Goal: Task Accomplishment & Management: Complete application form

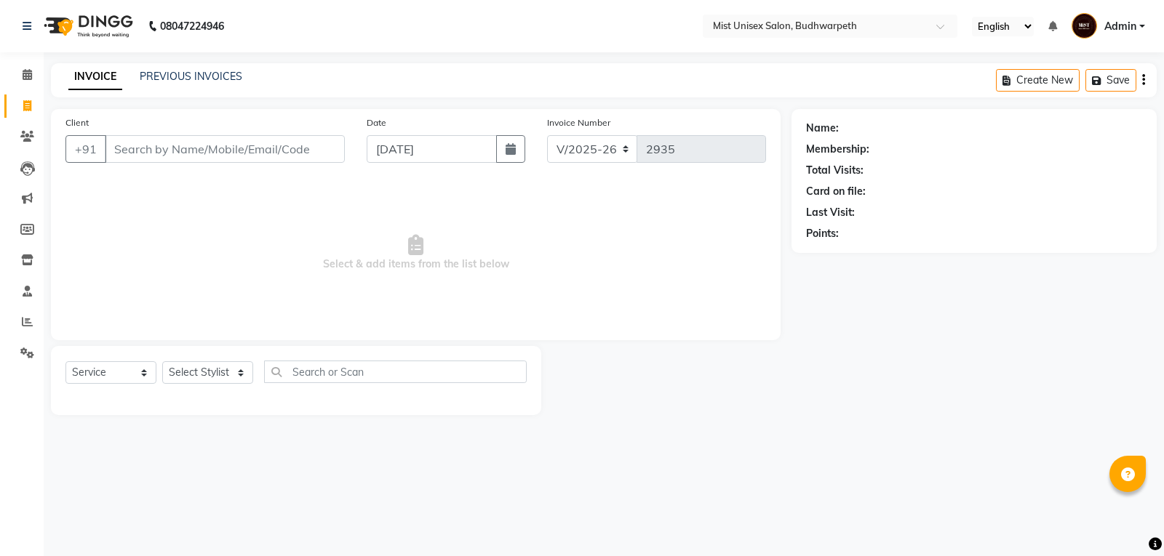
select select "5227"
select select "service"
click at [173, 74] on link "PREVIOUS INVOICES" at bounding box center [191, 76] width 103 height 13
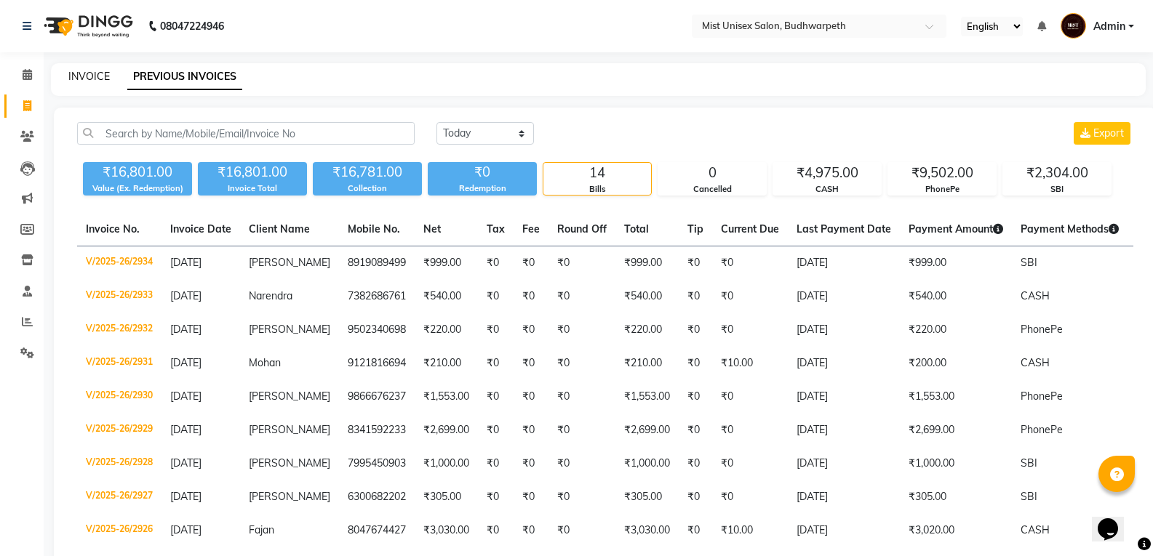
click at [92, 73] on link "INVOICE" at bounding box center [88, 76] width 41 height 13
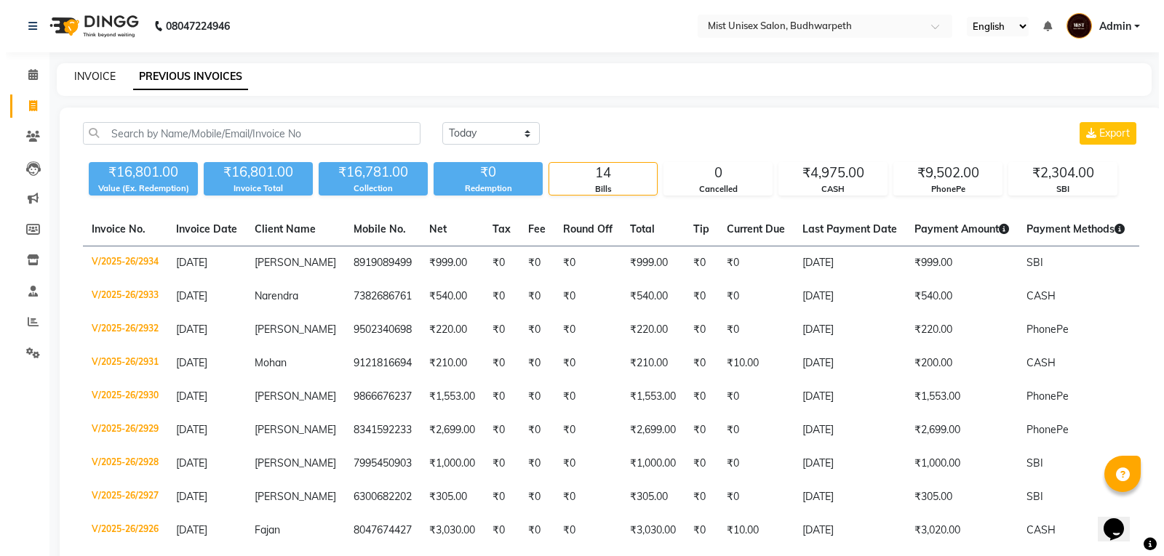
select select "5227"
select select "service"
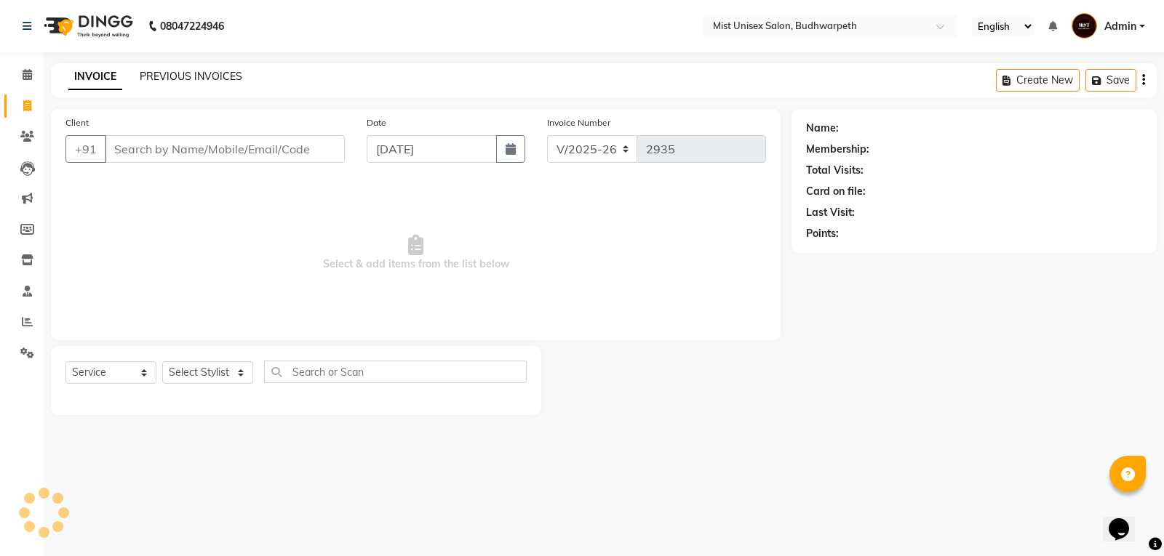
click at [163, 73] on link "PREVIOUS INVOICES" at bounding box center [191, 76] width 103 height 13
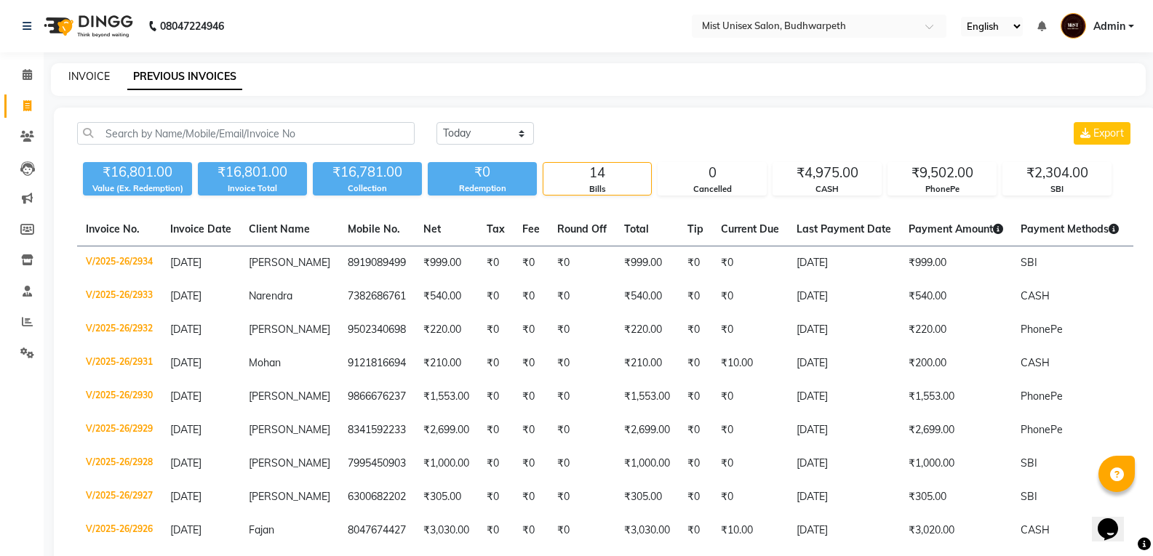
click at [92, 74] on link "INVOICE" at bounding box center [88, 76] width 41 height 13
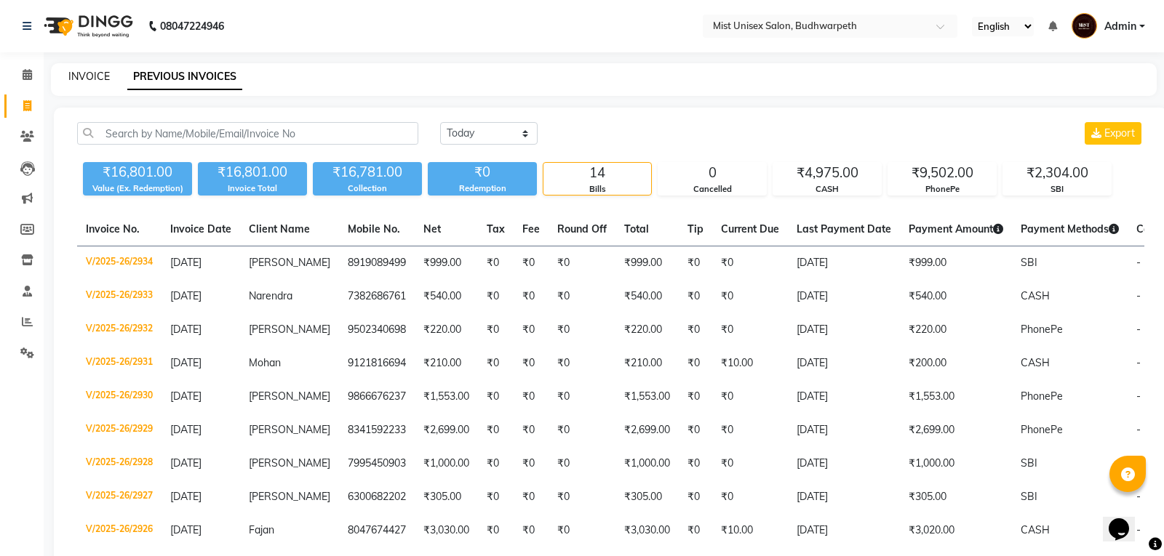
select select "5227"
select select "service"
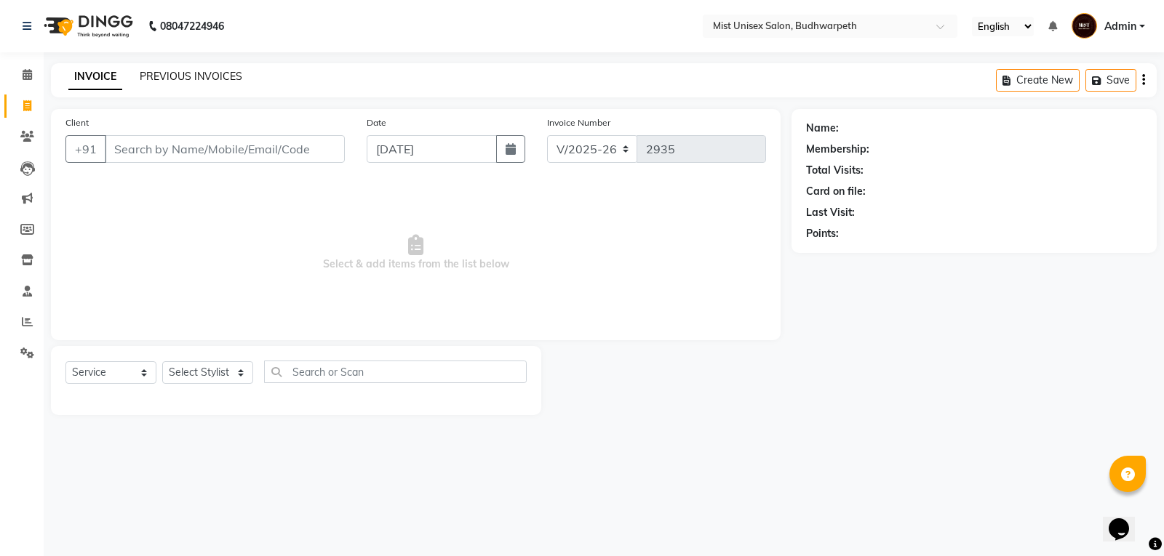
click at [155, 81] on link "PREVIOUS INVOICES" at bounding box center [191, 76] width 103 height 13
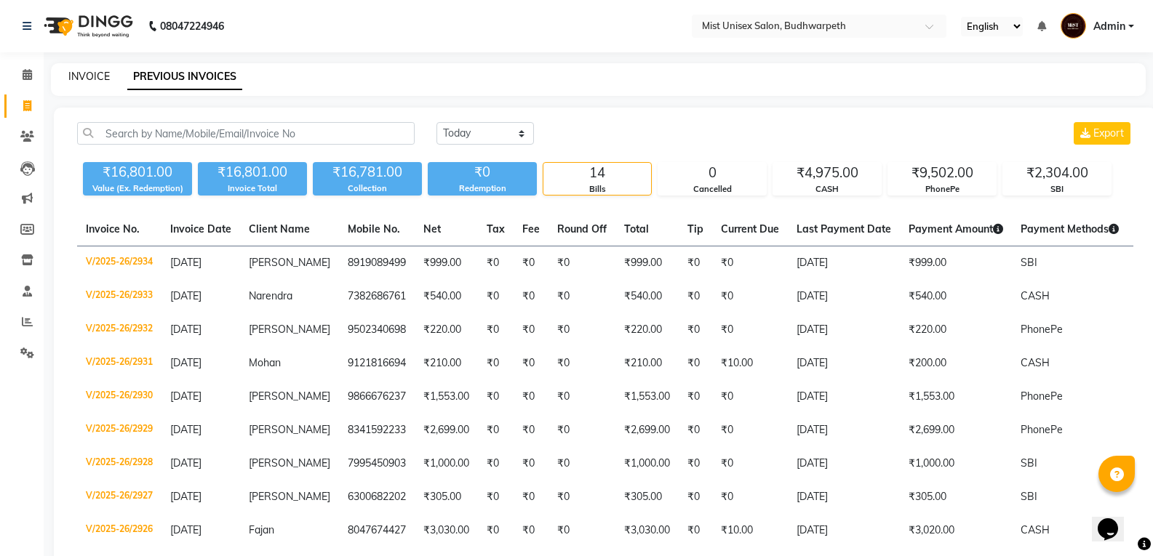
click at [93, 75] on link "INVOICE" at bounding box center [88, 76] width 41 height 13
select select "service"
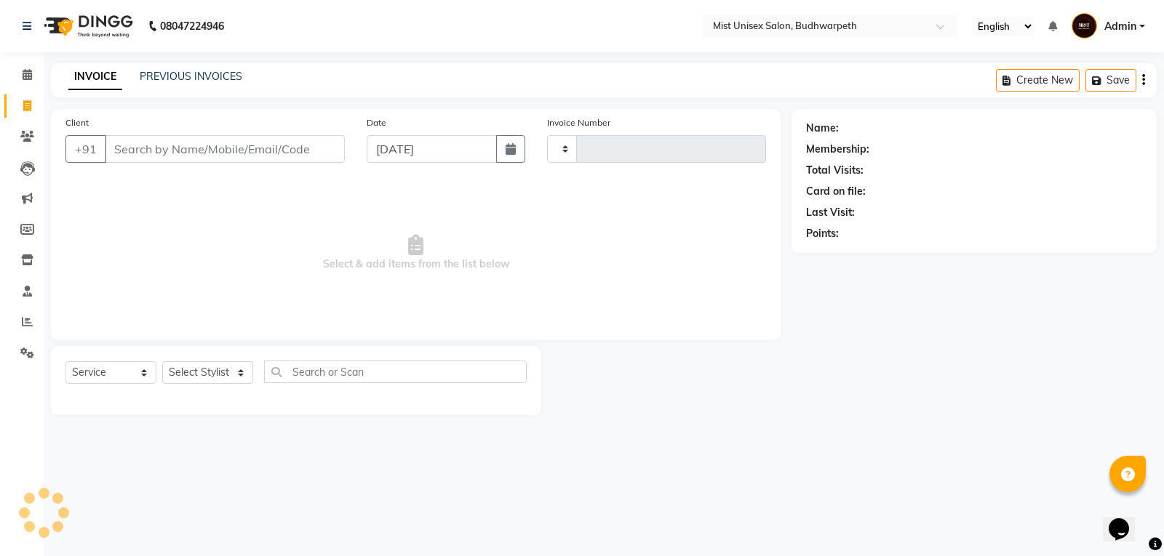
type input "2935"
select select "5227"
click at [132, 153] on input "Client" at bounding box center [225, 149] width 240 height 28
type input "7799004251"
click at [284, 144] on span "Add Client" at bounding box center [307, 149] width 57 height 15
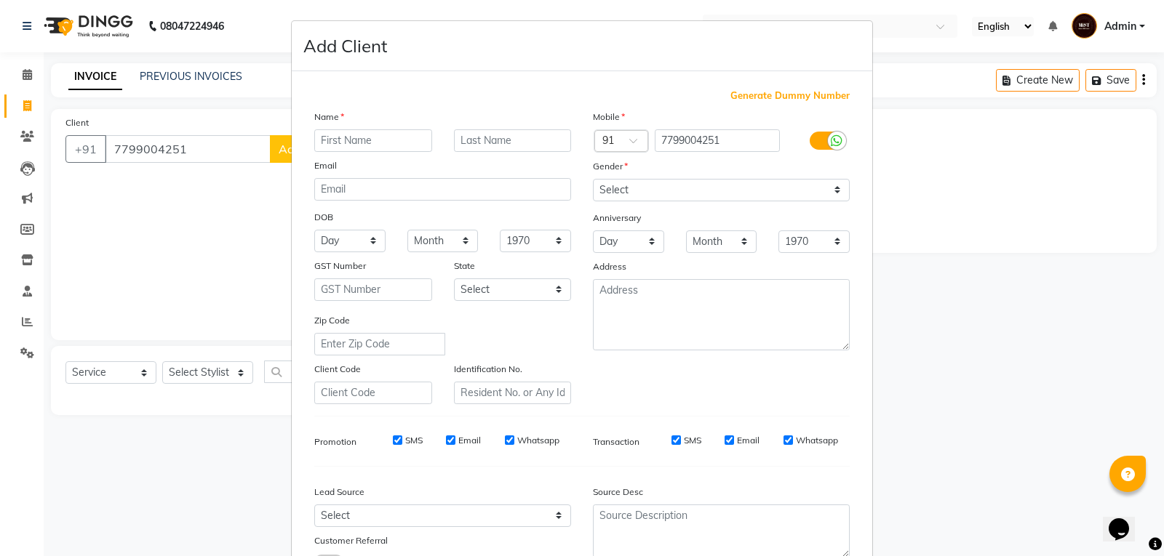
click at [316, 137] on input "text" at bounding box center [373, 140] width 118 height 23
type input "[PERSON_NAME]"
click at [629, 193] on select "Select [DEMOGRAPHIC_DATA] [DEMOGRAPHIC_DATA] Other Prefer Not To Say" at bounding box center [721, 190] width 257 height 23
select select "[DEMOGRAPHIC_DATA]"
click at [593, 179] on select "Select [DEMOGRAPHIC_DATA] [DEMOGRAPHIC_DATA] Other Prefer Not To Say" at bounding box center [721, 190] width 257 height 23
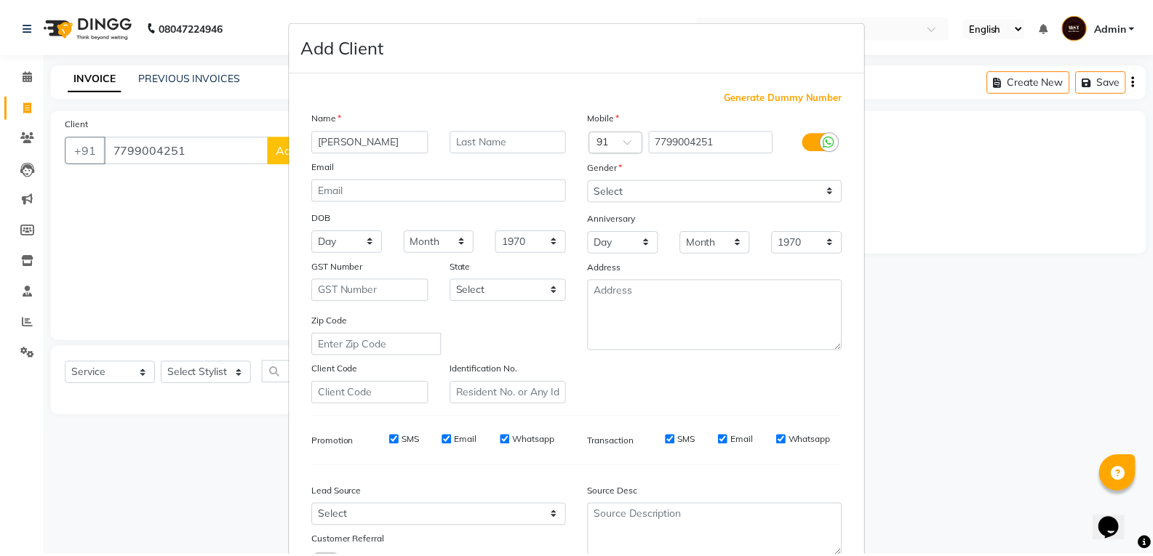
scroll to position [115, 0]
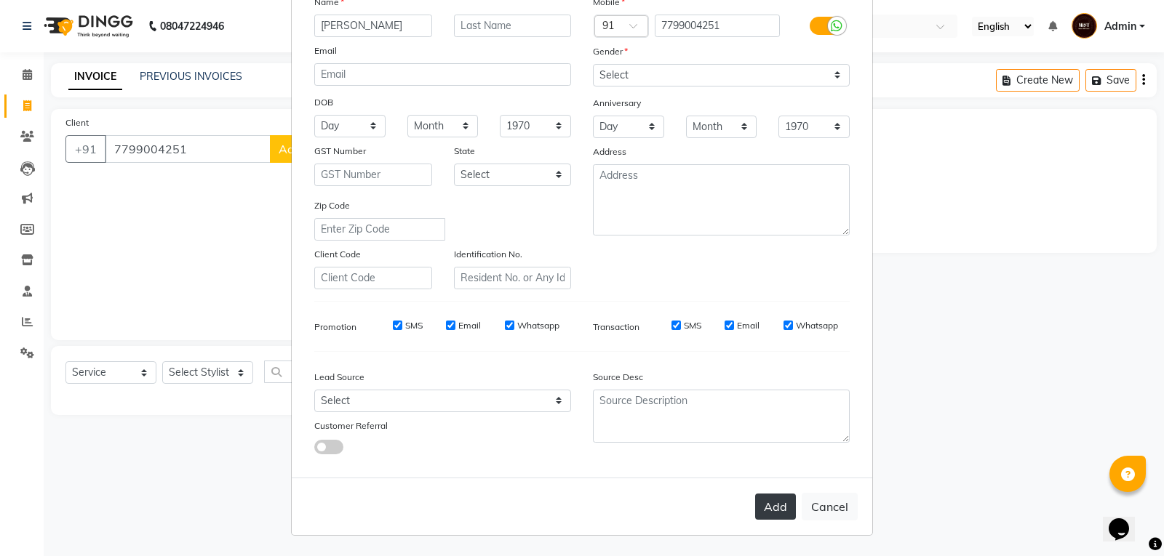
click at [762, 508] on button "Add" at bounding box center [775, 507] width 41 height 26
select select
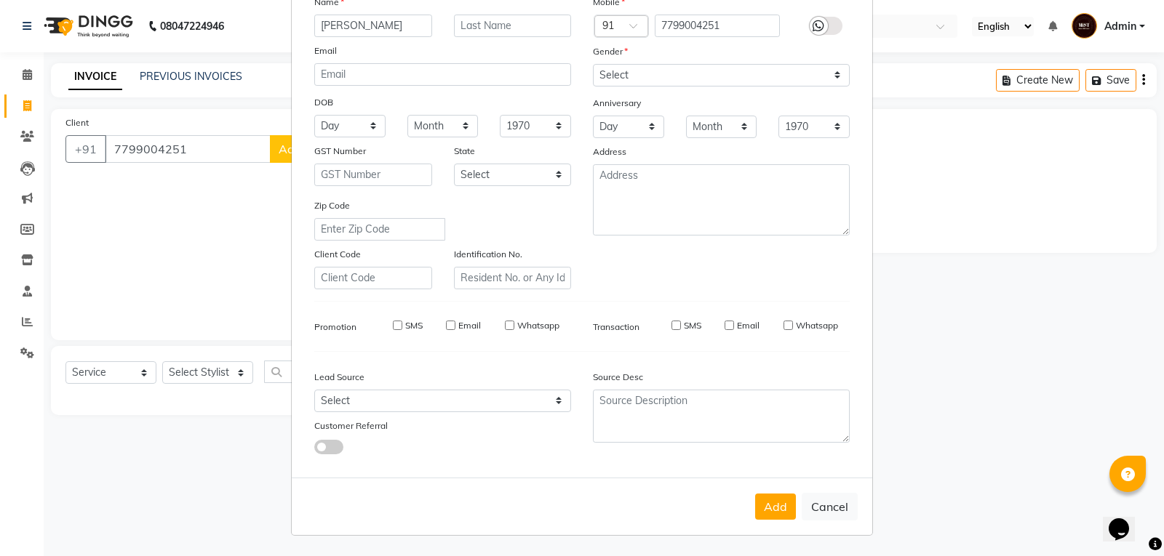
select select
checkbox input "false"
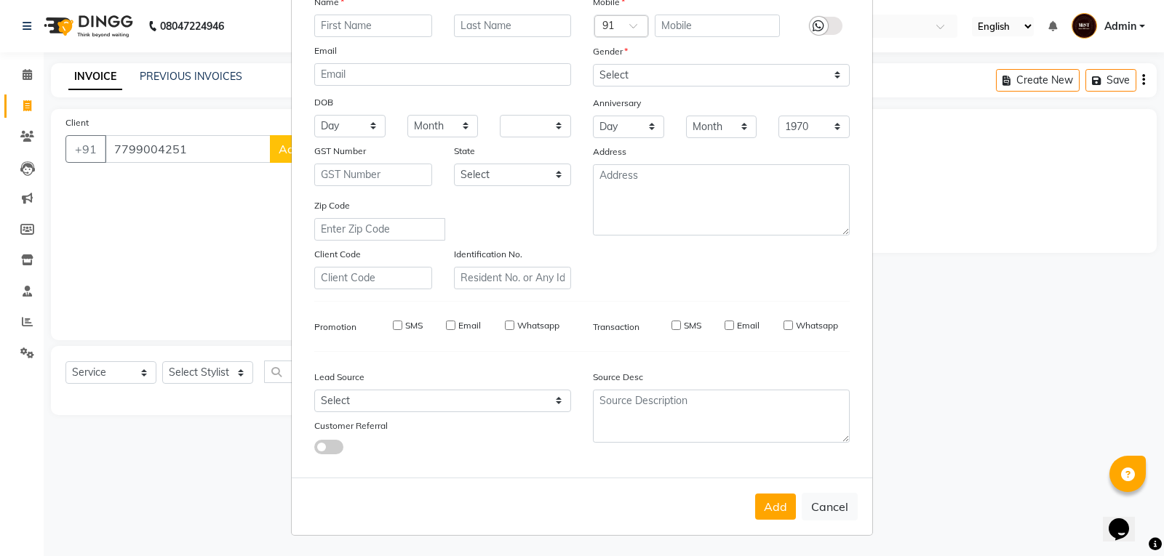
checkbox input "false"
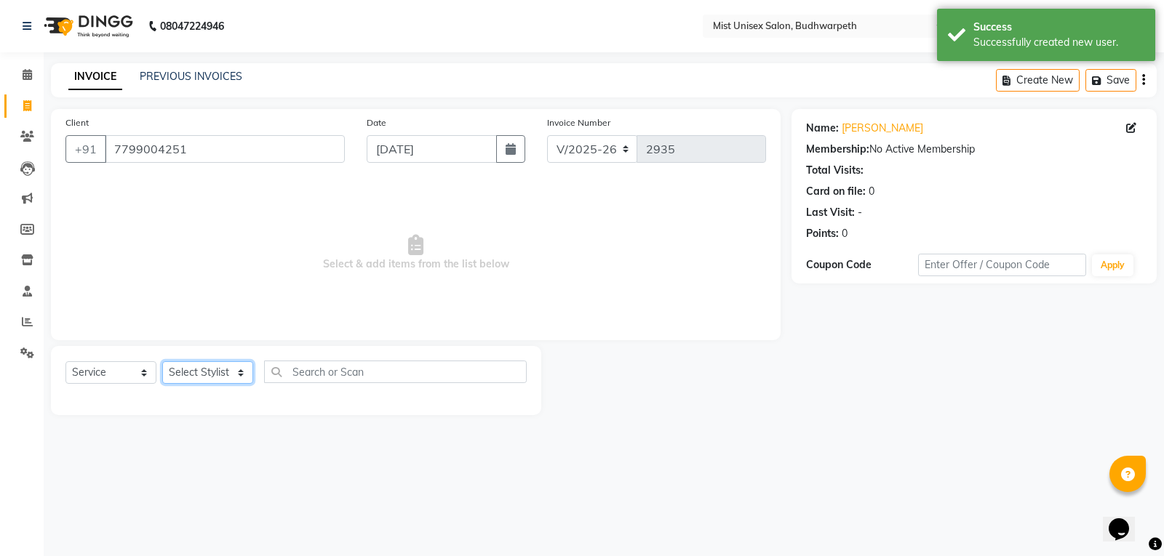
click at [198, 368] on select "Select Stylist Abhi Ram [PERSON_NAME] [PERSON_NAME] Lakshmi Madhu [PERSON_NAME]…" at bounding box center [207, 372] width 91 height 23
select select "49864"
click at [162, 361] on select "Select Stylist Abhi Ram [PERSON_NAME] [PERSON_NAME] Lakshmi Madhu [PERSON_NAME]…" at bounding box center [207, 372] width 91 height 23
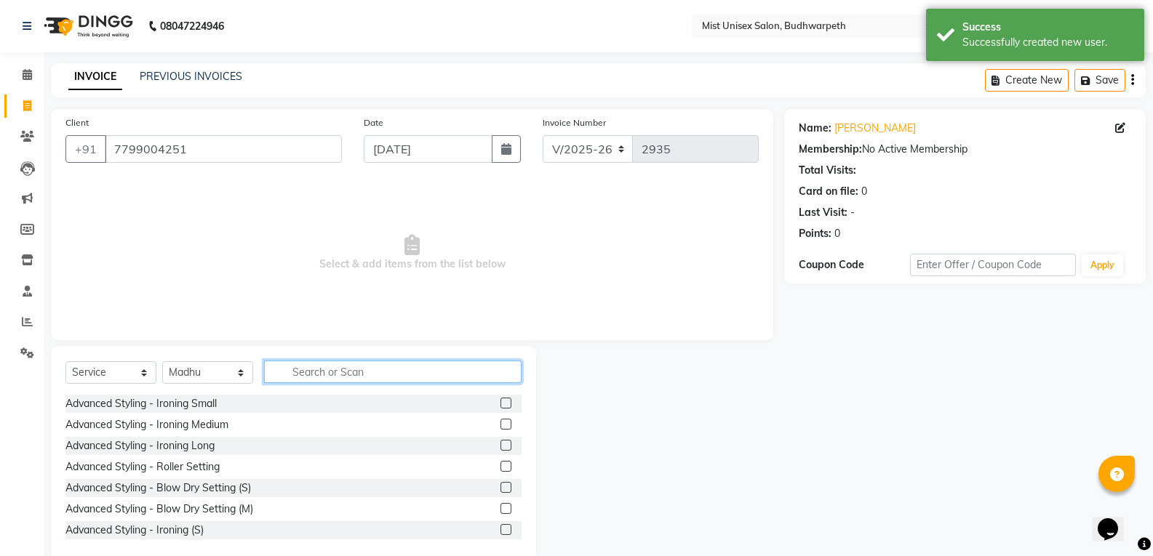
click at [298, 373] on input "text" at bounding box center [392, 372] width 257 height 23
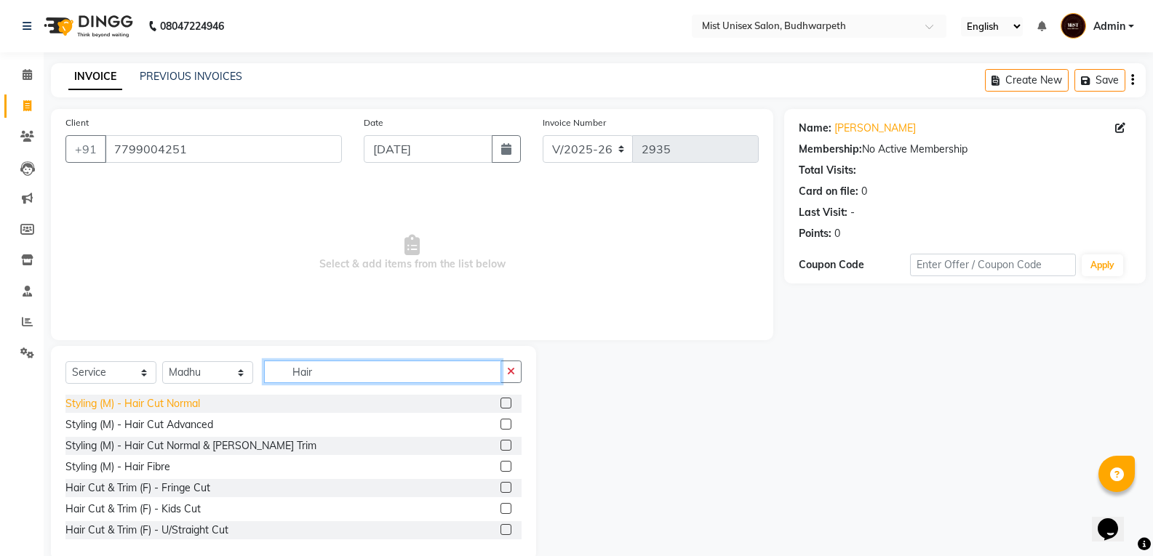
type input "Hair"
click at [169, 399] on div "Styling (M) - Hair Cut Normal" at bounding box center [132, 403] width 135 height 15
checkbox input "false"
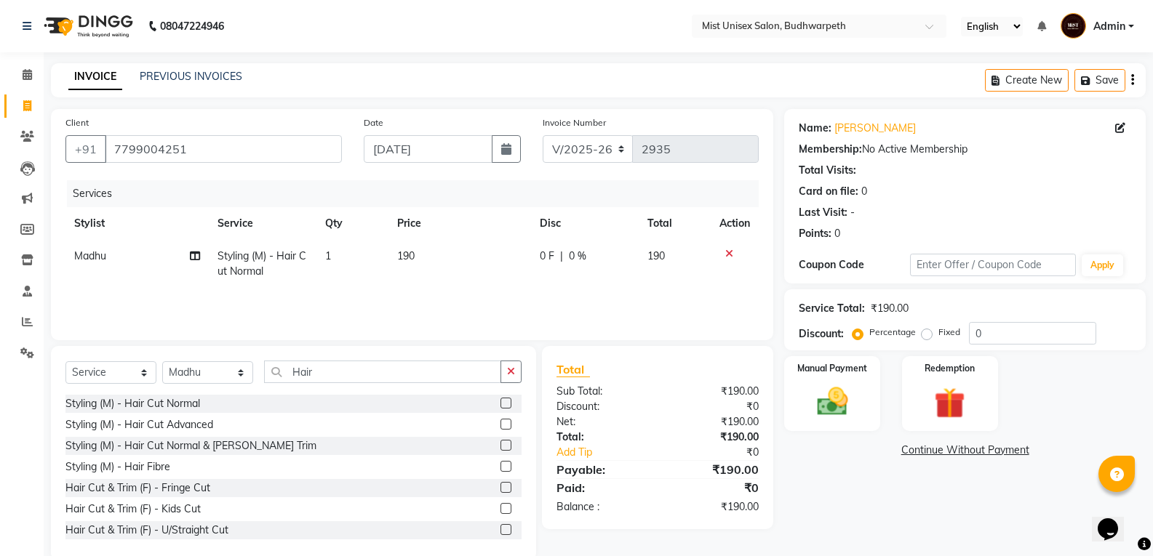
click at [415, 262] on td "190" at bounding box center [459, 264] width 143 height 48
select select "49864"
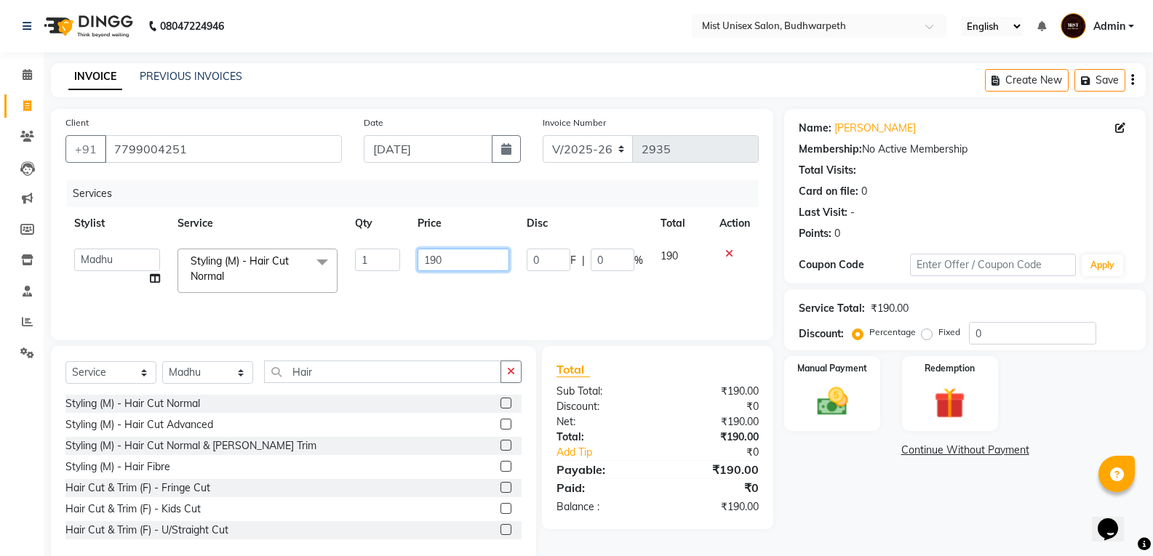
click at [451, 255] on input "190" at bounding box center [462, 260] width 91 height 23
type input "1"
type input "210"
click at [472, 298] on div "Services Stylist Service Qty Price Disc Total Action Abhi Ram [PERSON_NAME] [PE…" at bounding box center [411, 252] width 693 height 145
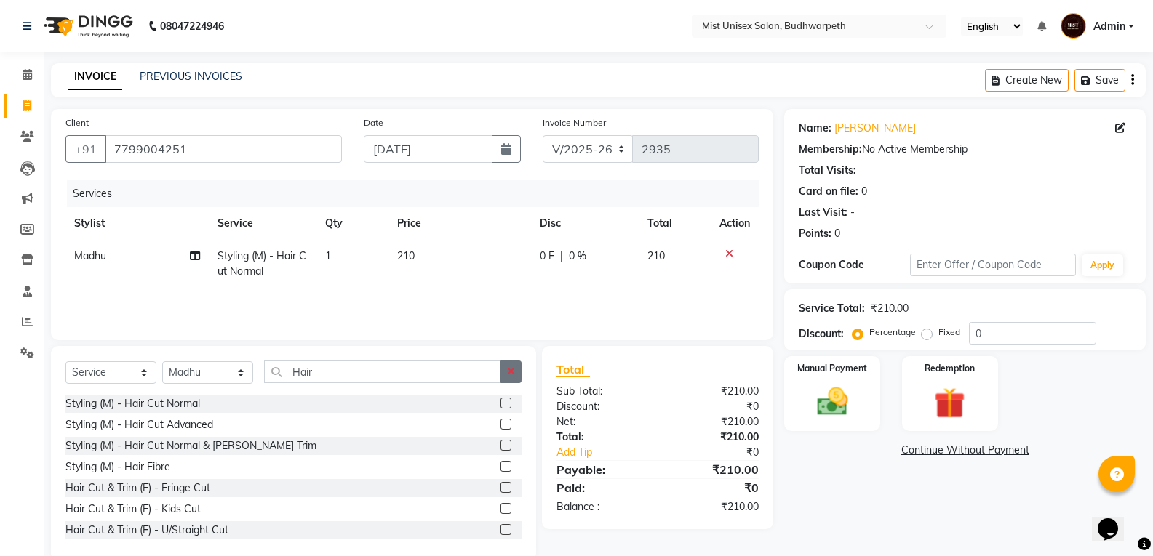
click at [515, 374] on icon "button" at bounding box center [511, 372] width 8 height 10
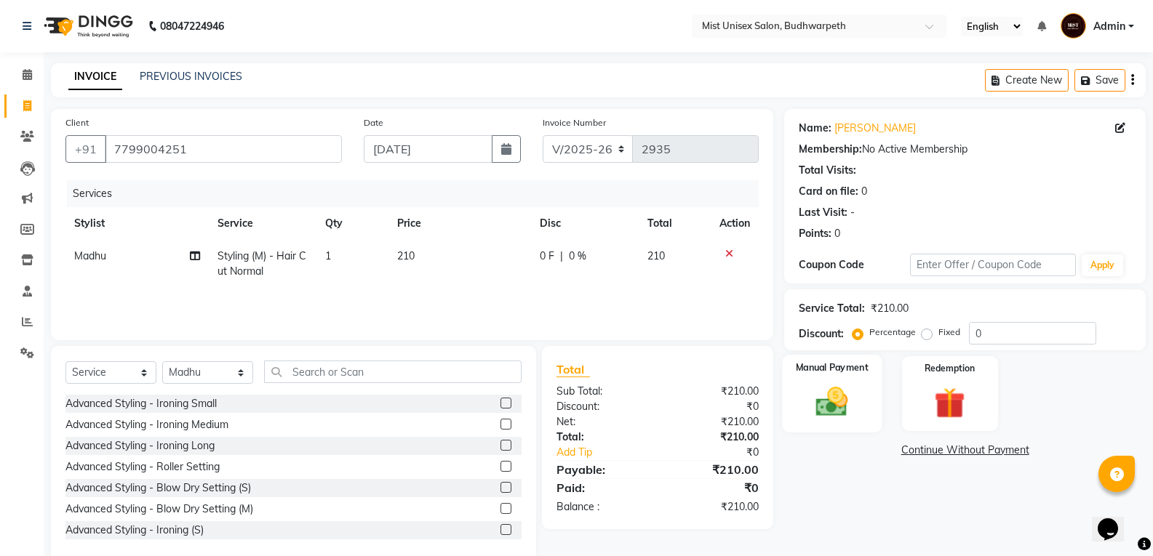
click at [843, 415] on img at bounding box center [832, 401] width 52 height 37
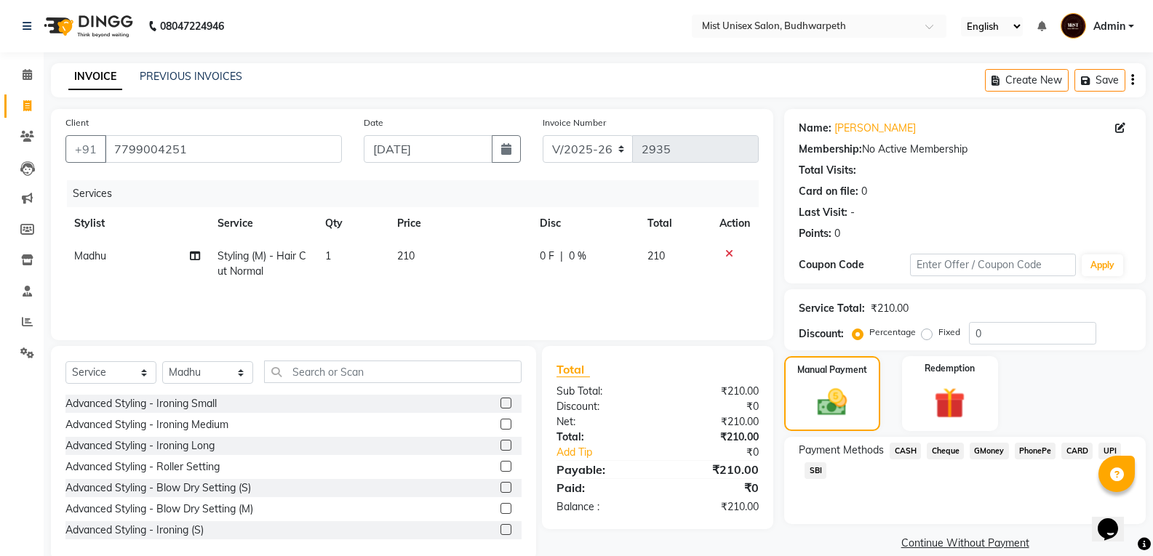
click at [817, 469] on span "SBI" at bounding box center [815, 471] width 22 height 17
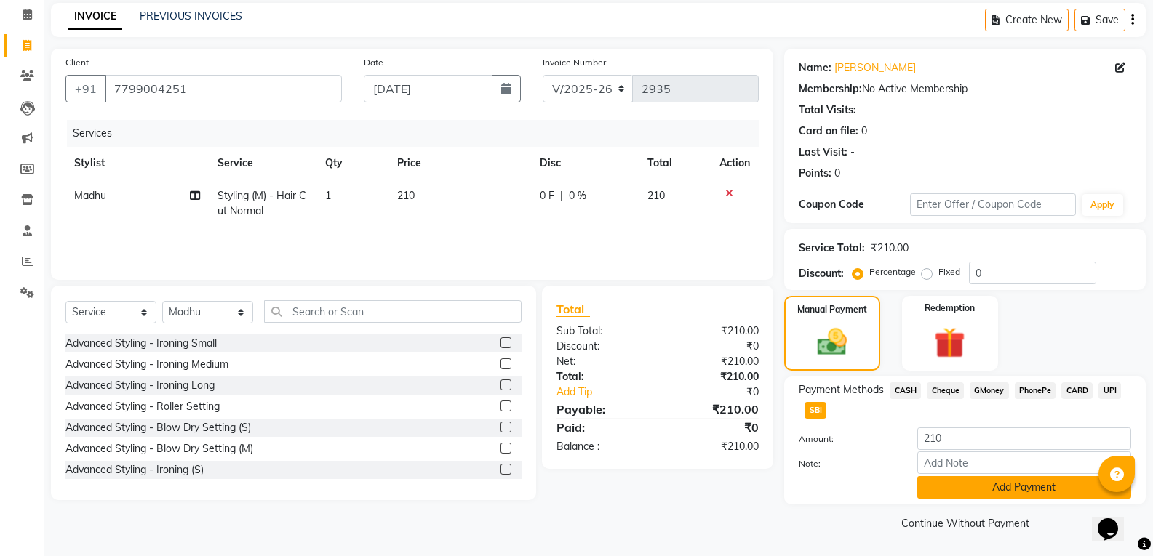
click at [1023, 492] on button "Add Payment" at bounding box center [1024, 487] width 214 height 23
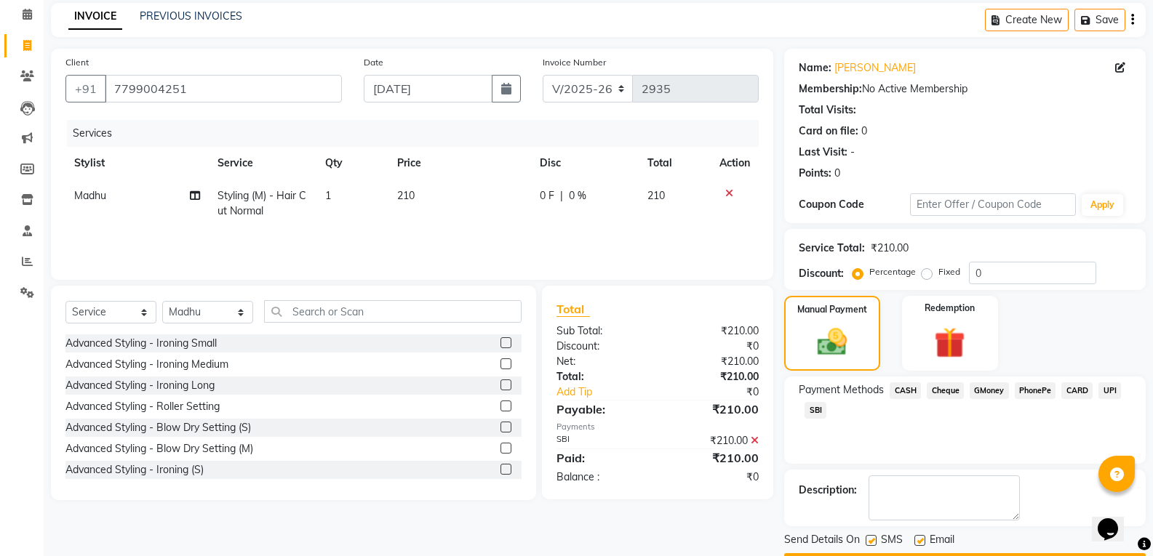
scroll to position [102, 0]
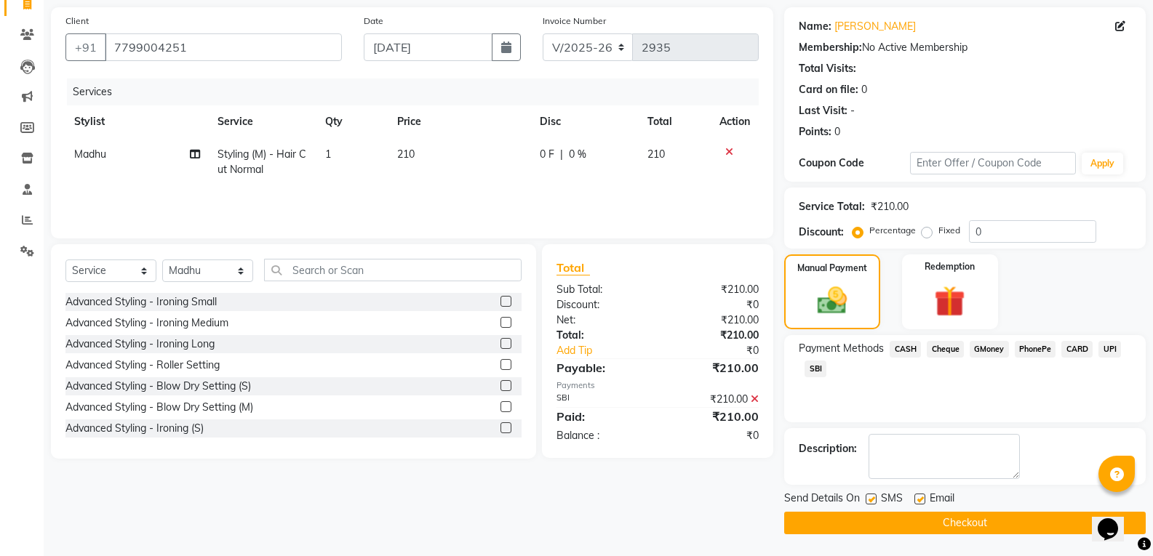
click at [1004, 521] on button "Checkout" at bounding box center [964, 523] width 361 height 23
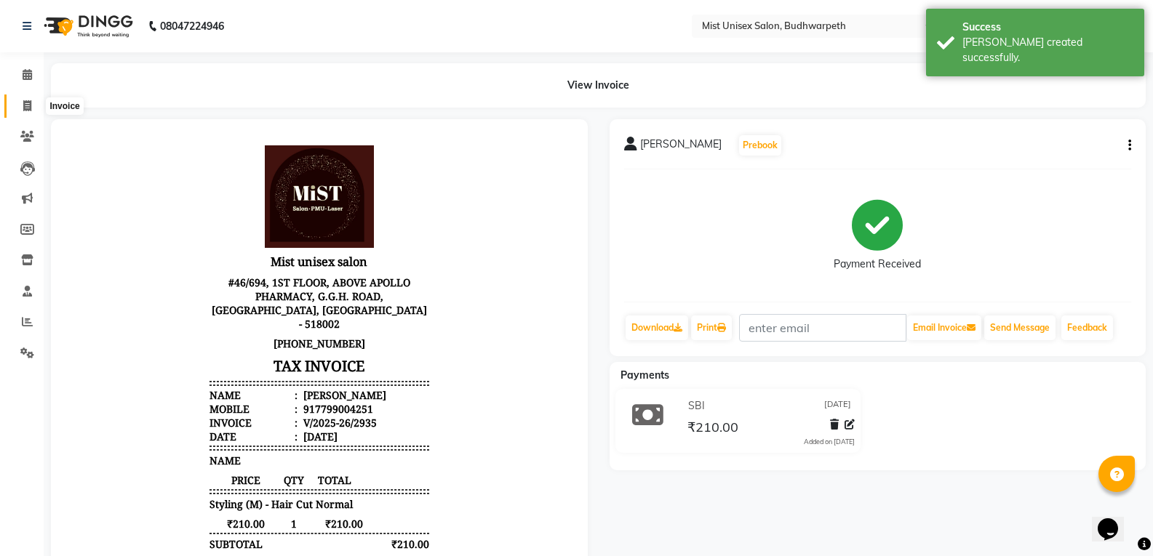
click at [17, 100] on span at bounding box center [27, 106] width 25 height 17
select select "5227"
select select "service"
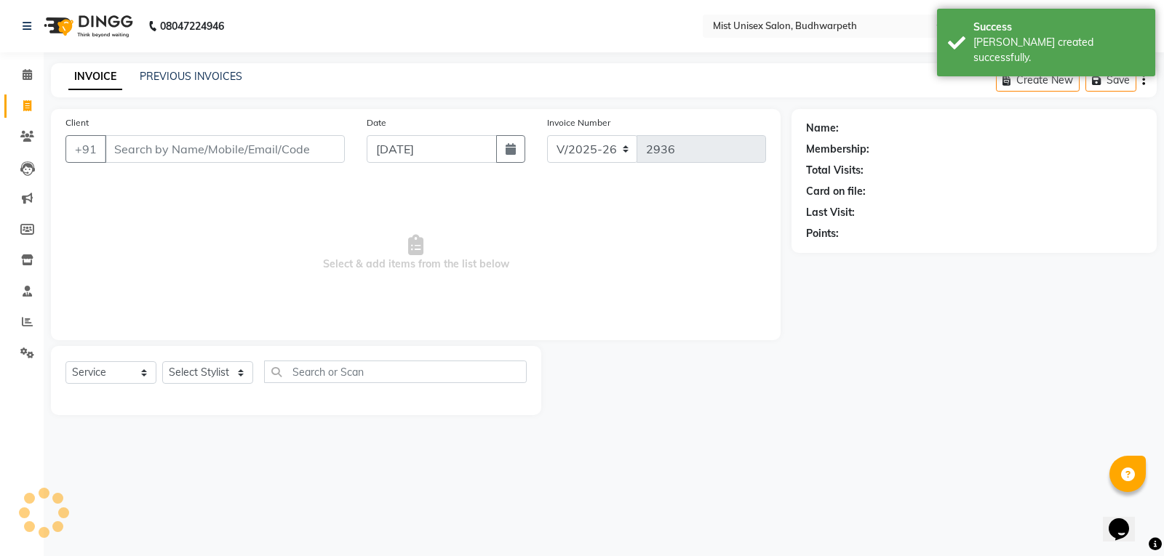
click at [120, 155] on input "Client" at bounding box center [225, 149] width 240 height 28
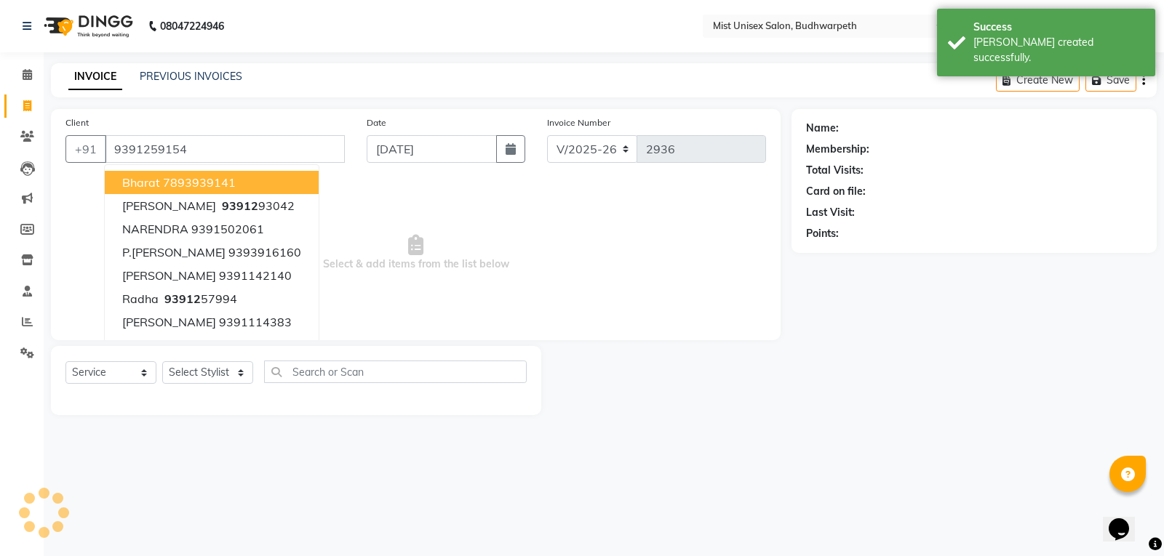
type input "9391259154"
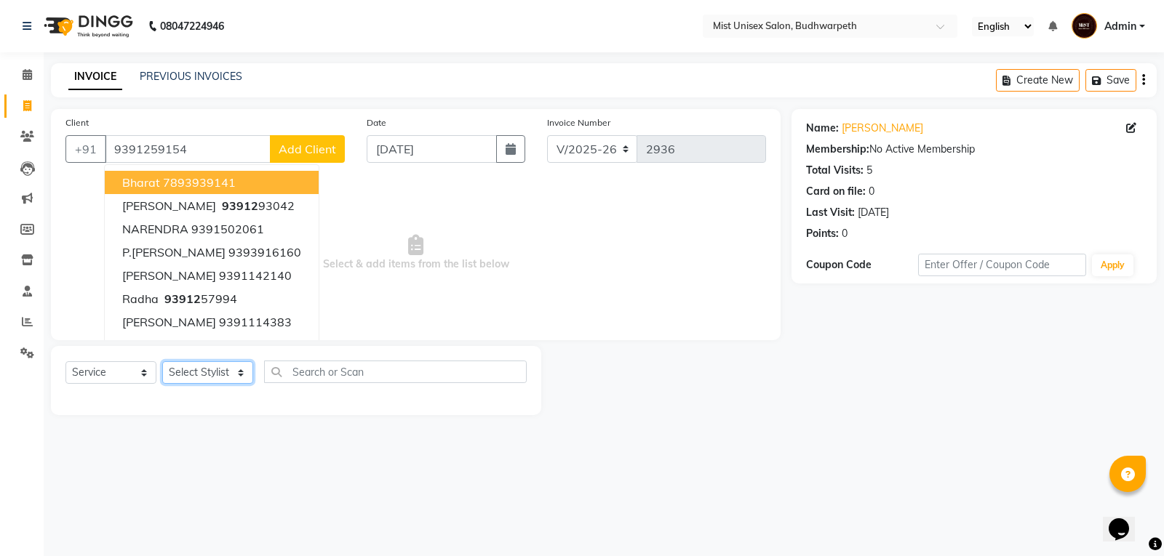
click at [201, 368] on select "Select Stylist Abhi Ram [PERSON_NAME] [PERSON_NAME] Lakshmi Madhu [PERSON_NAME]…" at bounding box center [207, 372] width 91 height 23
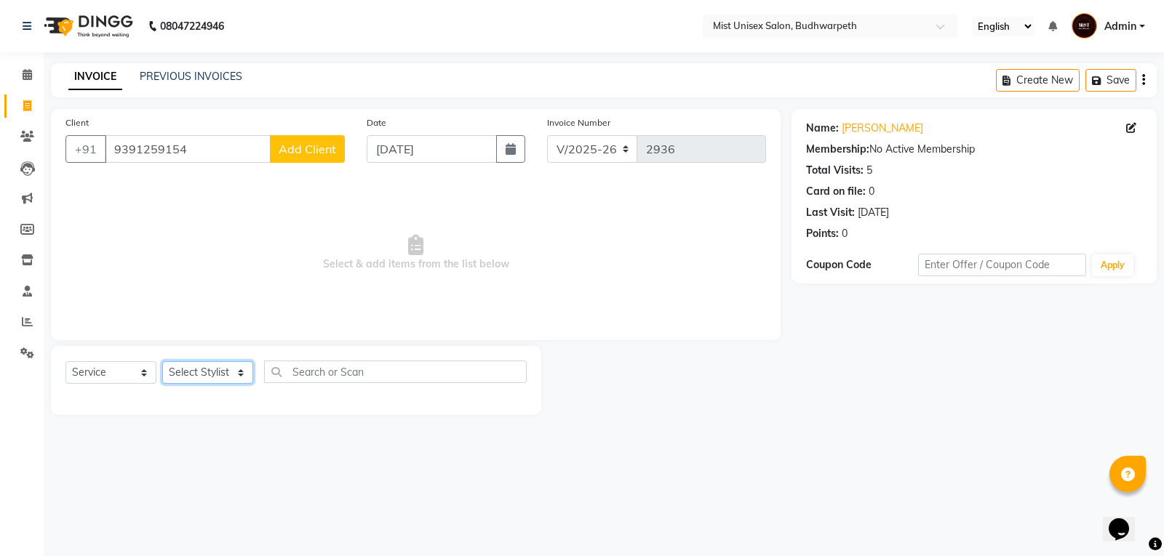
select select "35495"
click at [162, 361] on select "Select Stylist Abhi Ram [PERSON_NAME] [PERSON_NAME] Lakshmi Madhu [PERSON_NAME]…" at bounding box center [207, 372] width 91 height 23
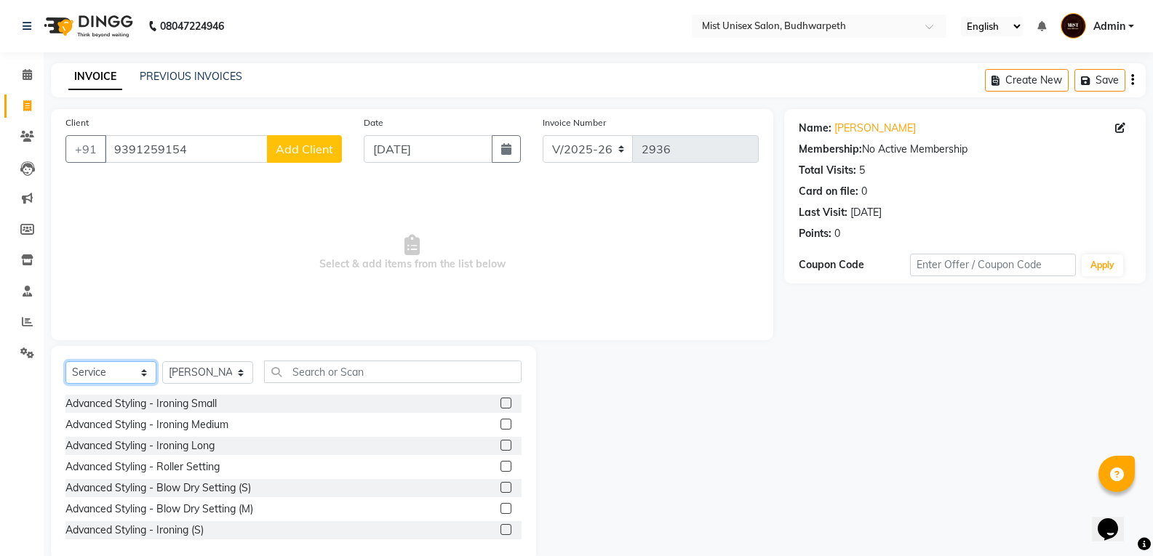
drag, startPoint x: 116, startPoint y: 370, endPoint x: 109, endPoint y: 383, distance: 14.3
click at [116, 370] on select "Select Service Product Membership Package Voucher Prepaid Gift Card" at bounding box center [110, 372] width 91 height 23
select select "product"
click at [65, 361] on select "Select Service Product Membership Package Voucher Prepaid Gift Card" at bounding box center [110, 372] width 91 height 23
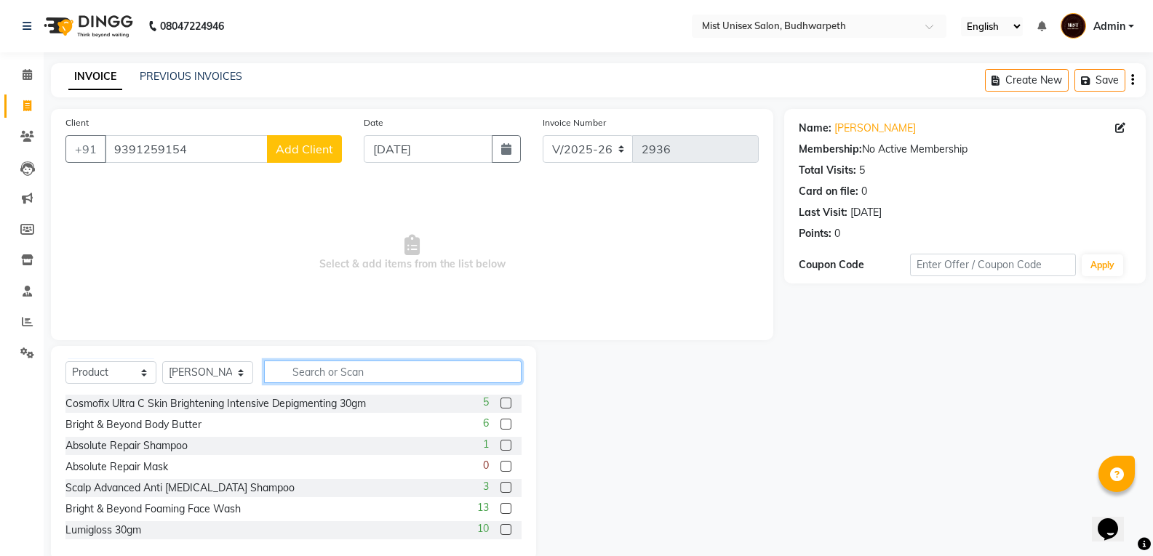
click at [330, 375] on input "text" at bounding box center [392, 372] width 257 height 23
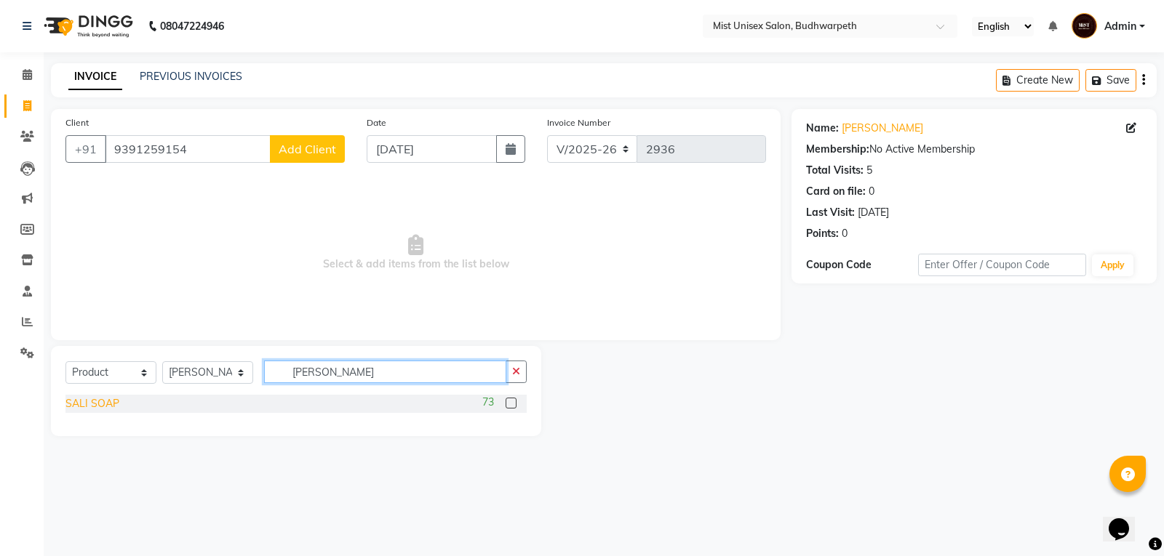
type input "[PERSON_NAME]"
click at [107, 405] on div "SALI SOAP" at bounding box center [92, 403] width 54 height 15
checkbox input "false"
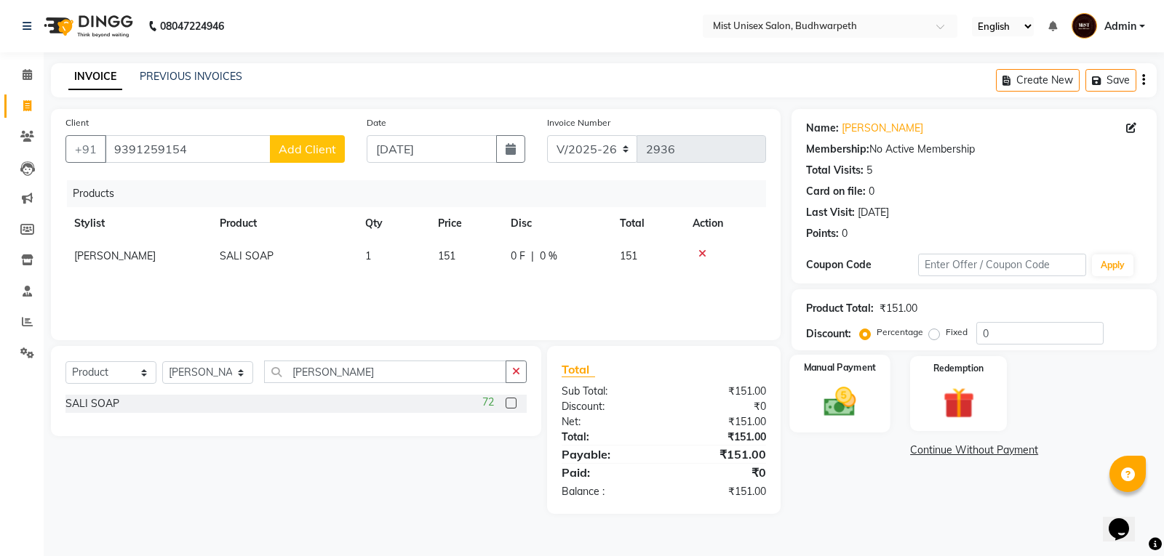
click at [827, 416] on img at bounding box center [840, 401] width 52 height 37
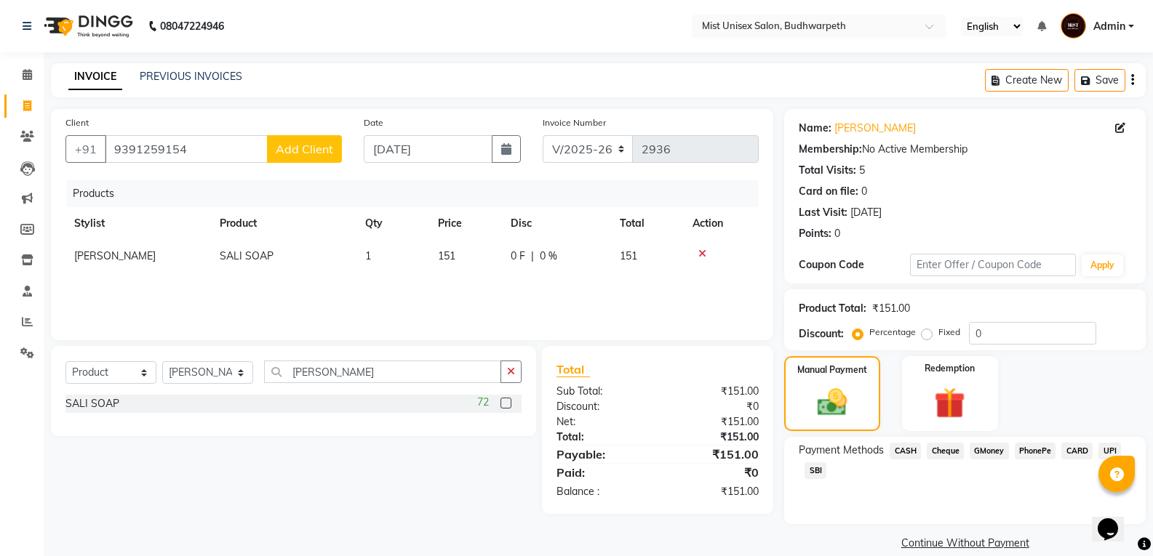
click at [1029, 452] on span "PhonePe" at bounding box center [1035, 451] width 41 height 17
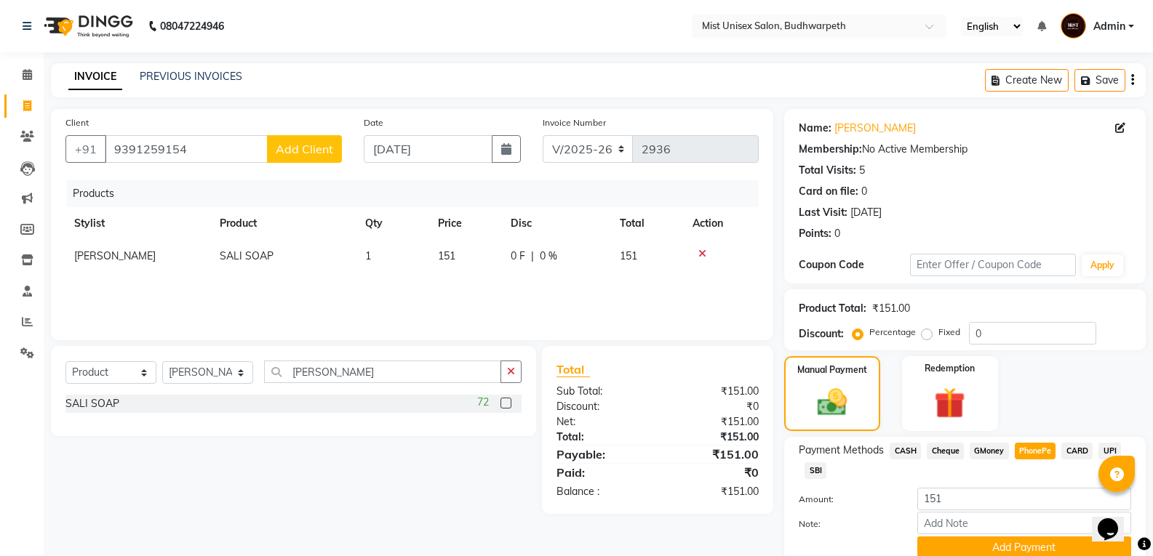
scroll to position [60, 0]
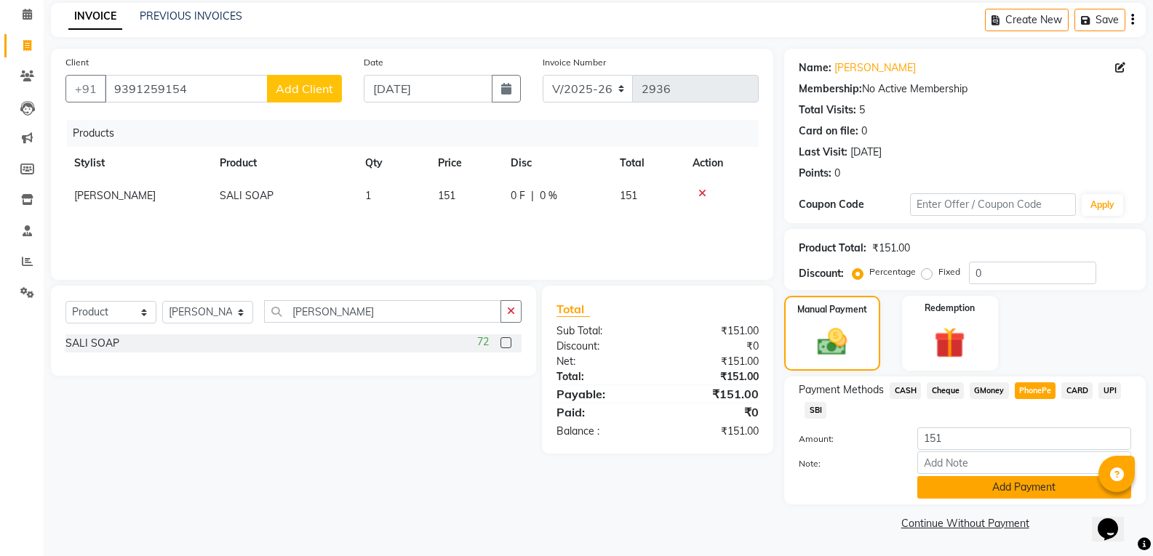
click at [1014, 489] on button "Add Payment" at bounding box center [1024, 487] width 214 height 23
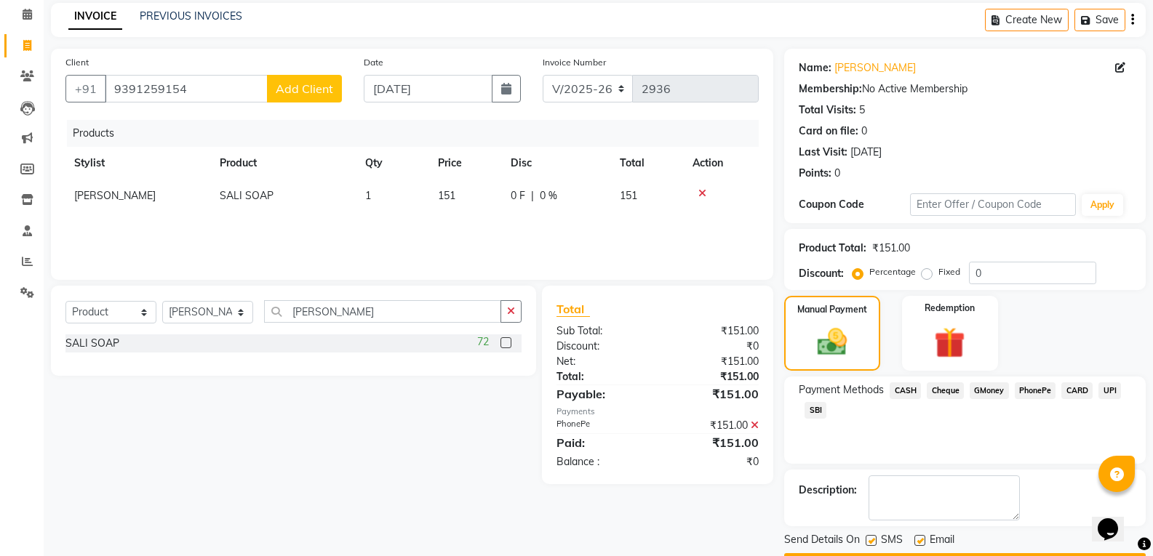
scroll to position [102, 0]
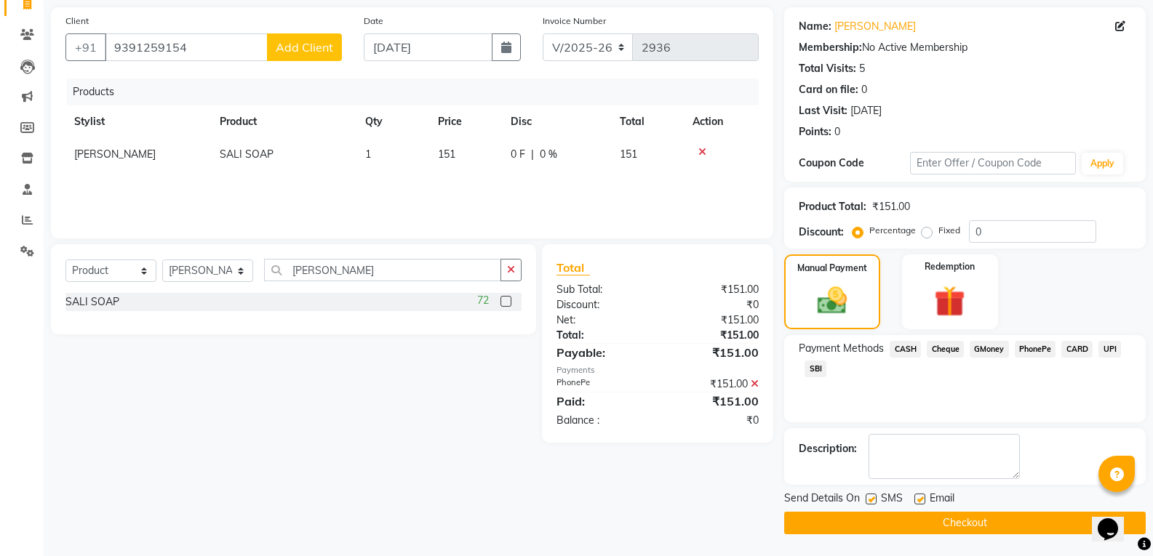
click at [1000, 516] on button "Checkout" at bounding box center [964, 523] width 361 height 23
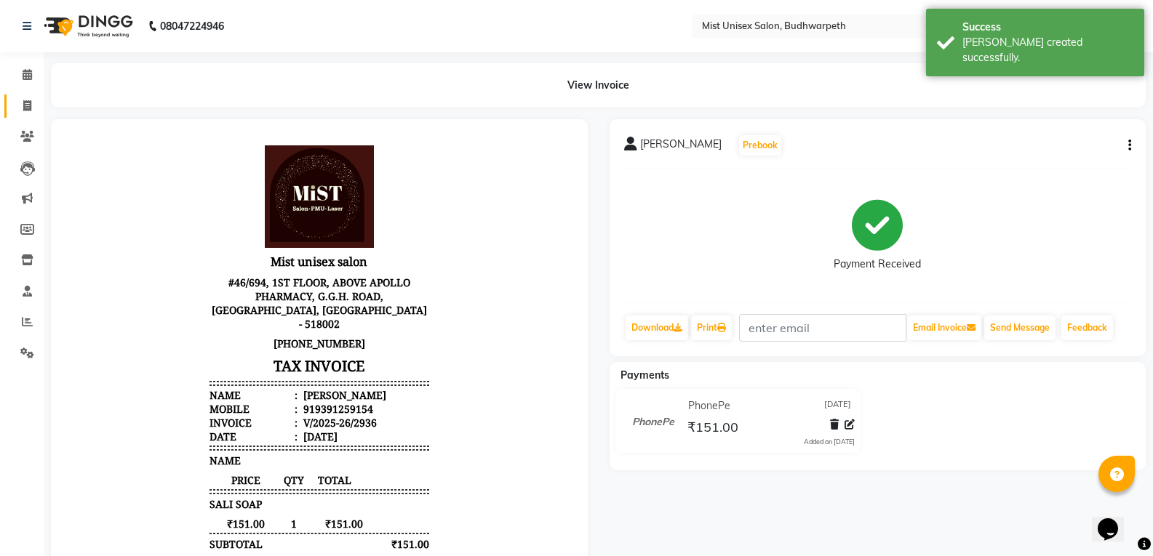
click at [19, 95] on link "Invoice" at bounding box center [21, 107] width 35 height 24
select select "5227"
select select "service"
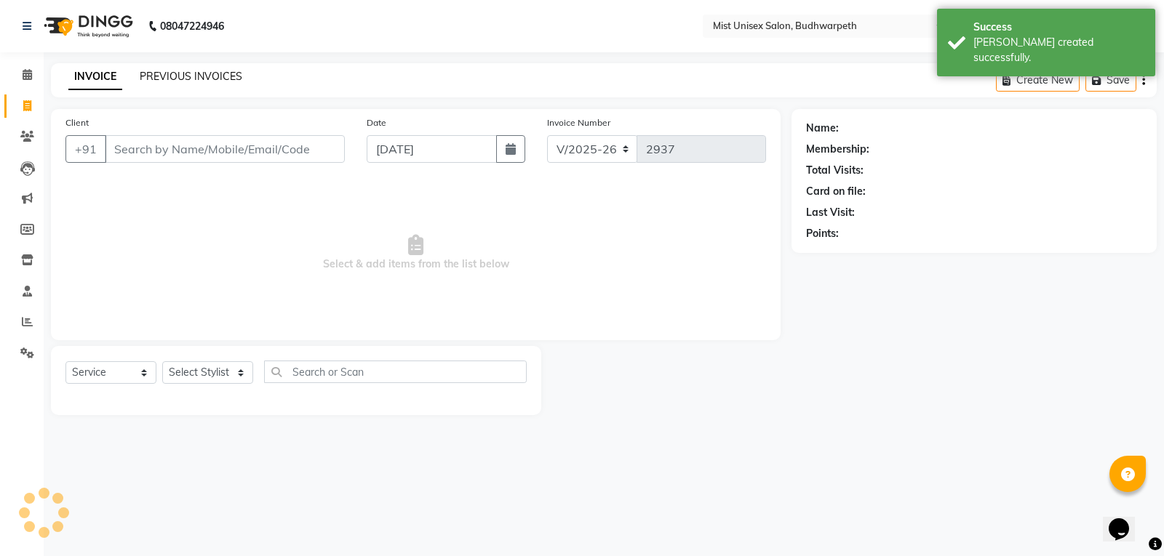
click at [156, 73] on link "PREVIOUS INVOICES" at bounding box center [191, 76] width 103 height 13
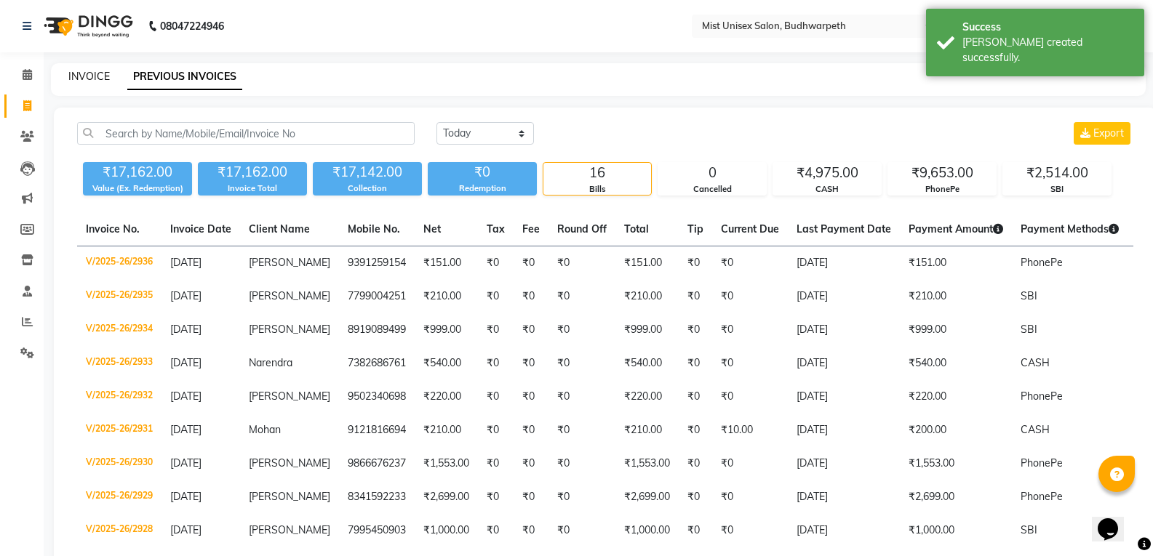
click at [86, 81] on link "INVOICE" at bounding box center [88, 76] width 41 height 13
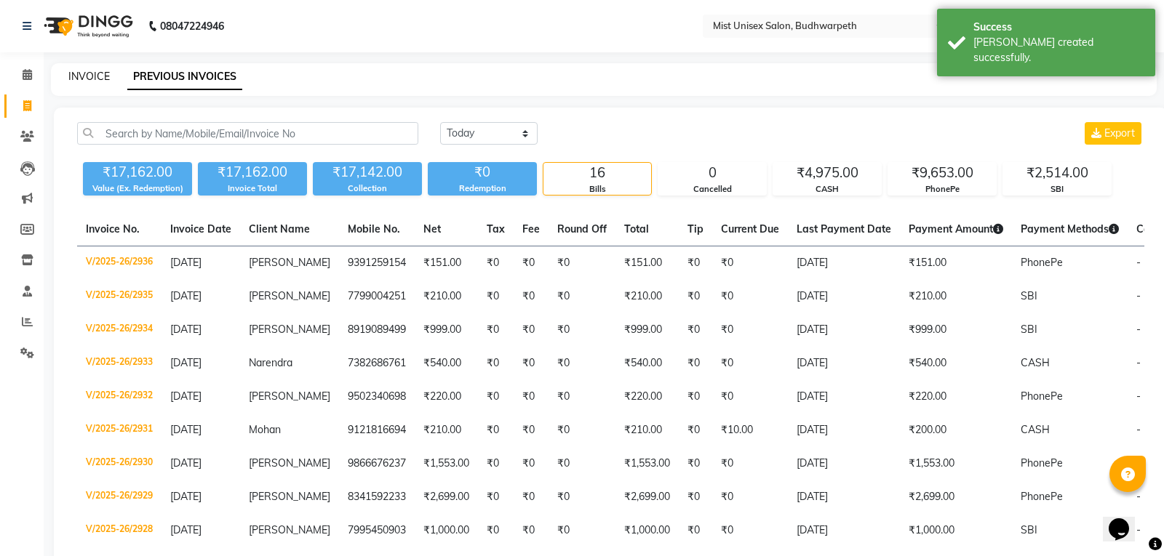
select select "service"
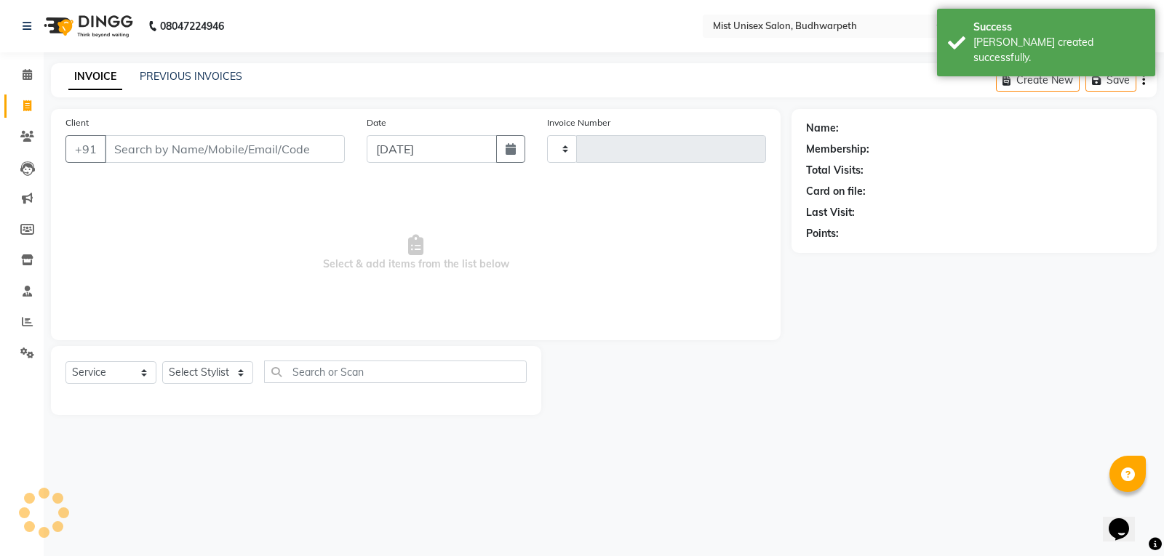
type input "2937"
select select "5227"
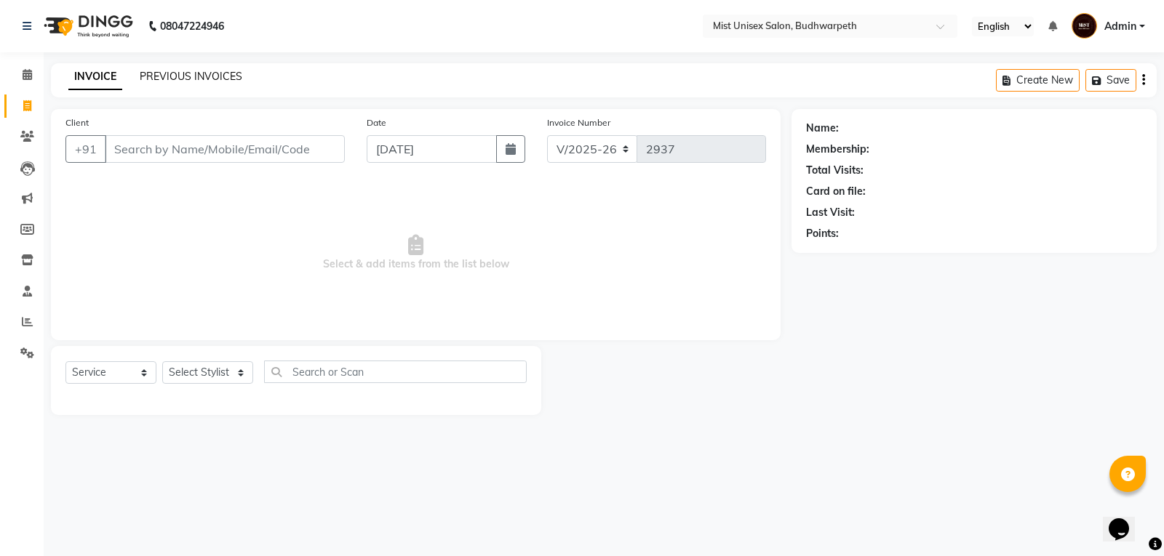
click at [175, 73] on link "PREVIOUS INVOICES" at bounding box center [191, 76] width 103 height 13
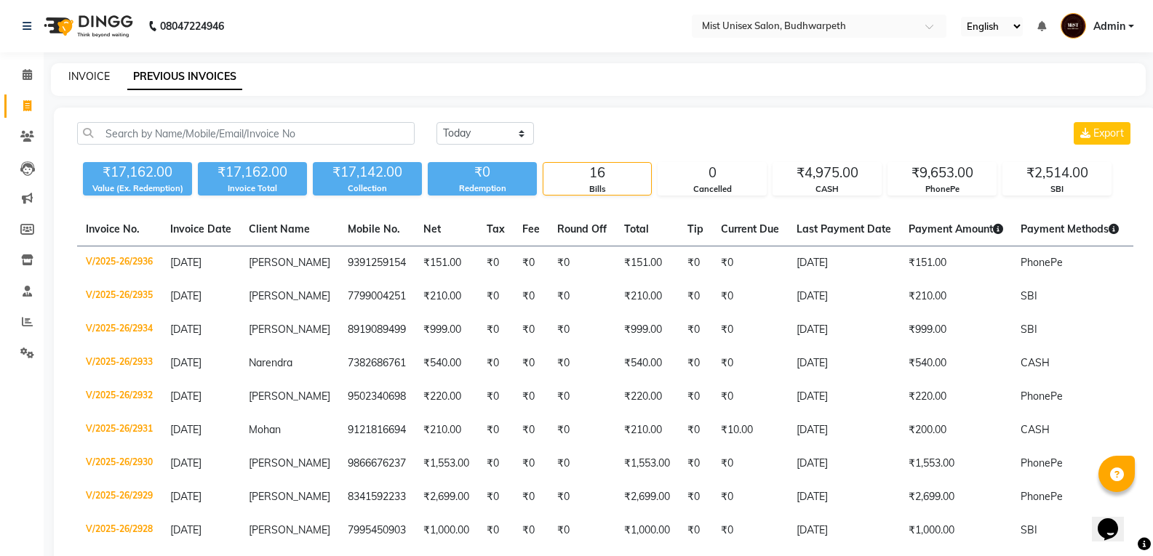
click at [77, 79] on link "INVOICE" at bounding box center [88, 76] width 41 height 13
select select "service"
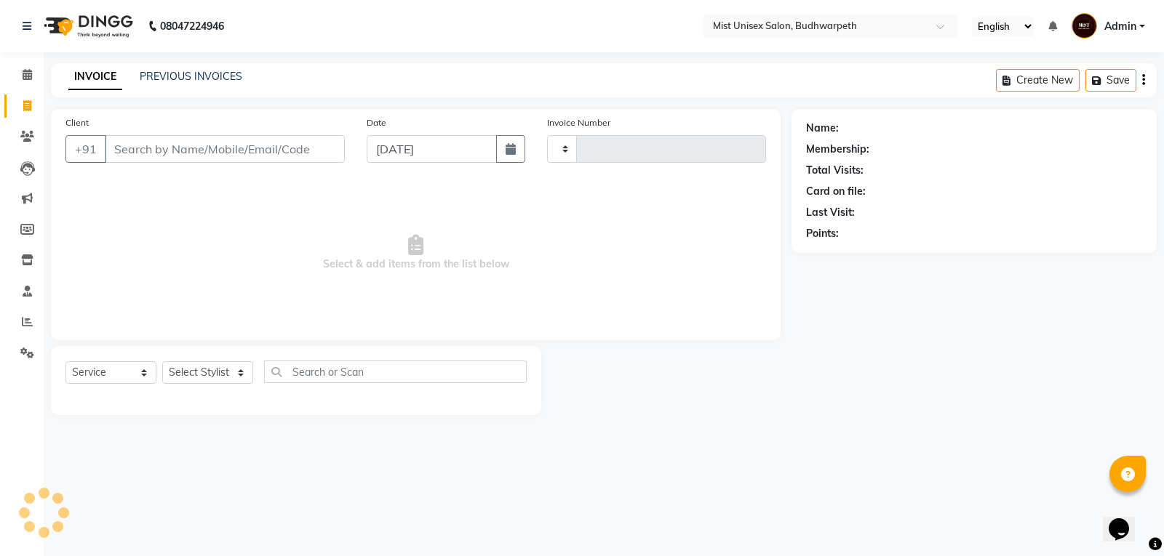
type input "2937"
select select "5227"
click at [147, 156] on input "Client" at bounding box center [225, 149] width 240 height 28
click at [188, 152] on input "ddd" at bounding box center [188, 149] width 166 height 28
type input "d"
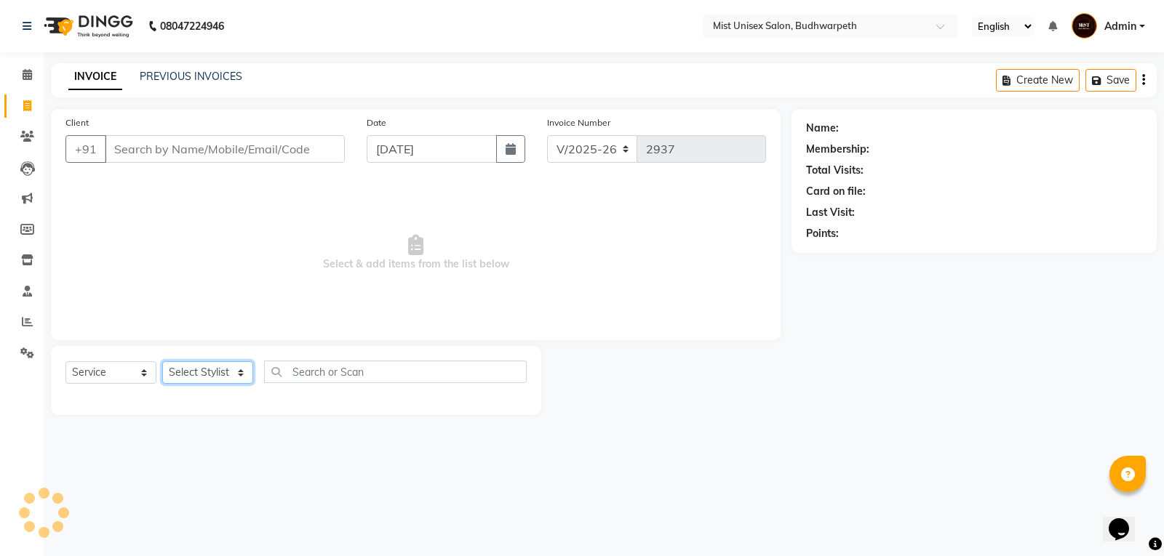
click at [215, 382] on select "Select Stylist Abhi Ram [PERSON_NAME] [PERSON_NAME] Lakshmi Madhu [PERSON_NAME]…" at bounding box center [207, 372] width 91 height 23
select select "49864"
click at [162, 361] on select "Select Stylist Abhi Ram [PERSON_NAME] [PERSON_NAME] Lakshmi Madhu [PERSON_NAME]…" at bounding box center [207, 372] width 91 height 23
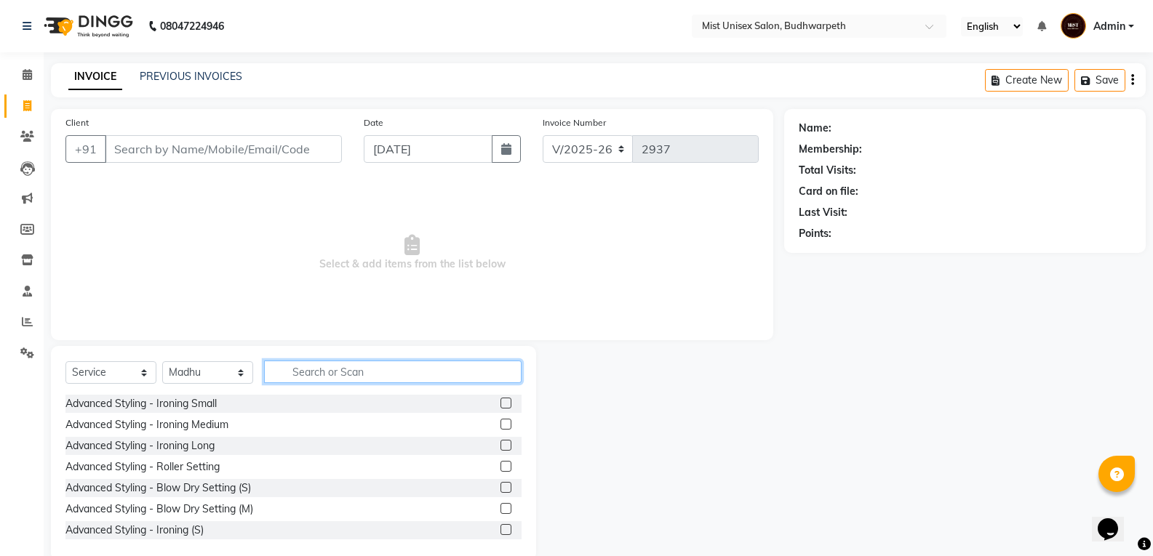
click at [304, 369] on input "text" at bounding box center [392, 372] width 257 height 23
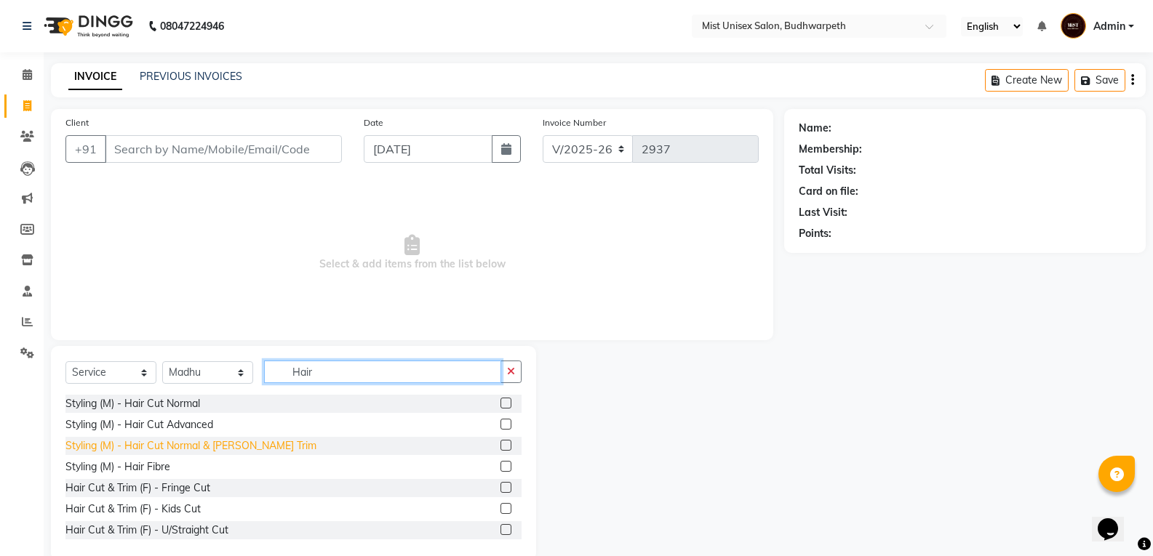
type input "Hair"
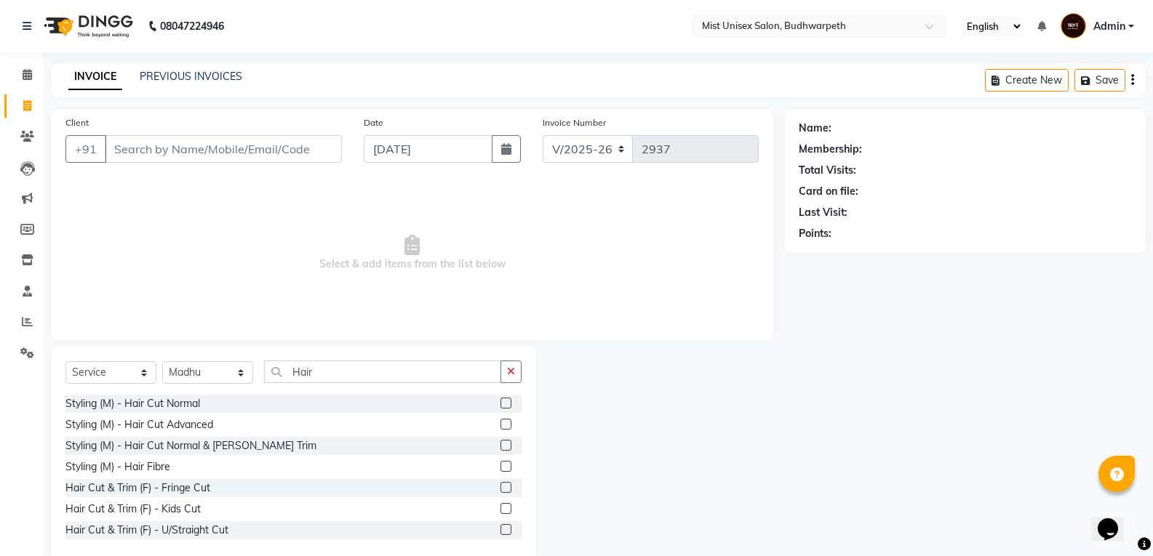
drag, startPoint x: 233, startPoint y: 448, endPoint x: 386, endPoint y: 317, distance: 201.7
click at [233, 448] on div "Styling (M) - Hair Cut Normal & [PERSON_NAME] Trim" at bounding box center [190, 446] width 251 height 15
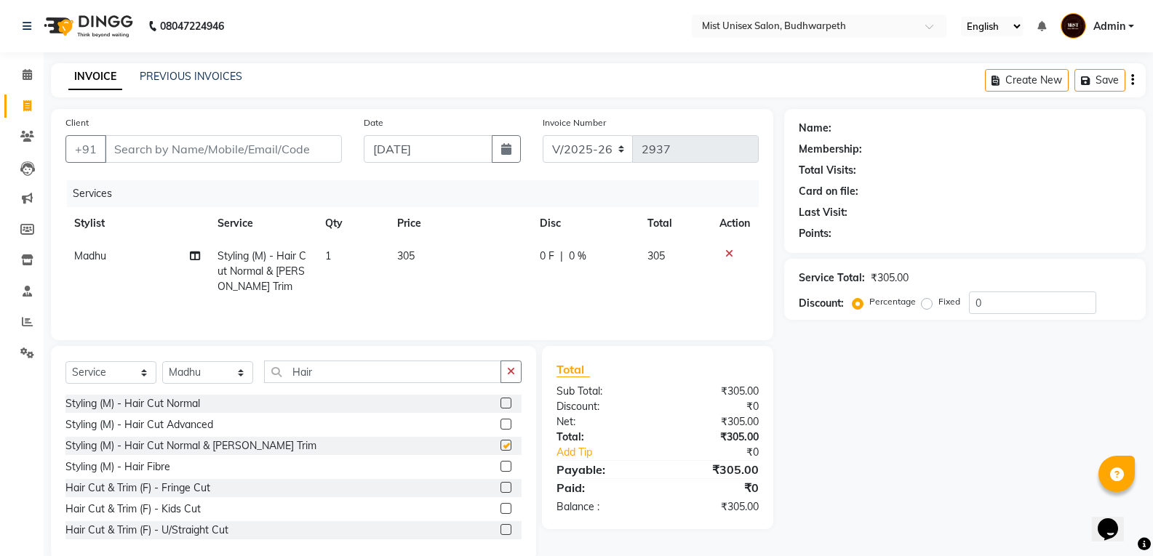
checkbox input "false"
click at [415, 268] on td "305" at bounding box center [459, 271] width 143 height 63
select select "49864"
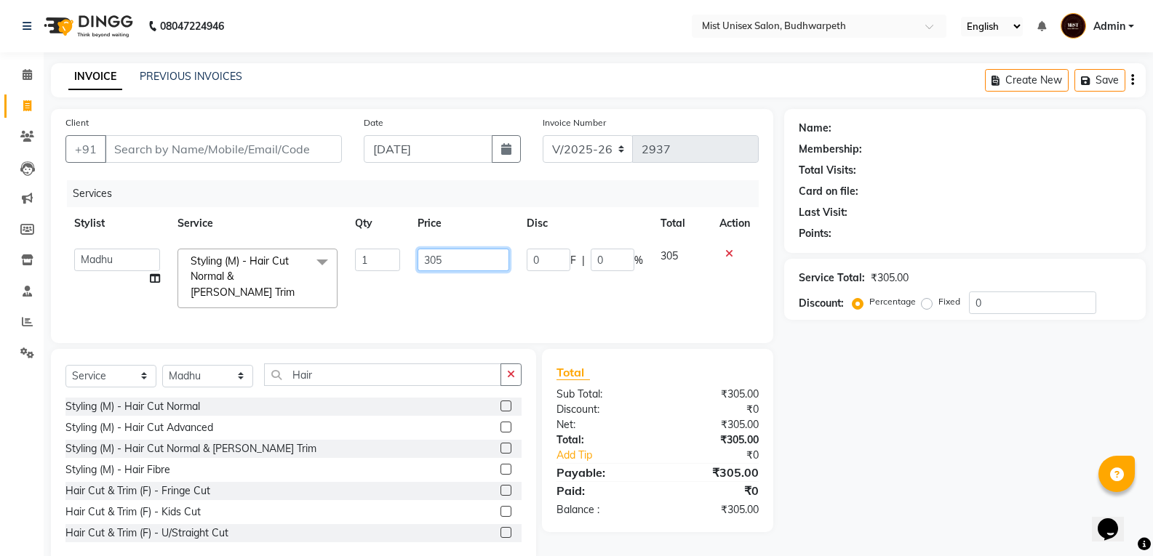
click at [457, 265] on input "305" at bounding box center [462, 260] width 91 height 23
type input "3"
type input "340"
click at [447, 297] on td "340" at bounding box center [463, 278] width 108 height 77
select select "49864"
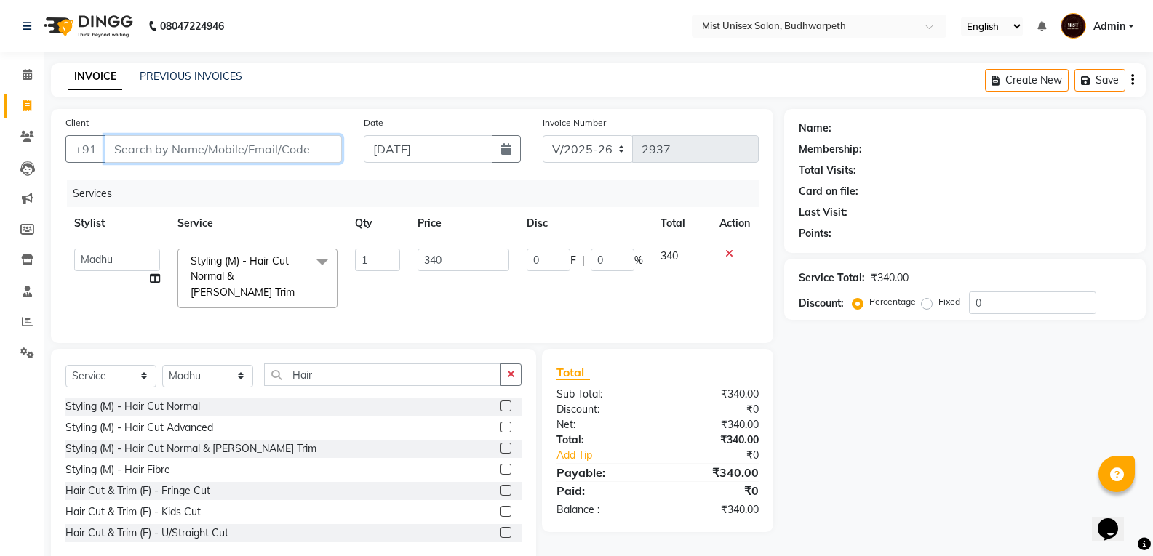
click at [222, 147] on input "Client" at bounding box center [223, 149] width 237 height 28
type input "9398327873"
click at [283, 154] on span "Add Client" at bounding box center [304, 149] width 57 height 15
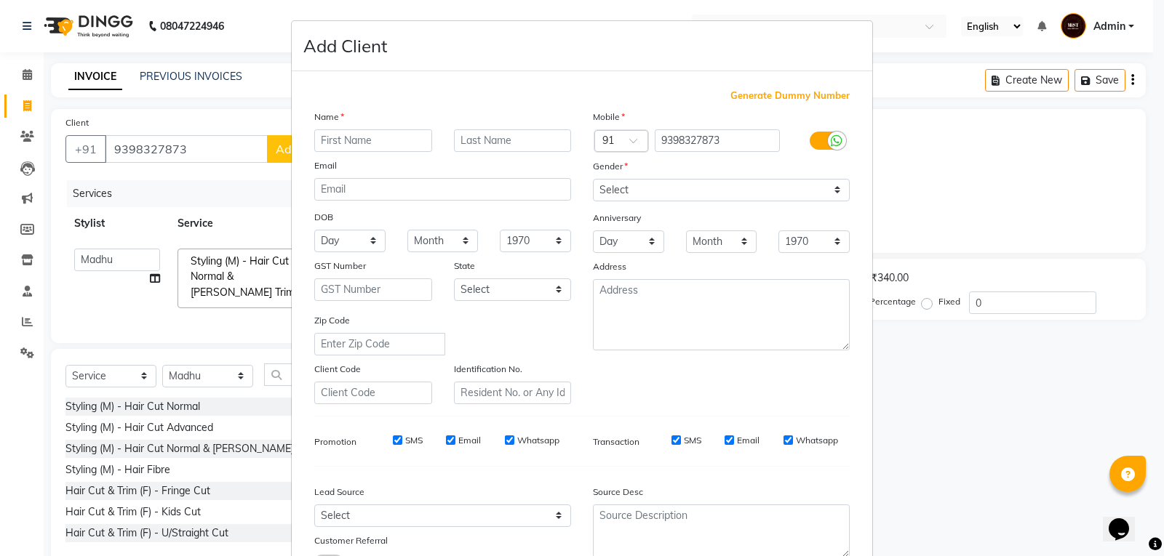
click at [322, 131] on input "text" at bounding box center [373, 140] width 118 height 23
type input "[PERSON_NAME]"
click at [635, 195] on select "Select [DEMOGRAPHIC_DATA] [DEMOGRAPHIC_DATA] Other Prefer Not To Say" at bounding box center [721, 190] width 257 height 23
select select "[DEMOGRAPHIC_DATA]"
click at [593, 179] on select "Select [DEMOGRAPHIC_DATA] [DEMOGRAPHIC_DATA] Other Prefer Not To Say" at bounding box center [721, 190] width 257 height 23
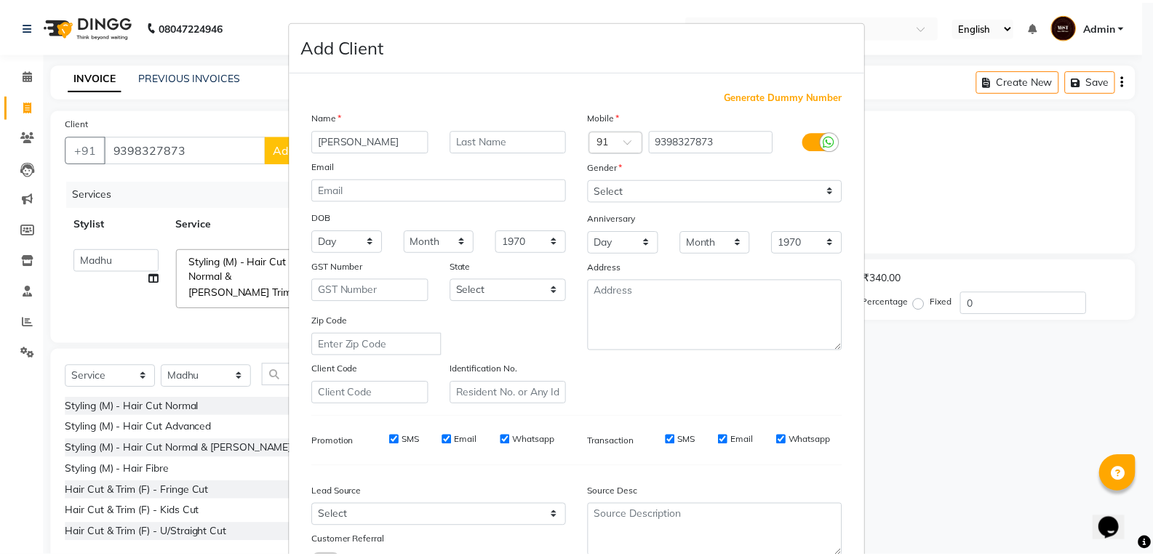
scroll to position [115, 0]
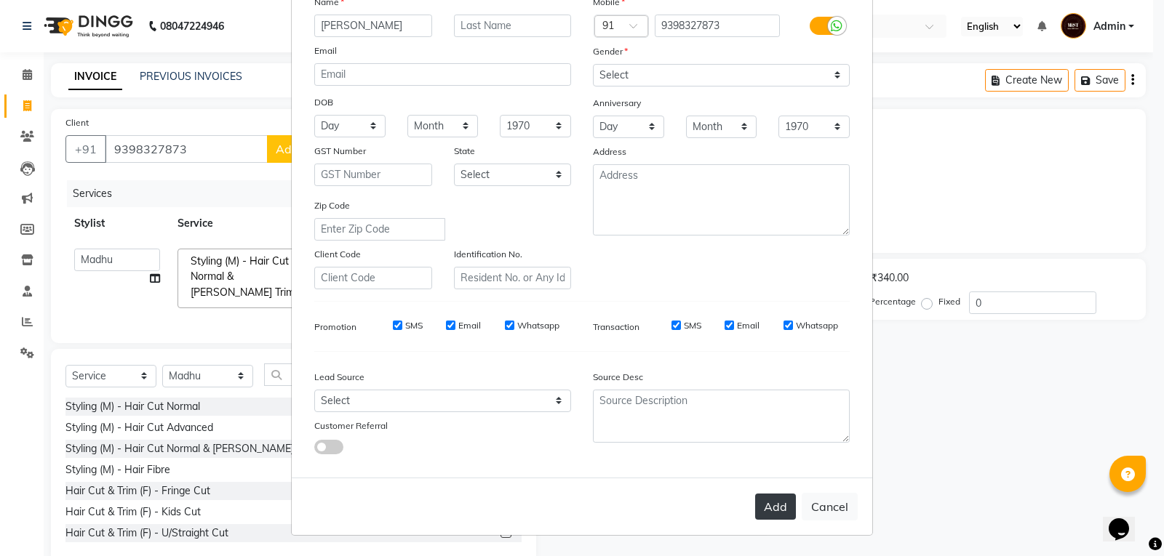
click at [775, 515] on button "Add" at bounding box center [775, 507] width 41 height 26
select select
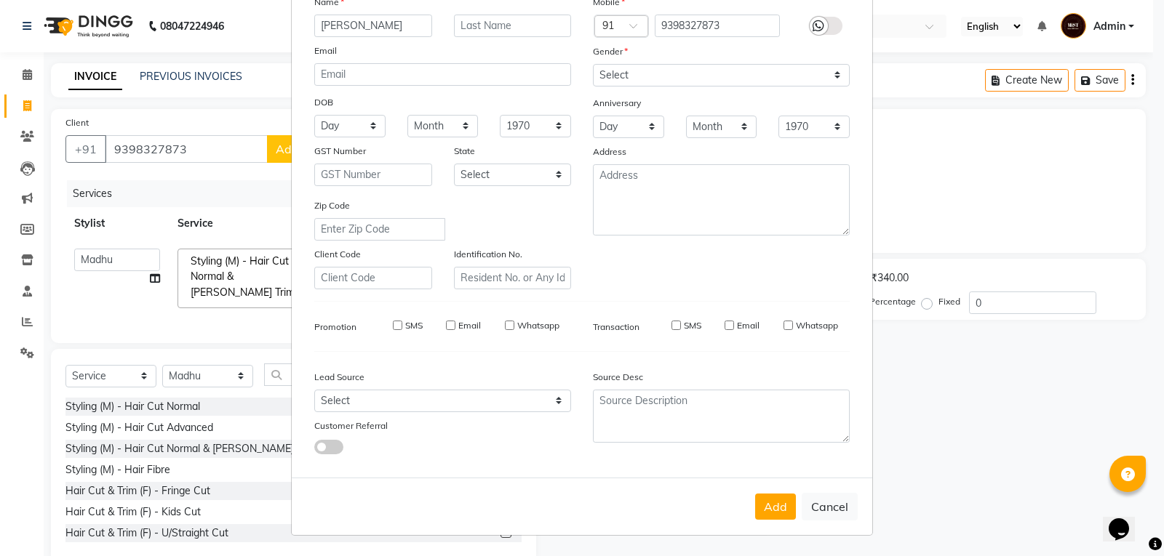
select select
checkbox input "false"
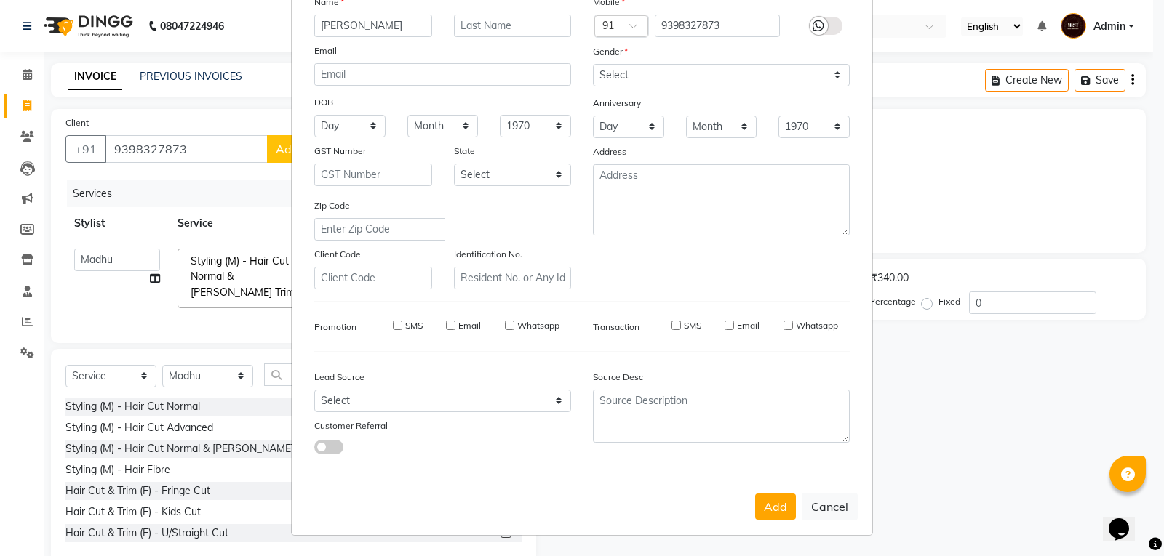
checkbox input "false"
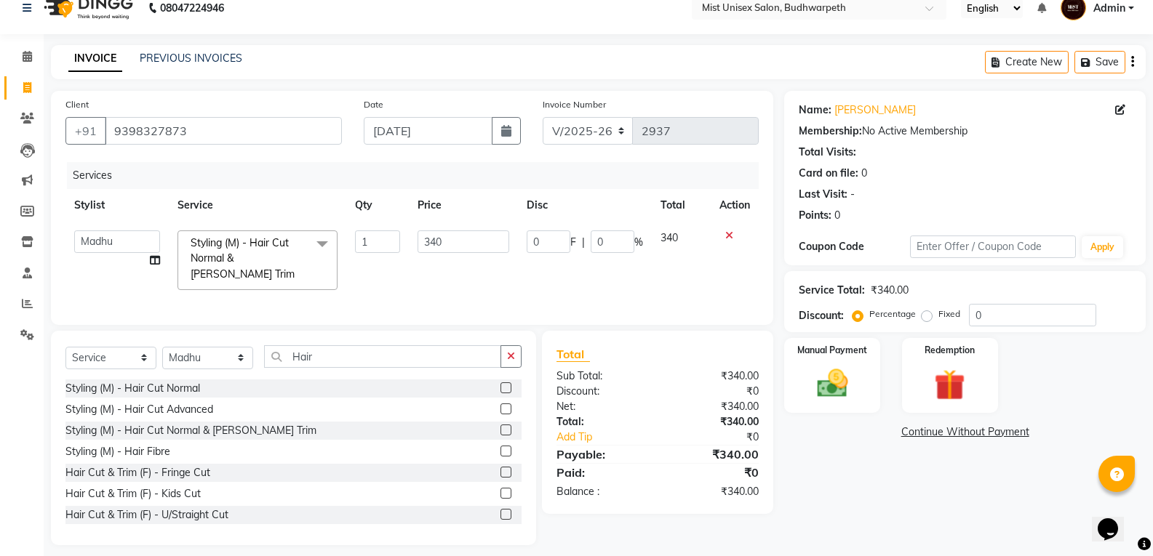
scroll to position [26, 0]
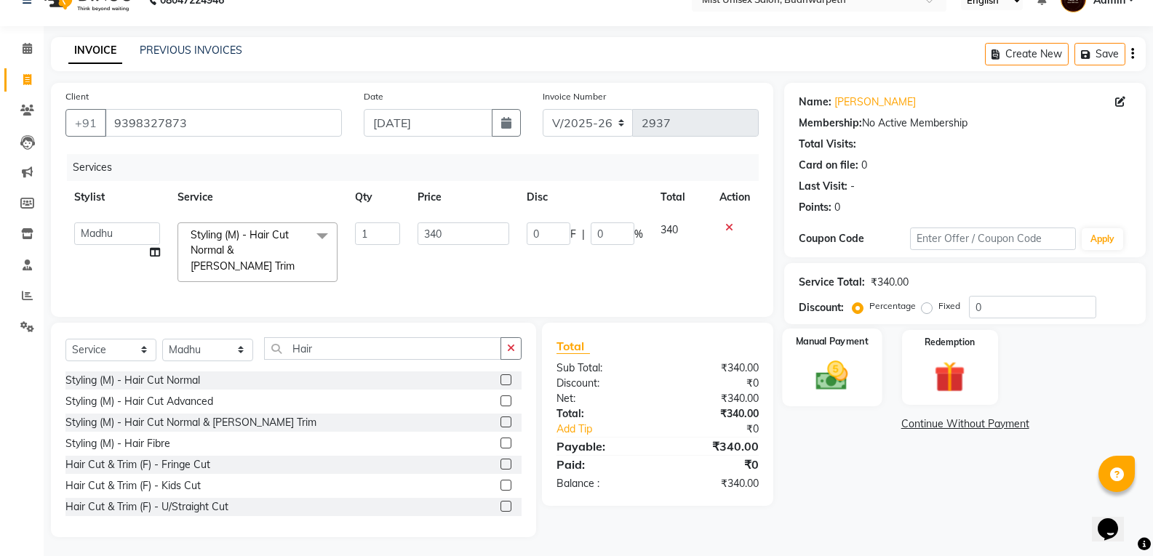
click at [844, 388] on img at bounding box center [832, 375] width 52 height 37
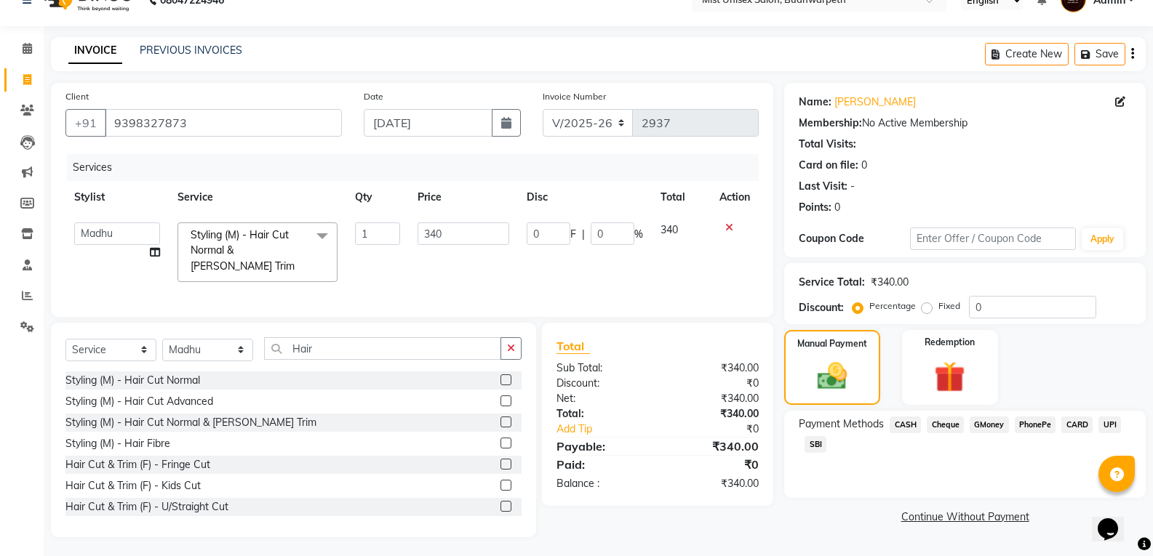
click at [823, 443] on span "SBI" at bounding box center [815, 444] width 22 height 17
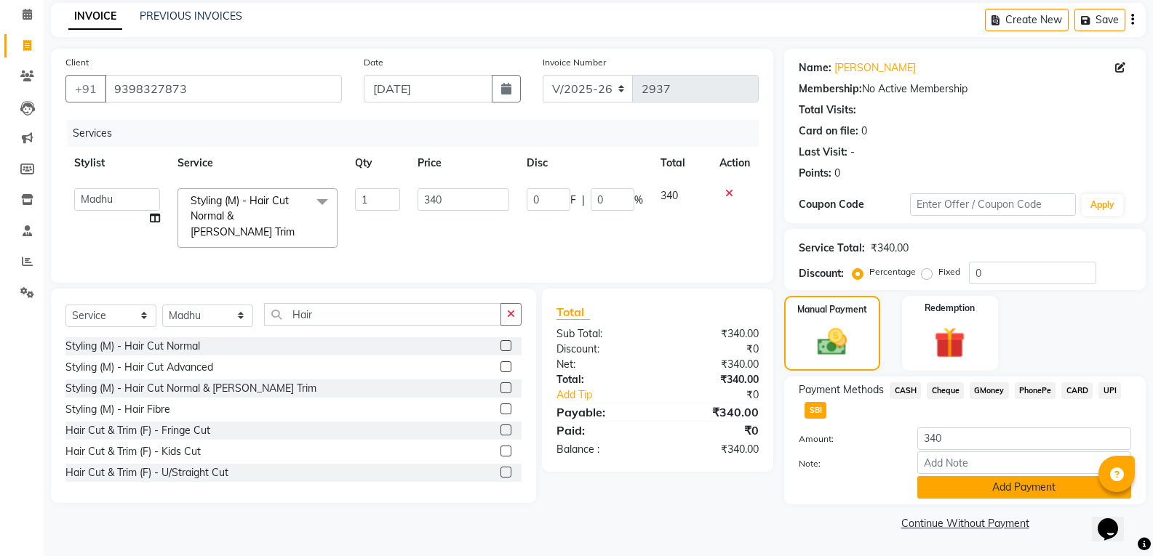
click at [1021, 487] on button "Add Payment" at bounding box center [1024, 487] width 214 height 23
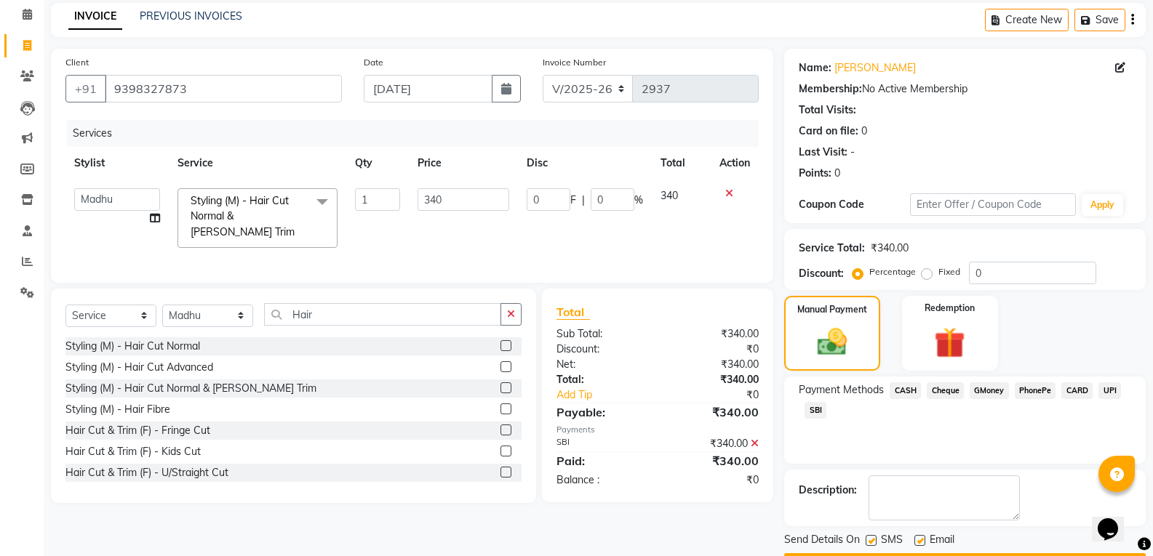
scroll to position [102, 0]
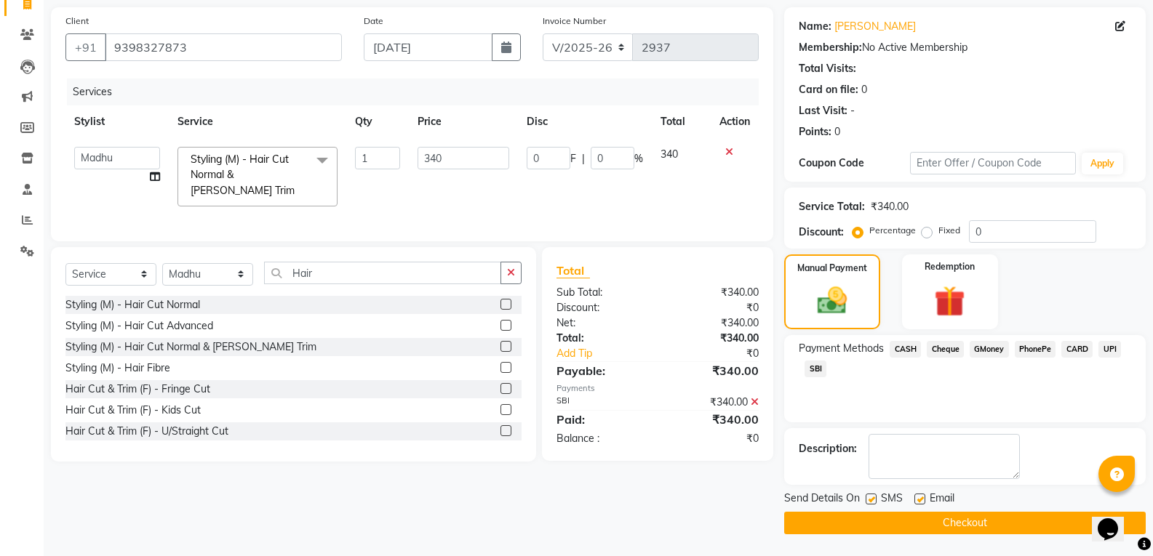
click at [989, 527] on button "Checkout" at bounding box center [964, 523] width 361 height 23
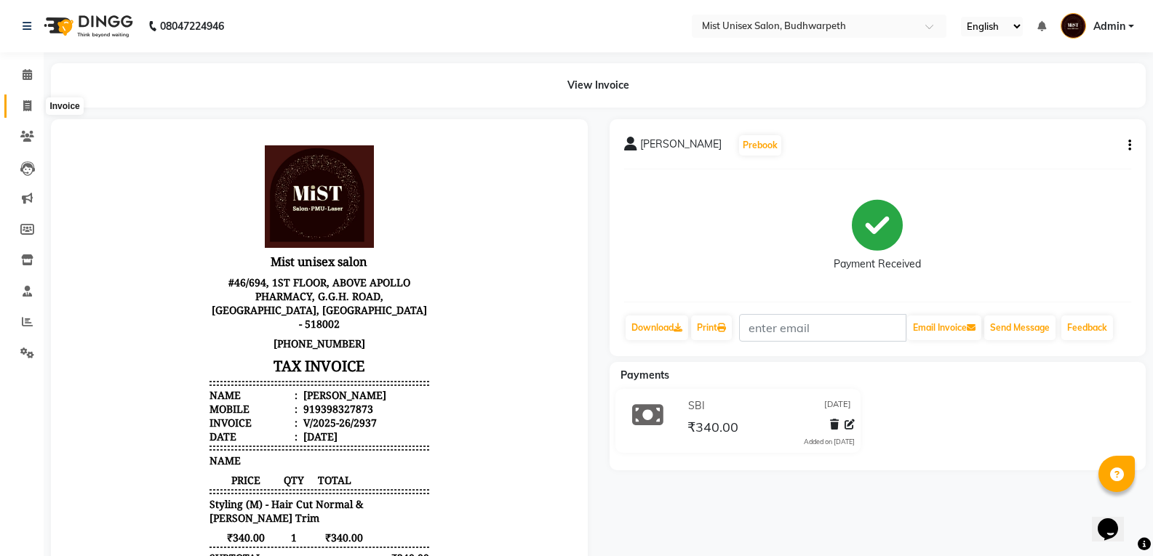
click at [15, 105] on span at bounding box center [27, 106] width 25 height 17
select select "5227"
select select "service"
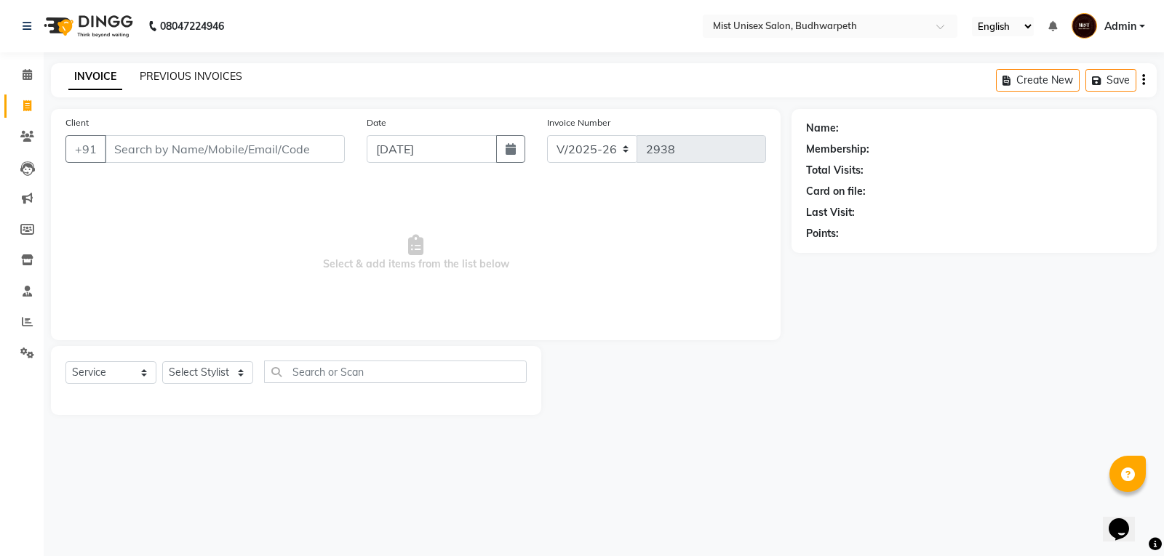
click at [145, 77] on link "PREVIOUS INVOICES" at bounding box center [191, 76] width 103 height 13
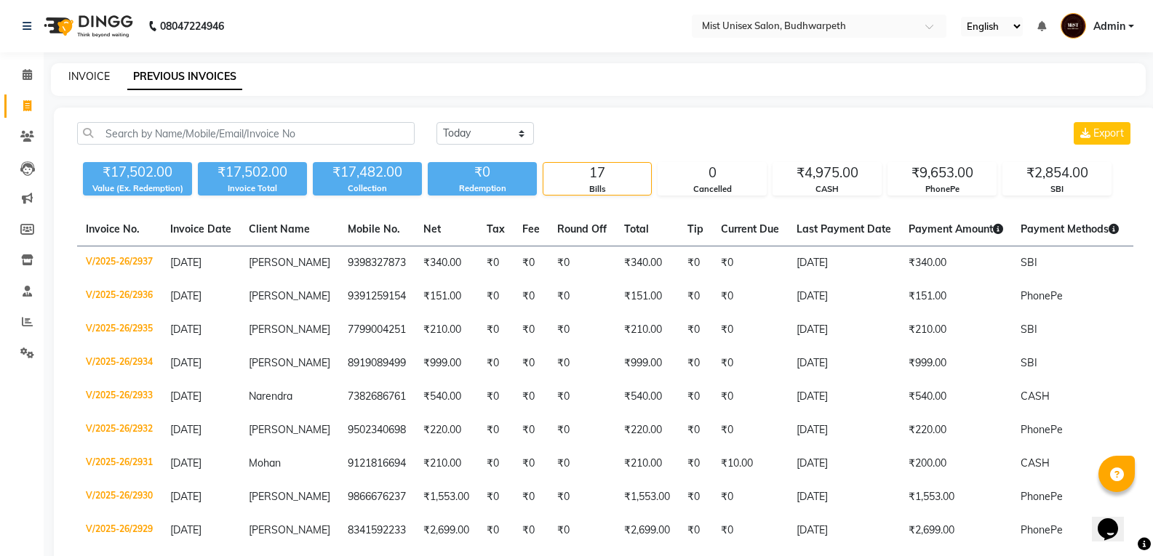
click at [91, 79] on link "INVOICE" at bounding box center [88, 76] width 41 height 13
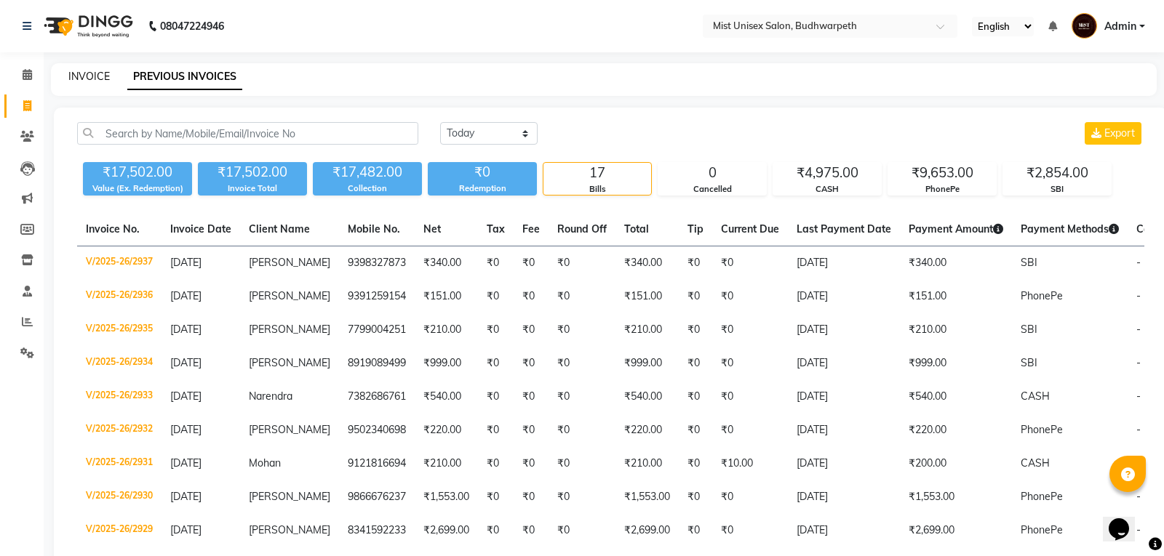
select select "service"
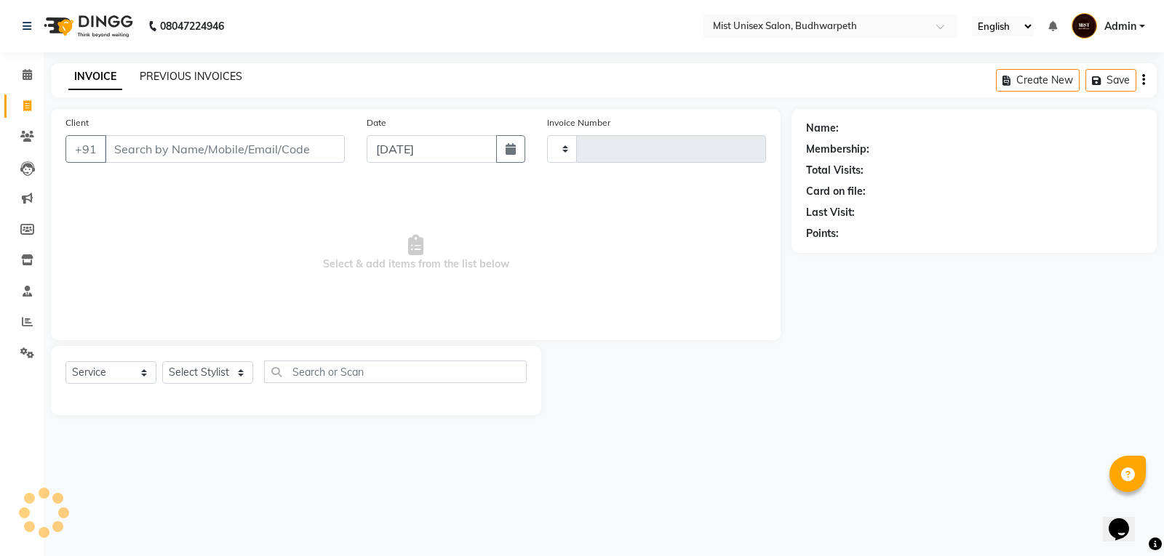
type input "2938"
click at [149, 75] on link "PREVIOUS INVOICES" at bounding box center [191, 76] width 103 height 13
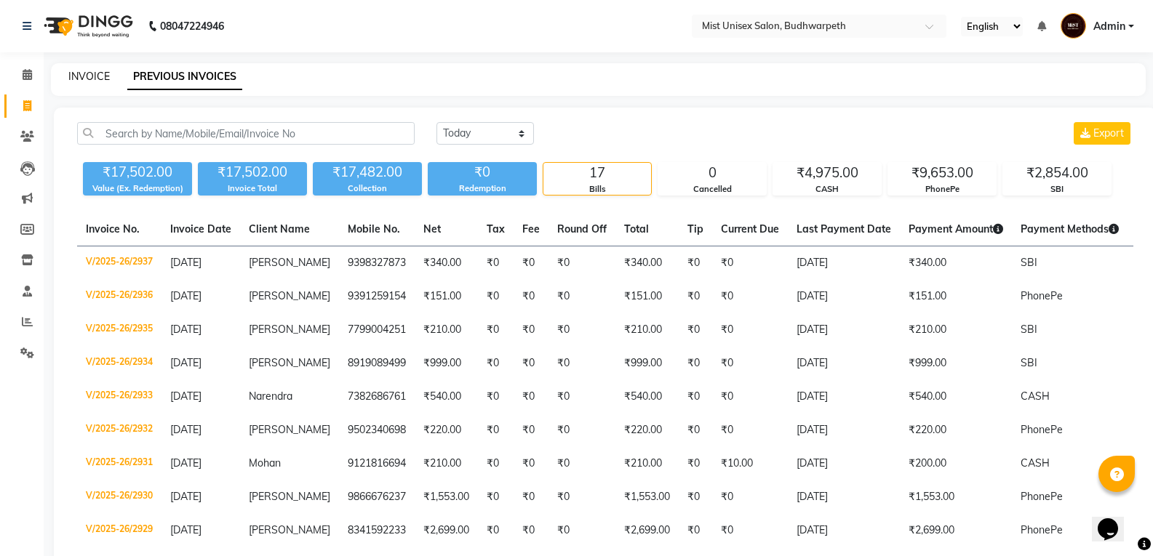
click at [102, 78] on link "INVOICE" at bounding box center [88, 76] width 41 height 13
select select "service"
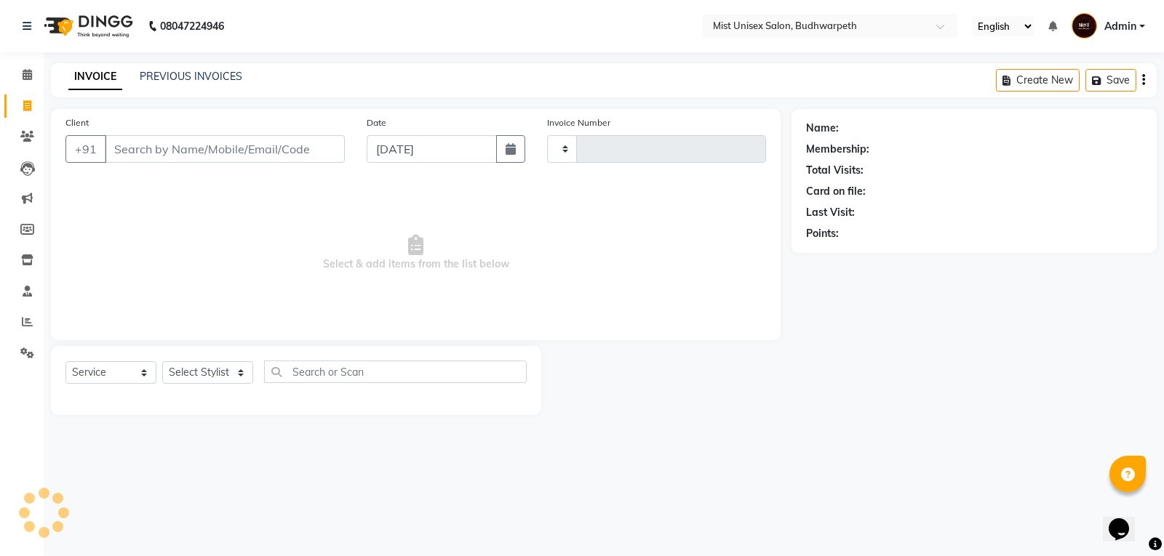
type input "2938"
select select "5227"
click at [21, 257] on icon at bounding box center [27, 260] width 12 height 11
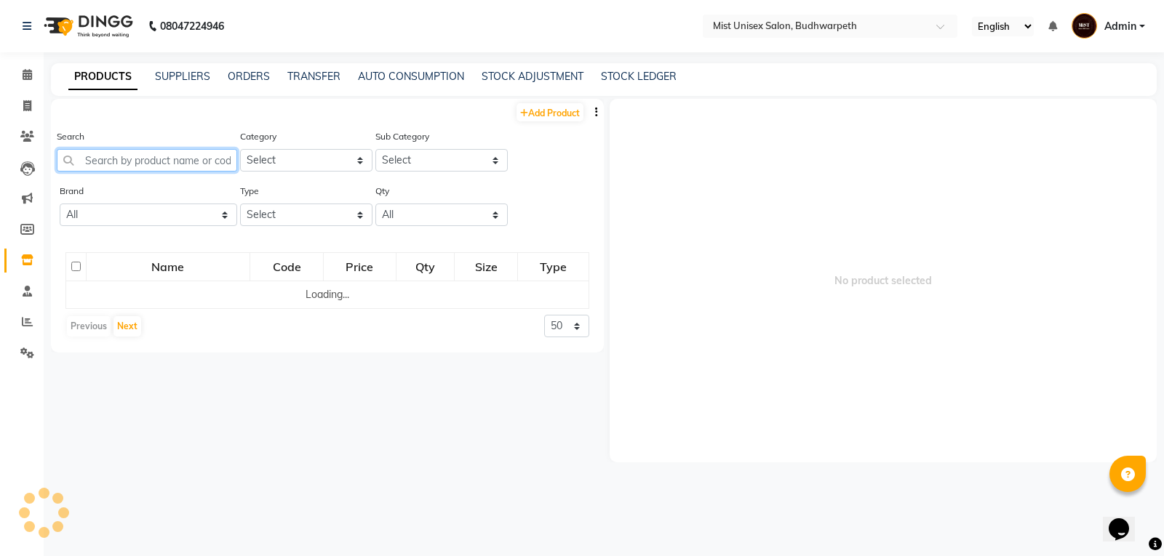
click at [149, 164] on input "text" at bounding box center [147, 160] width 180 height 23
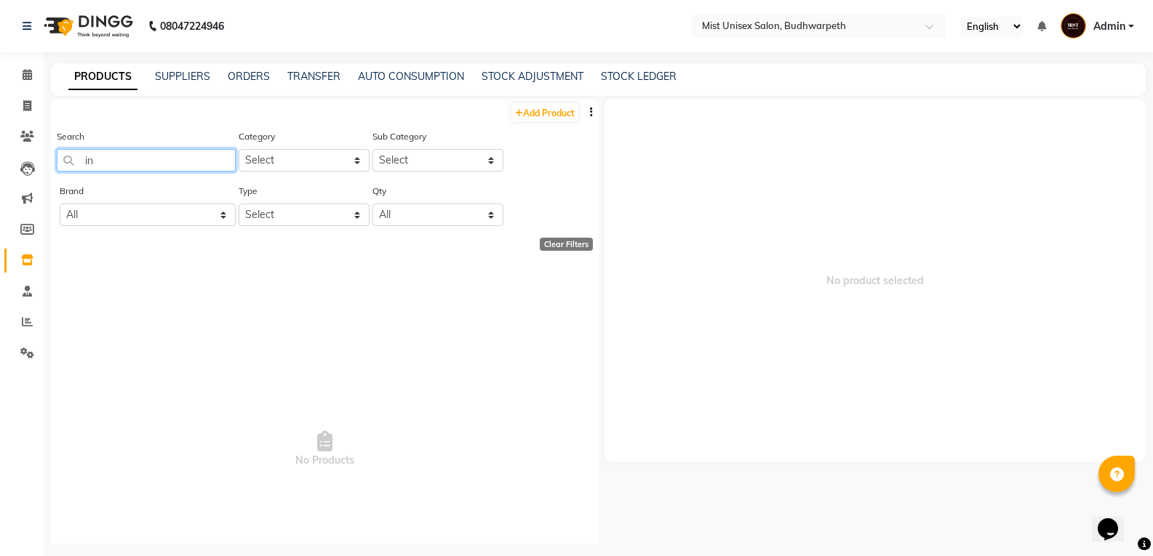
type input "i"
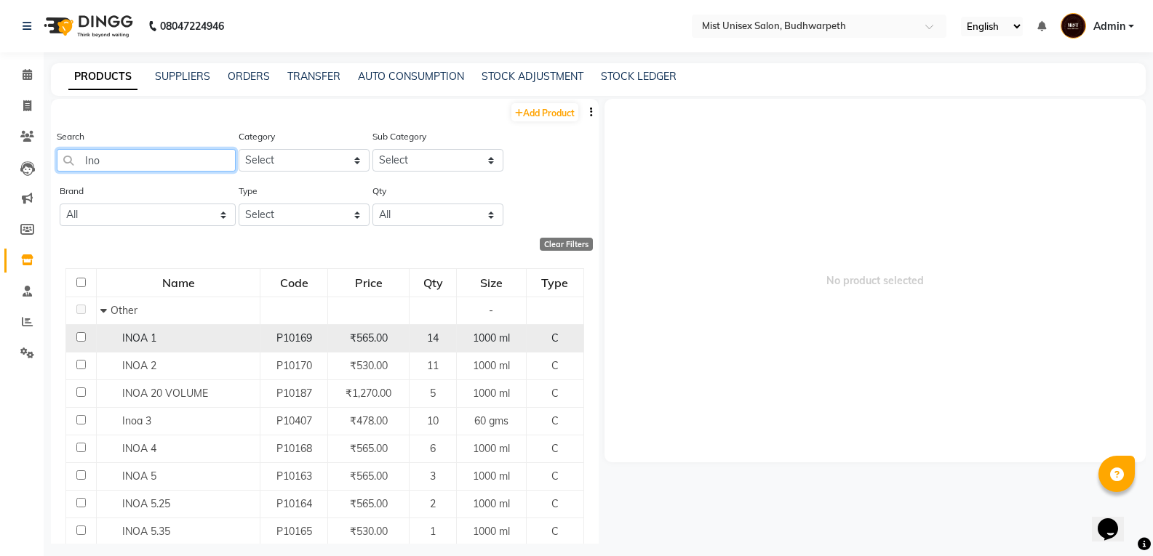
type input "Ino"
click at [191, 339] on div "INOA 1" at bounding box center [178, 338] width 156 height 15
select select
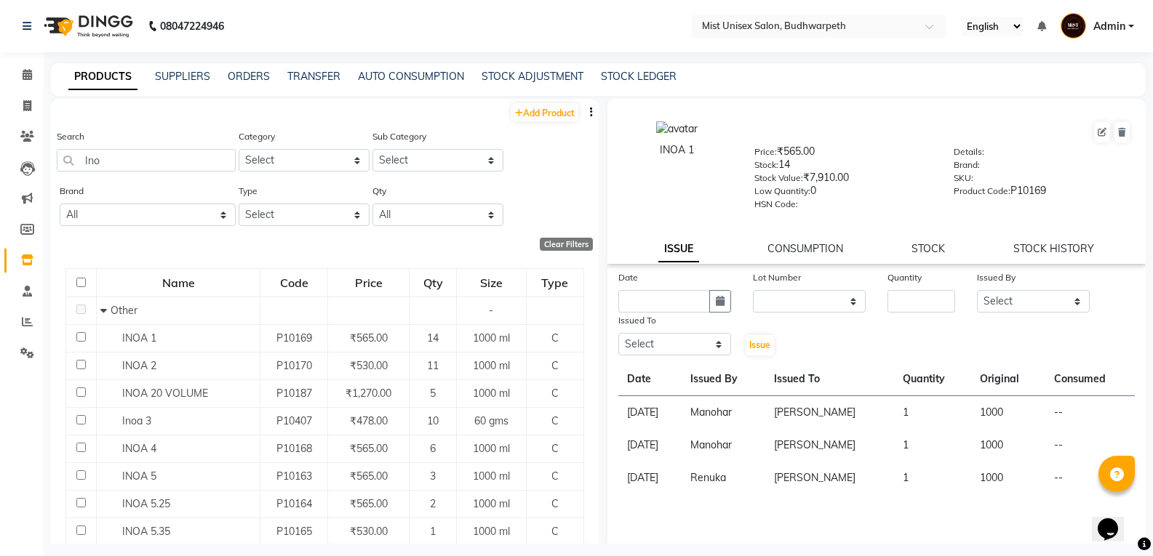
drag, startPoint x: 1147, startPoint y: 399, endPoint x: 1101, endPoint y: 424, distance: 52.4
click at [1147, 436] on main "PRODUCTS SUPPLIERS ORDERS TRANSFER AUTO CONSUMPTION STOCK ADJUSTMENT STOCK LEDG…" at bounding box center [598, 314] width 1109 height 503
click at [805, 247] on link "CONSUMPTION" at bounding box center [805, 248] width 76 height 13
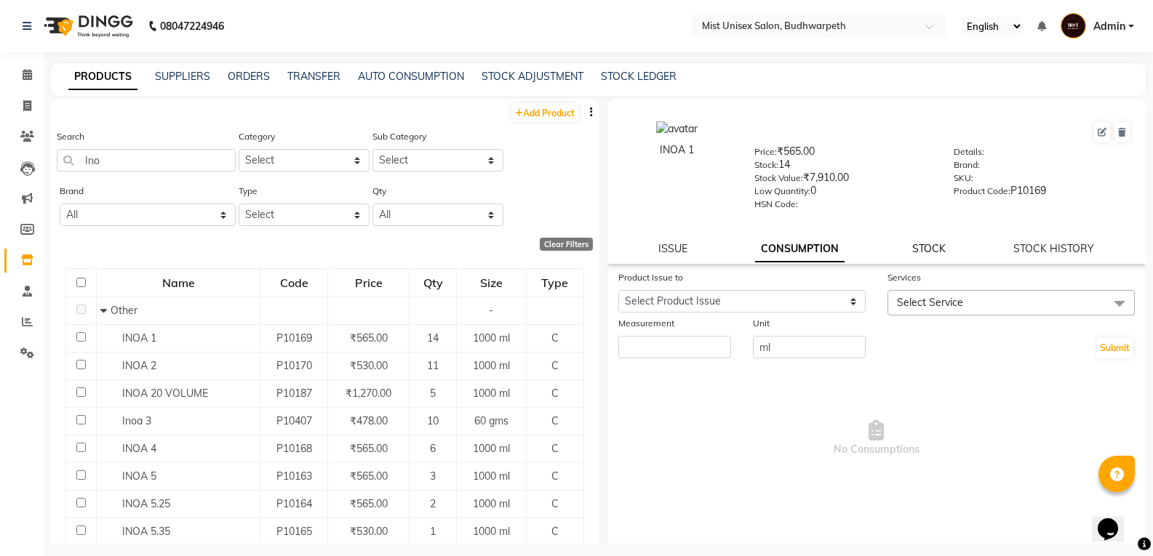
click at [928, 246] on link "STOCK" at bounding box center [928, 248] width 33 height 13
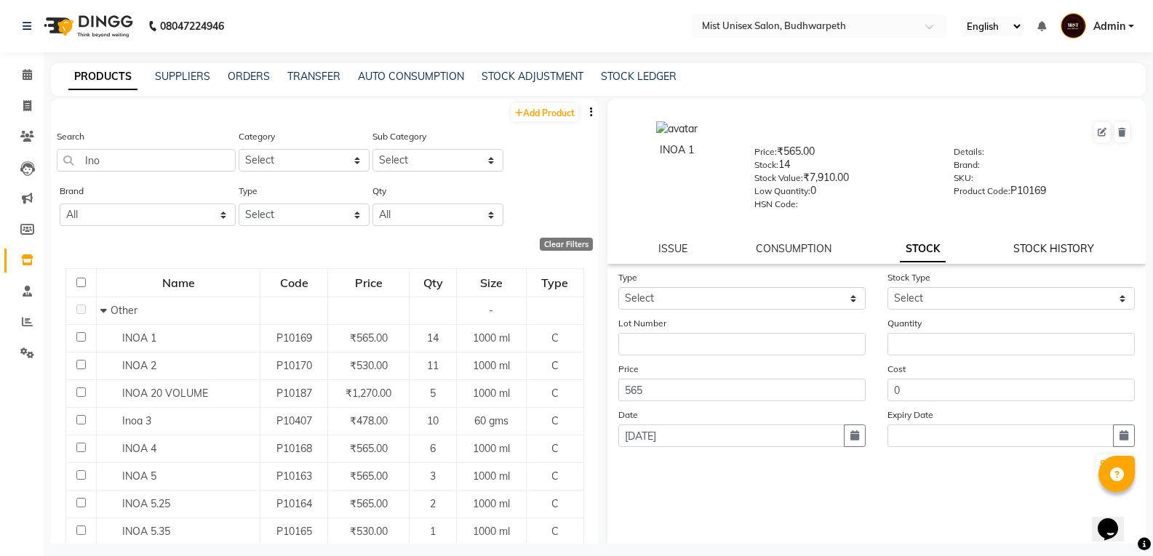
click at [1021, 252] on link "STOCK HISTORY" at bounding box center [1053, 248] width 81 height 13
select select "all"
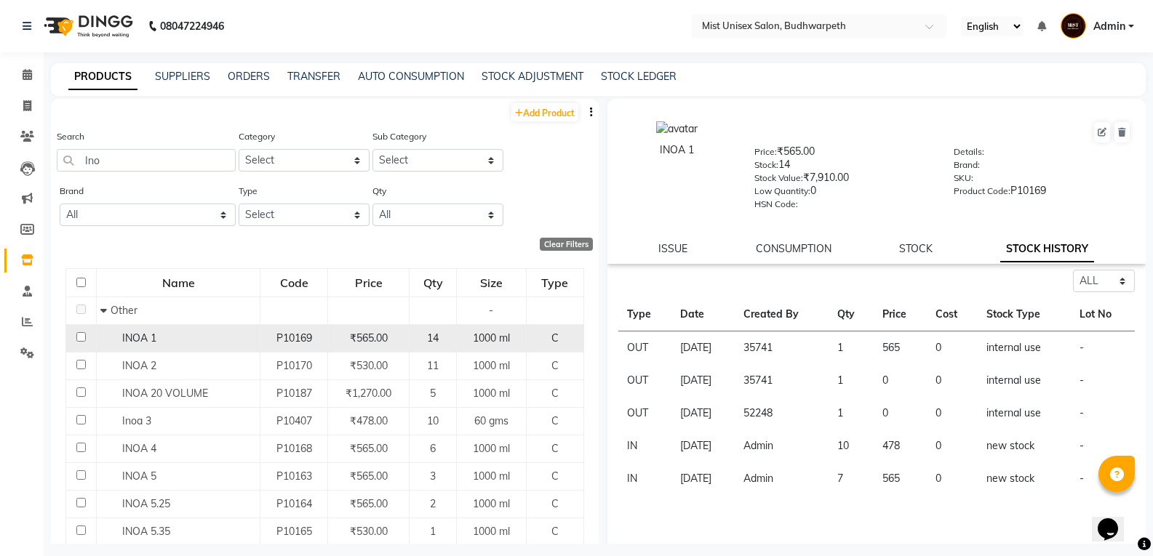
click at [340, 340] on div "₹565.00" at bounding box center [368, 338] width 69 height 15
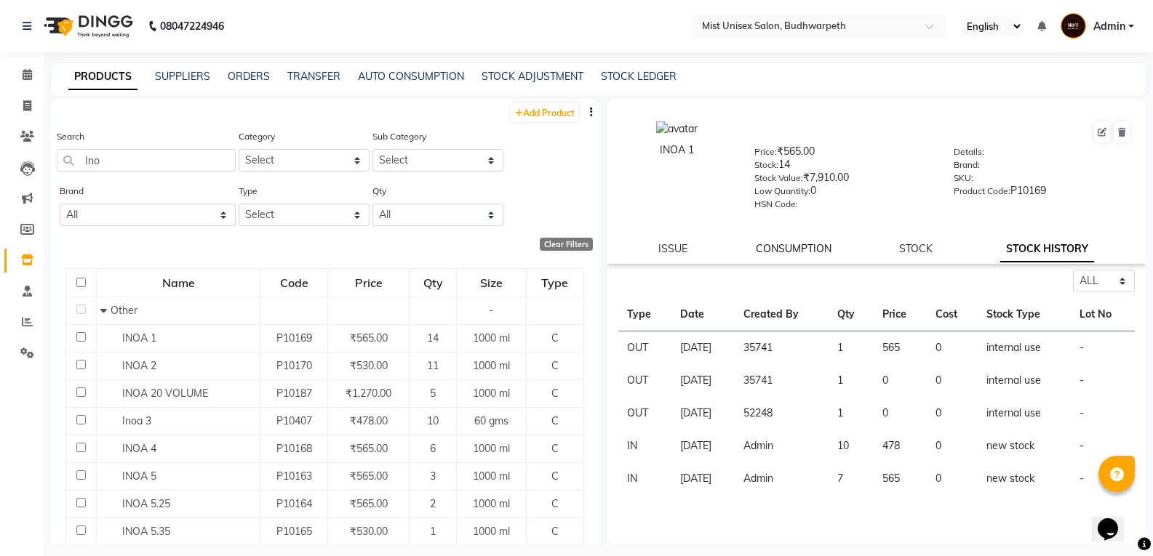
click at [793, 248] on link "CONSUMPTION" at bounding box center [794, 248] width 76 height 13
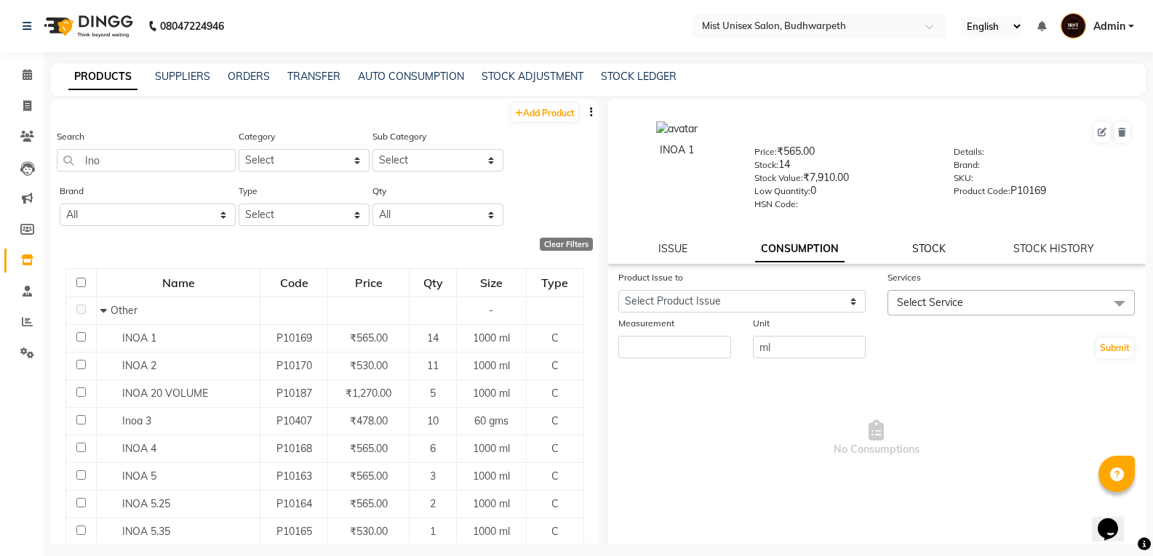
click at [924, 248] on link "STOCK" at bounding box center [928, 248] width 33 height 13
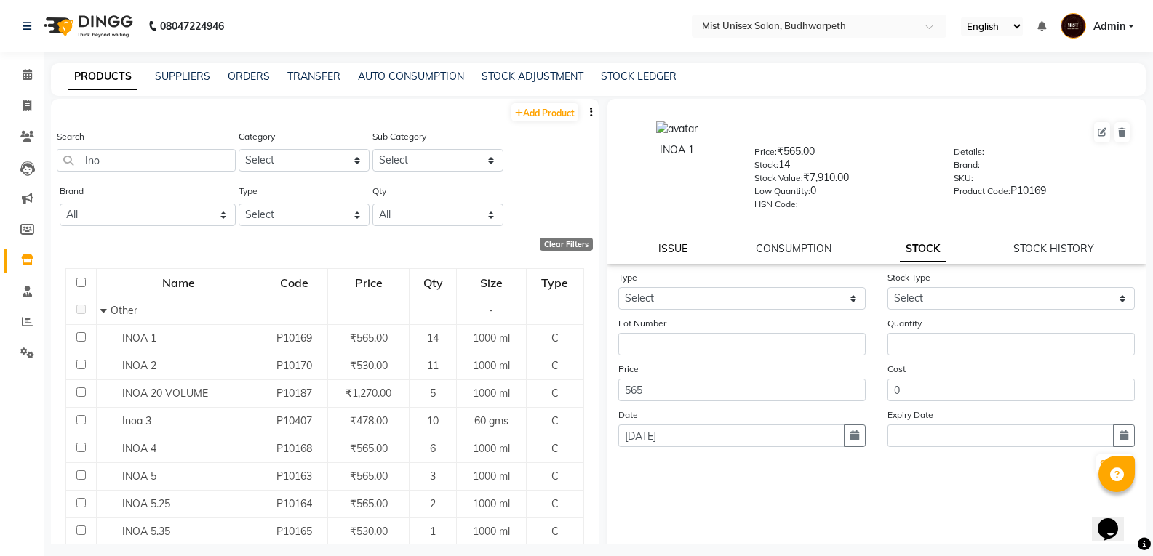
click at [677, 248] on link "ISSUE" at bounding box center [672, 248] width 29 height 13
select select
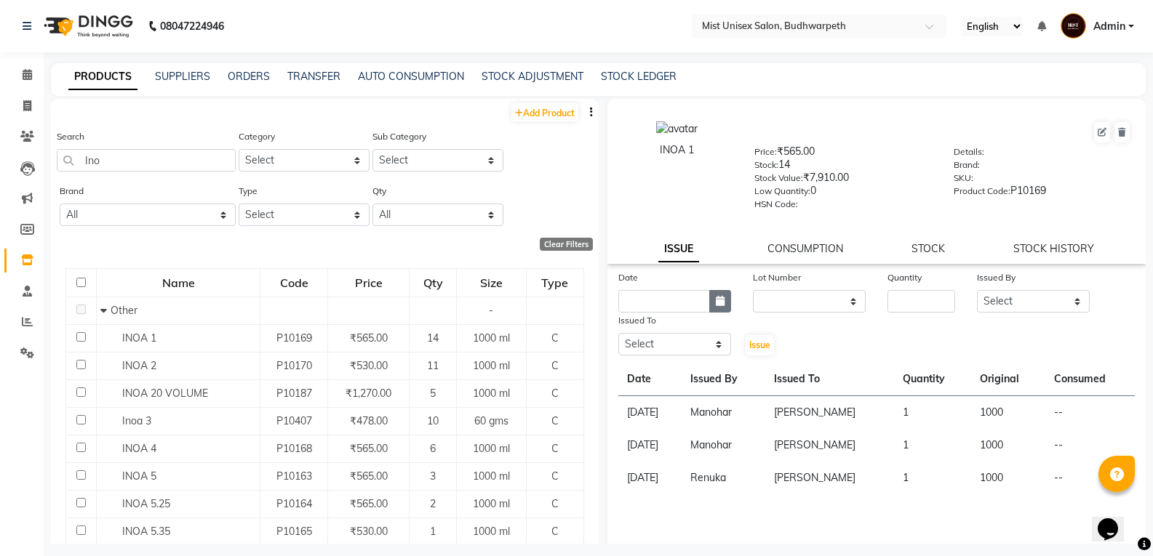
click at [719, 303] on icon "button" at bounding box center [720, 301] width 9 height 10
select select "9"
select select "2025"
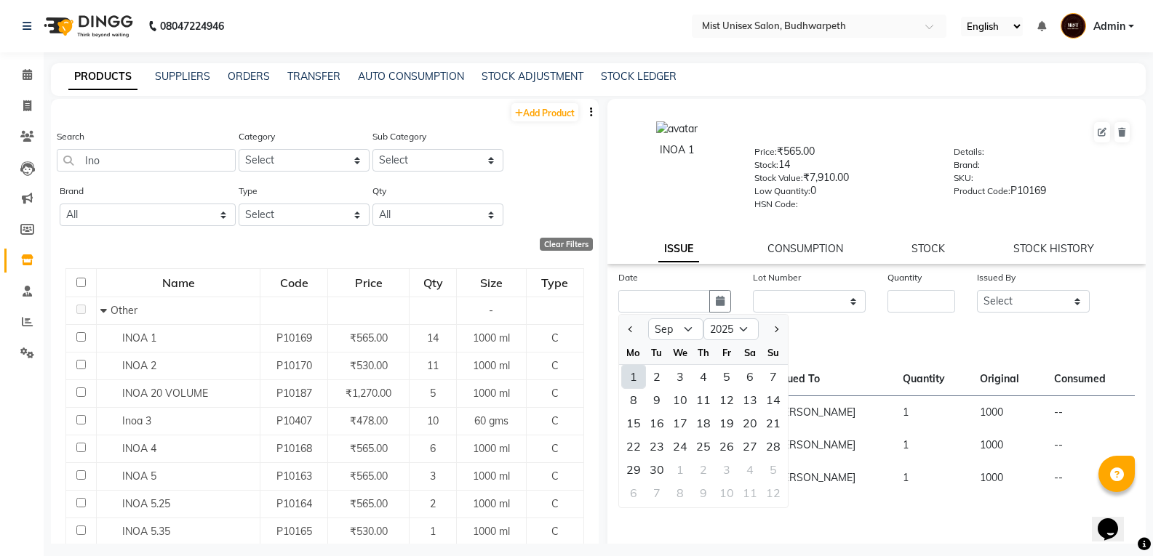
click at [627, 381] on div "1" at bounding box center [633, 376] width 23 height 23
type input "[DATE]"
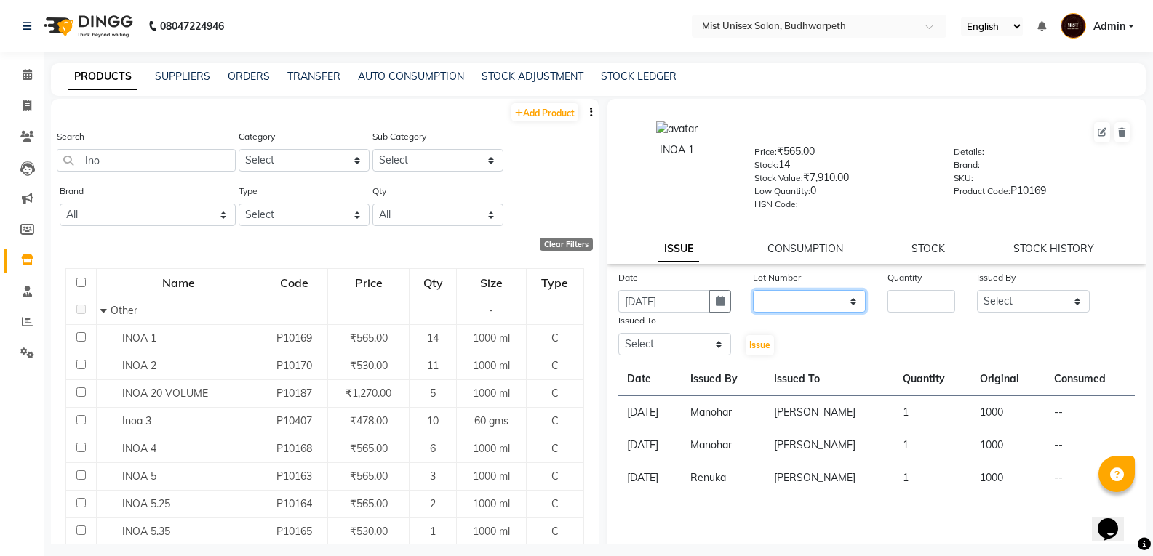
click at [791, 303] on select "None" at bounding box center [809, 301] width 113 height 23
select select "0: null"
click at [753, 290] on select "None" at bounding box center [809, 301] width 113 height 23
click at [906, 297] on input "number" at bounding box center [921, 301] width 68 height 23
type input "1"
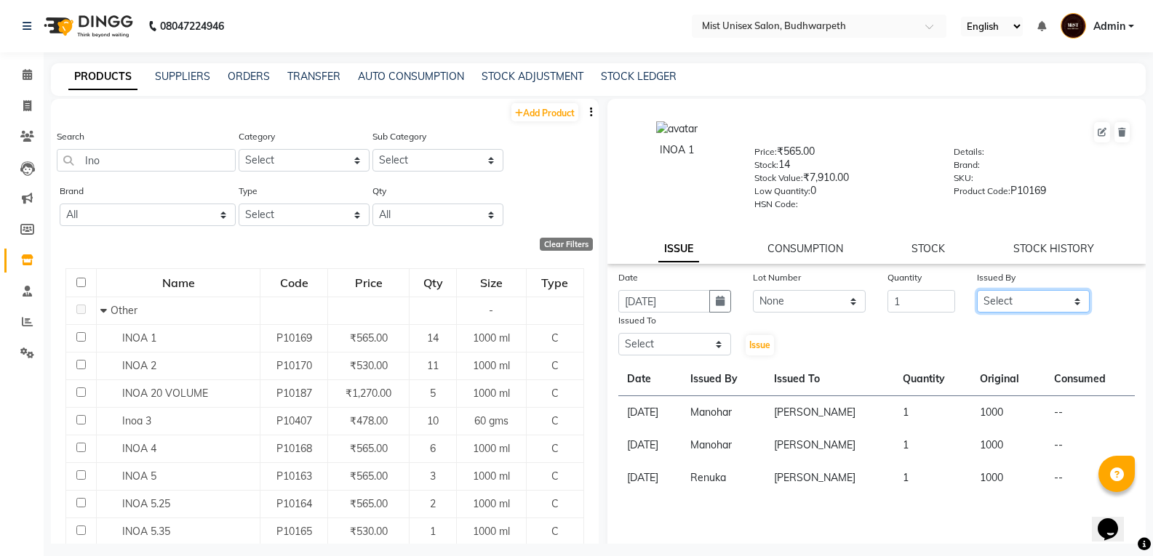
drag, startPoint x: 1007, startPoint y: 303, endPoint x: 1009, endPoint y: 292, distance: 10.6
click at [1007, 303] on select "Select Abhi Ram [PERSON_NAME] [PERSON_NAME] Lakshmi Madhu [PERSON_NAME] [PERSON…" at bounding box center [1033, 301] width 113 height 23
select select "35741"
click at [977, 290] on select "Select Abhi Ram [PERSON_NAME] [PERSON_NAME] Lakshmi Madhu [PERSON_NAME] [PERSON…" at bounding box center [1033, 301] width 113 height 23
click at [647, 340] on select "Select Abhi Ram [PERSON_NAME] [PERSON_NAME] Lakshmi Madhu [PERSON_NAME] [PERSON…" at bounding box center [674, 344] width 113 height 23
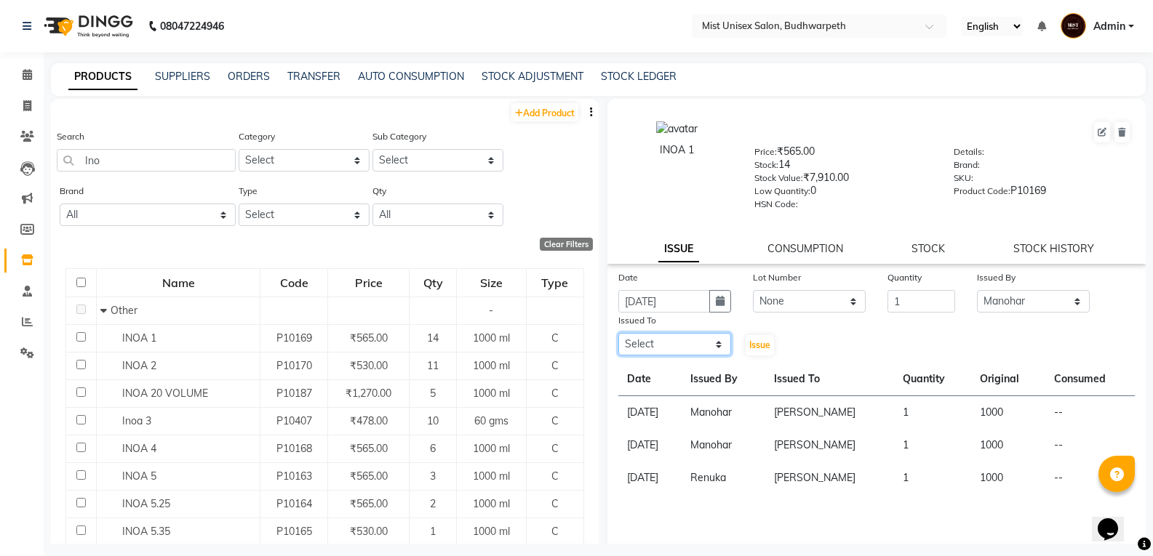
select select "67596"
click at [618, 333] on select "Select Abhi Ram [PERSON_NAME] [PERSON_NAME] Lakshmi Madhu [PERSON_NAME] [PERSON…" at bounding box center [674, 344] width 113 height 23
click at [759, 347] on span "Issue" at bounding box center [759, 345] width 21 height 11
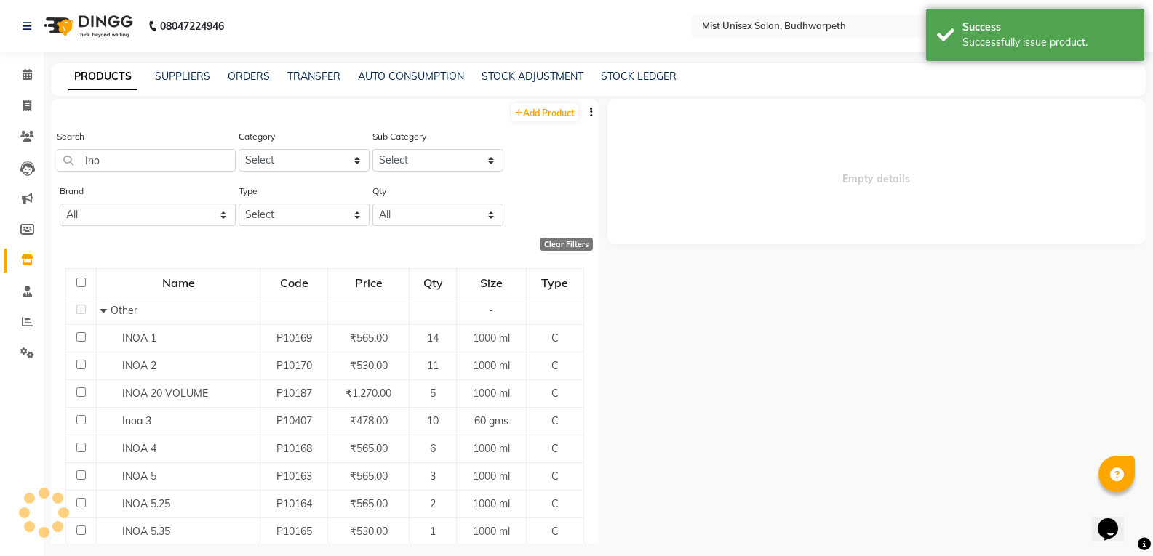
select select
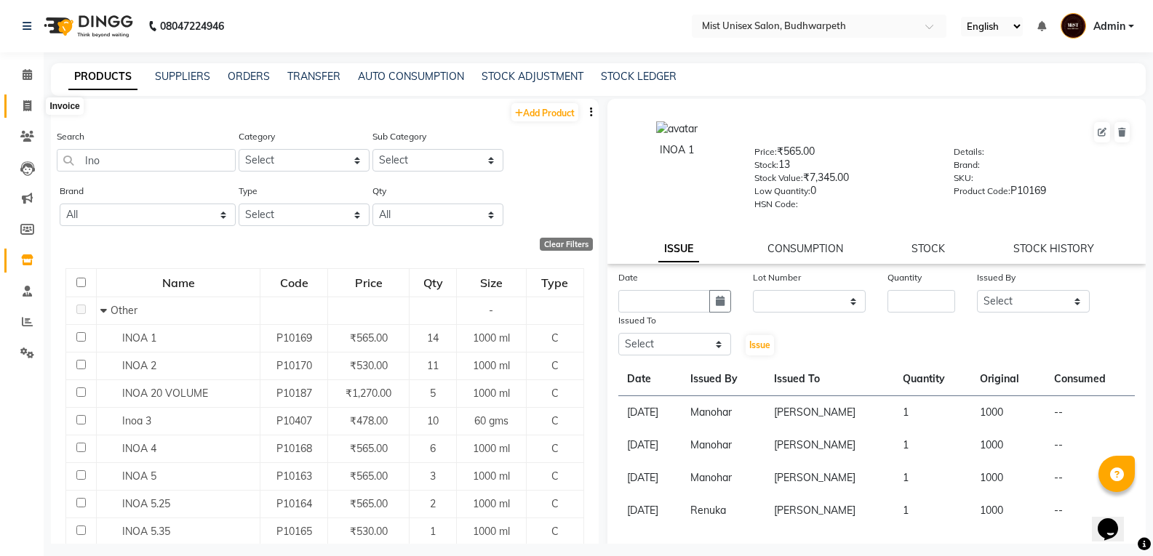
drag, startPoint x: 24, startPoint y: 105, endPoint x: 44, endPoint y: 95, distance: 22.1
click at [24, 105] on icon at bounding box center [27, 105] width 8 height 11
select select "5227"
select select "service"
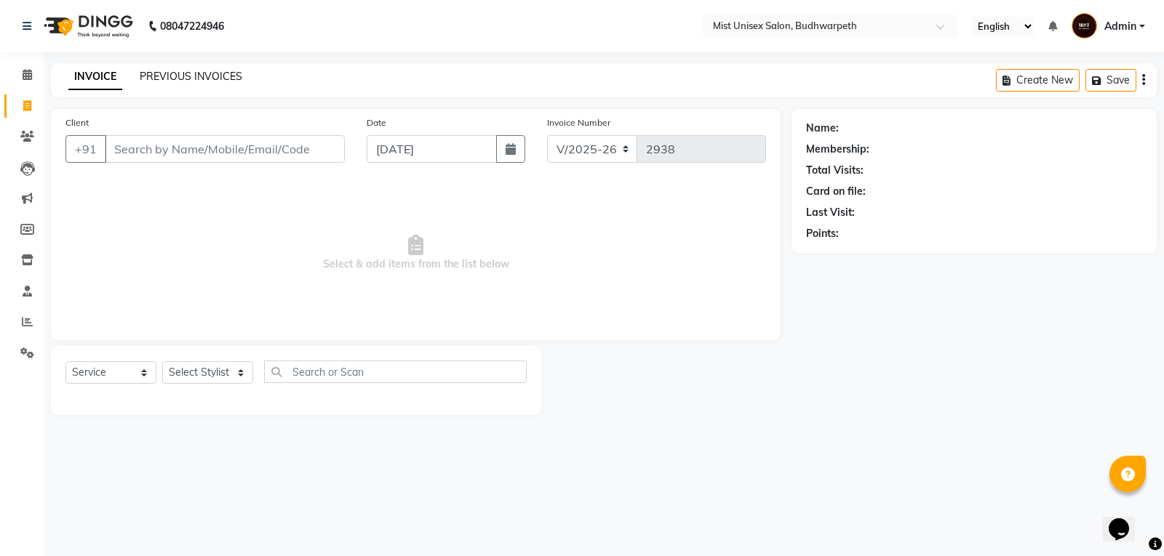
click at [159, 73] on link "PREVIOUS INVOICES" at bounding box center [191, 76] width 103 height 13
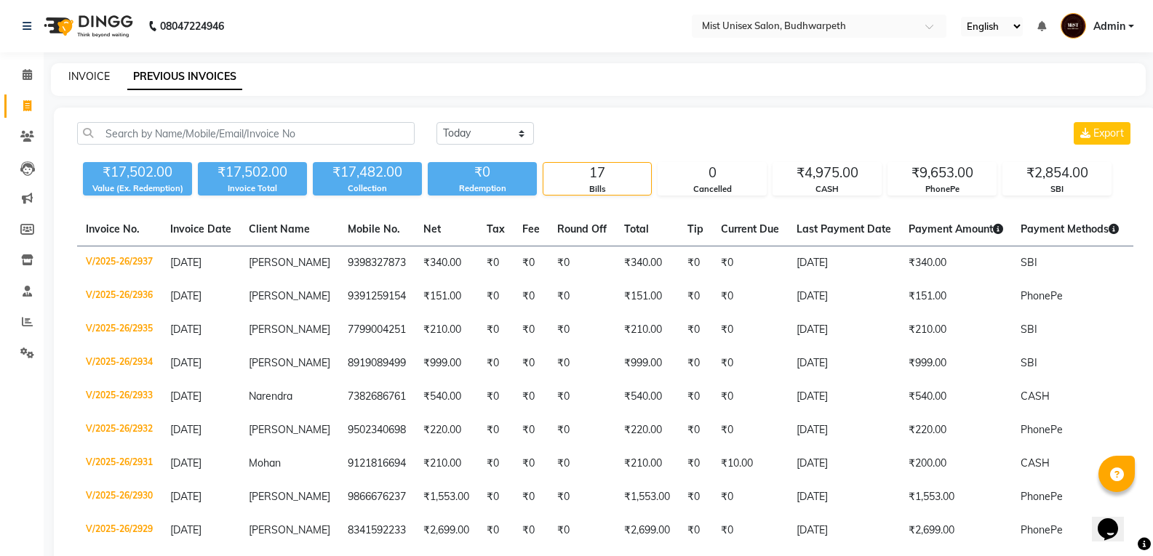
click at [91, 76] on link "INVOICE" at bounding box center [88, 76] width 41 height 13
select select "service"
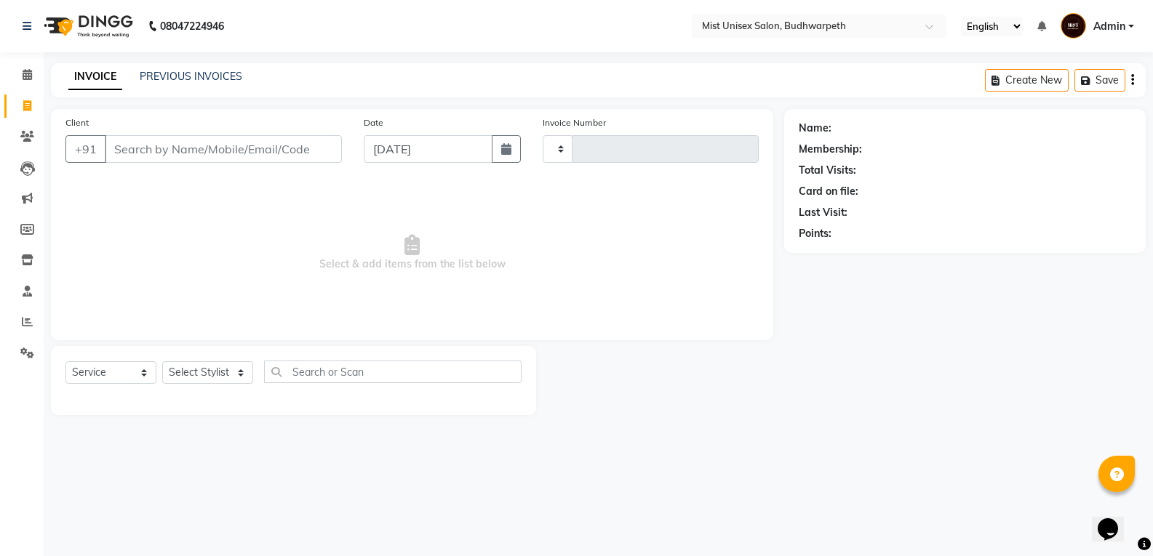
type input "2938"
select select "5227"
click at [25, 259] on icon at bounding box center [27, 260] width 12 height 11
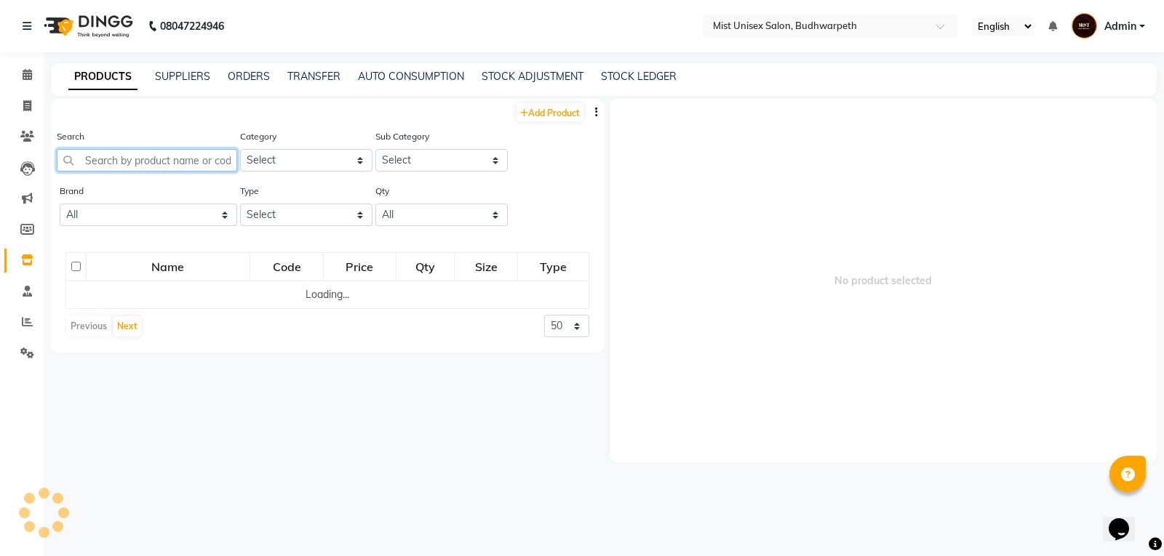
click at [116, 164] on input "text" at bounding box center [147, 160] width 180 height 23
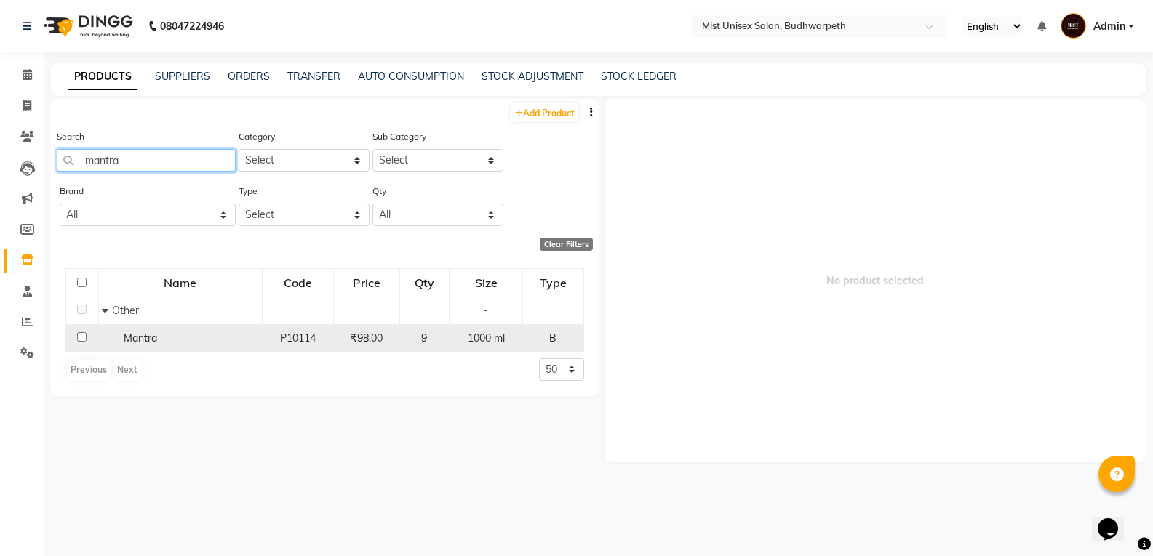
type input "mantra"
click at [161, 345] on div "Mantra" at bounding box center [180, 338] width 156 height 15
select select
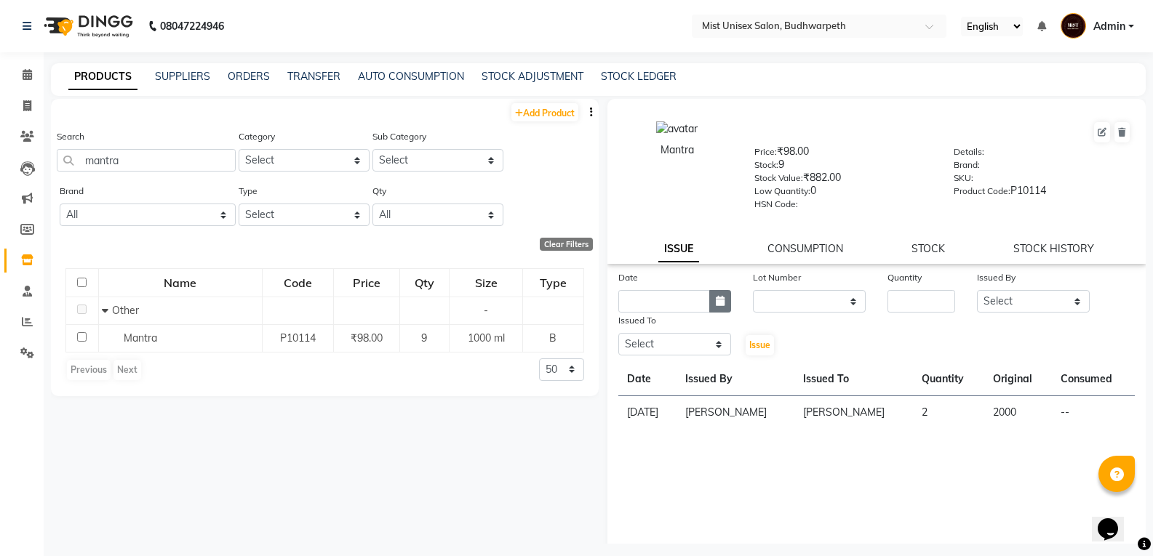
click at [709, 300] on button "button" at bounding box center [720, 301] width 22 height 23
select select "9"
select select "2025"
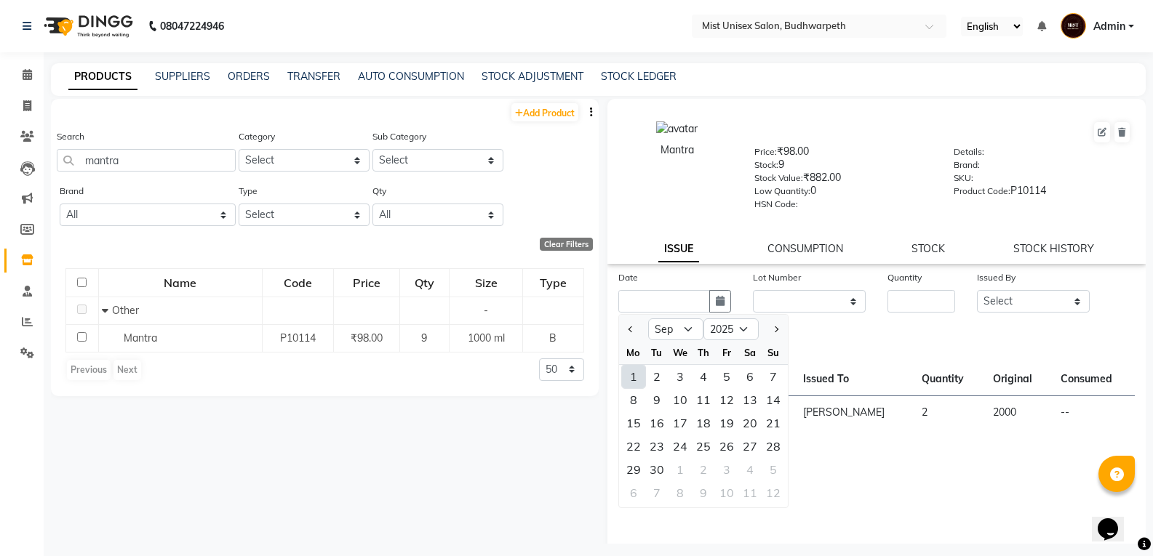
drag, startPoint x: 636, startPoint y: 380, endPoint x: 718, endPoint y: 357, distance: 85.2
click at [636, 379] on div "1" at bounding box center [633, 376] width 23 height 23
type input "[DATE]"
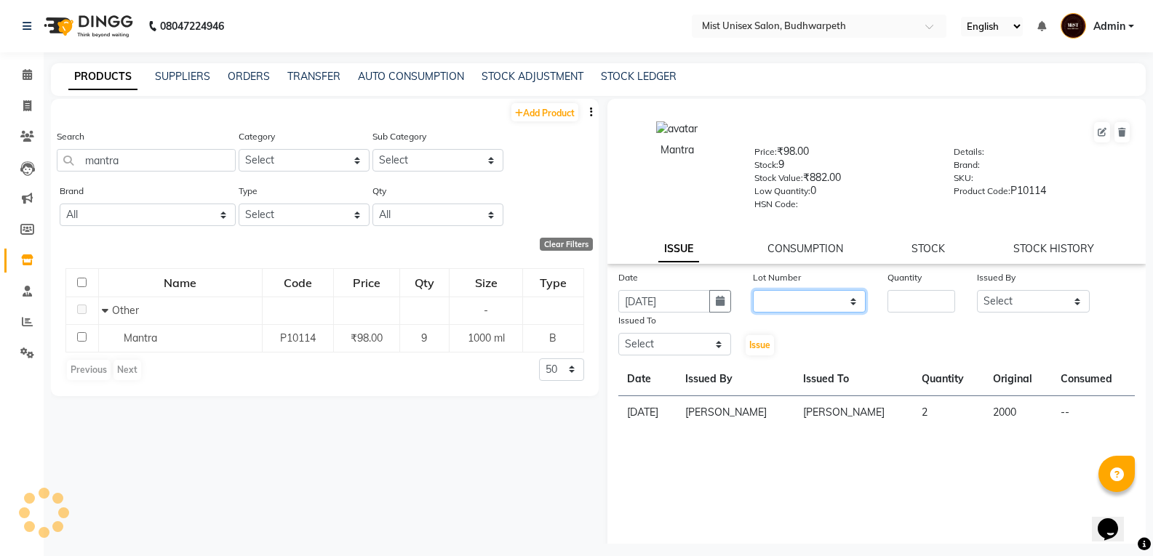
click at [813, 303] on select "None" at bounding box center [809, 301] width 113 height 23
select select "0: null"
click at [753, 290] on select "None" at bounding box center [809, 301] width 113 height 23
click at [894, 299] on input "number" at bounding box center [921, 301] width 68 height 23
type input "1"
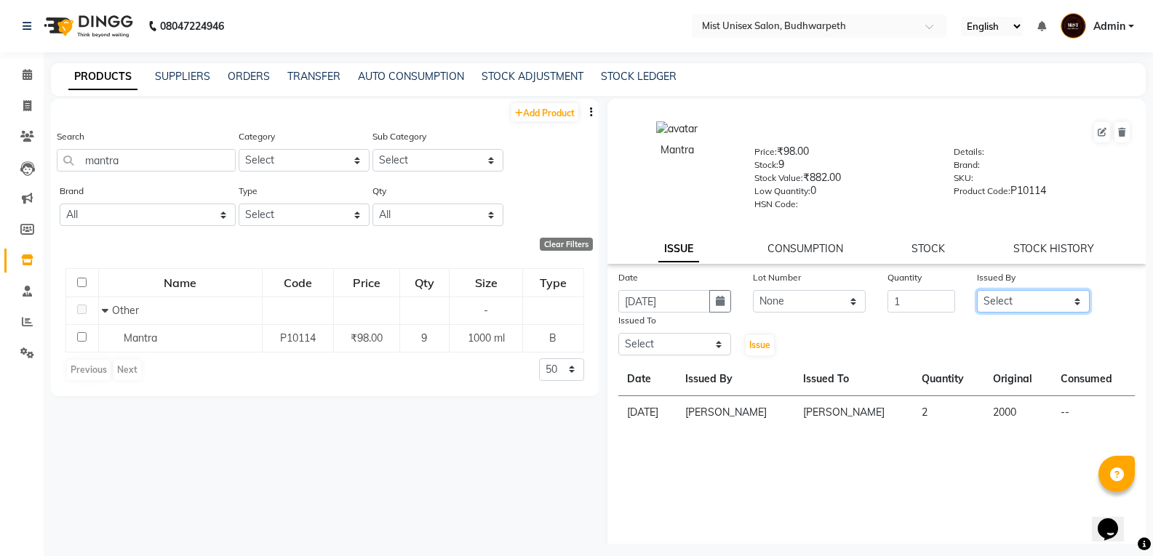
click at [1031, 305] on select "Select Abhi Ram [PERSON_NAME] [PERSON_NAME] Lakshmi Madhu [PERSON_NAME] [PERSON…" at bounding box center [1033, 301] width 113 height 23
select select "35741"
click at [977, 290] on select "Select Abhi Ram [PERSON_NAME] [PERSON_NAME] Lakshmi Madhu [PERSON_NAME] [PERSON…" at bounding box center [1033, 301] width 113 height 23
drag, startPoint x: 675, startPoint y: 347, endPoint x: 681, endPoint y: 335, distance: 14.0
click at [675, 347] on select "Select Abhi Ram [PERSON_NAME] [PERSON_NAME] Lakshmi Madhu [PERSON_NAME] [PERSON…" at bounding box center [674, 344] width 113 height 23
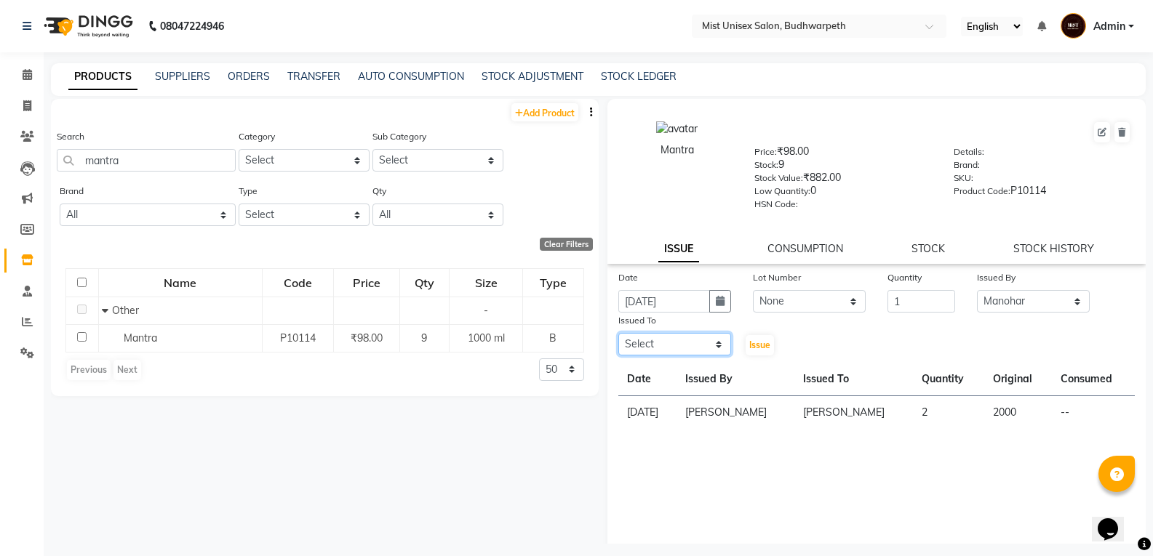
select select "35495"
click at [618, 333] on select "Select Abhi Ram [PERSON_NAME] [PERSON_NAME] Lakshmi Madhu [PERSON_NAME] [PERSON…" at bounding box center [674, 344] width 113 height 23
click at [751, 351] on button "Issue" at bounding box center [759, 345] width 28 height 20
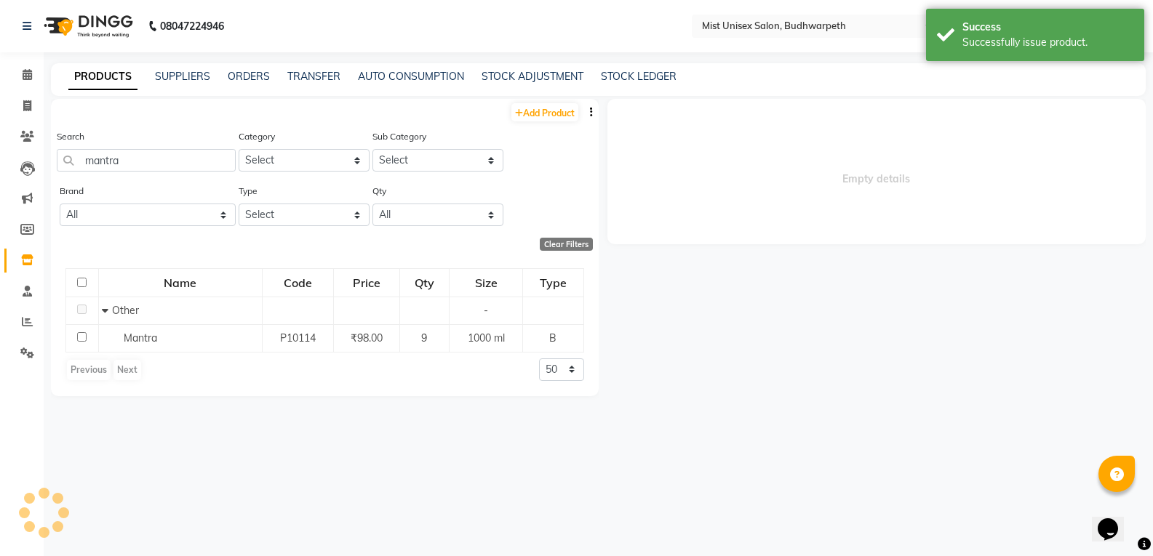
select select
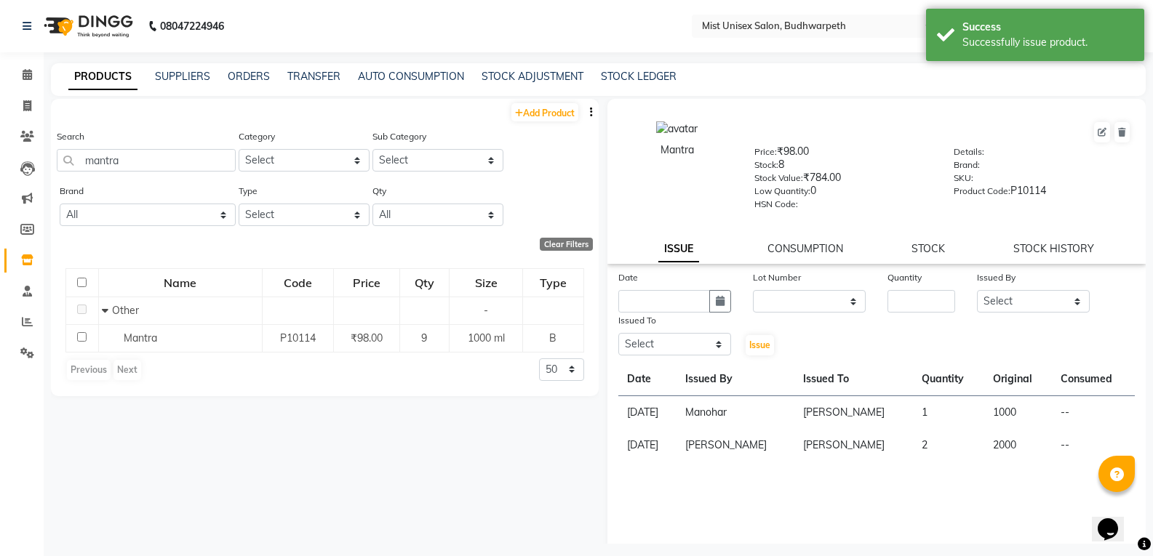
click at [835, 340] on div "Date Lot Number None Quantity Issued By Select Abhi Ram [PERSON_NAME] [PERSON_N…" at bounding box center [876, 313] width 539 height 87
click at [25, 109] on icon at bounding box center [27, 105] width 8 height 11
select select "5227"
select select "service"
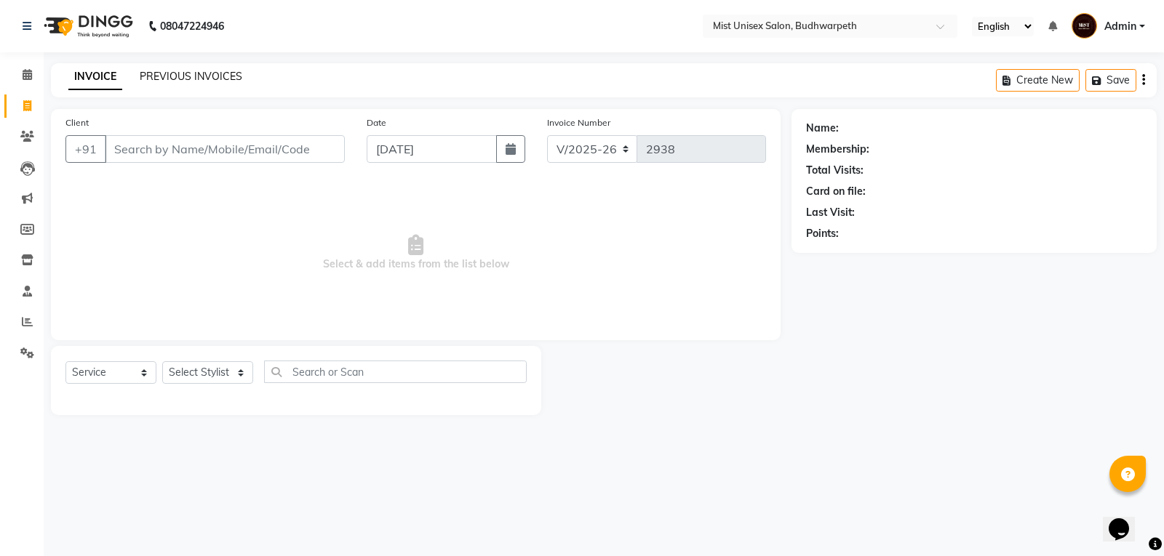
click at [177, 71] on link "PREVIOUS INVOICES" at bounding box center [191, 76] width 103 height 13
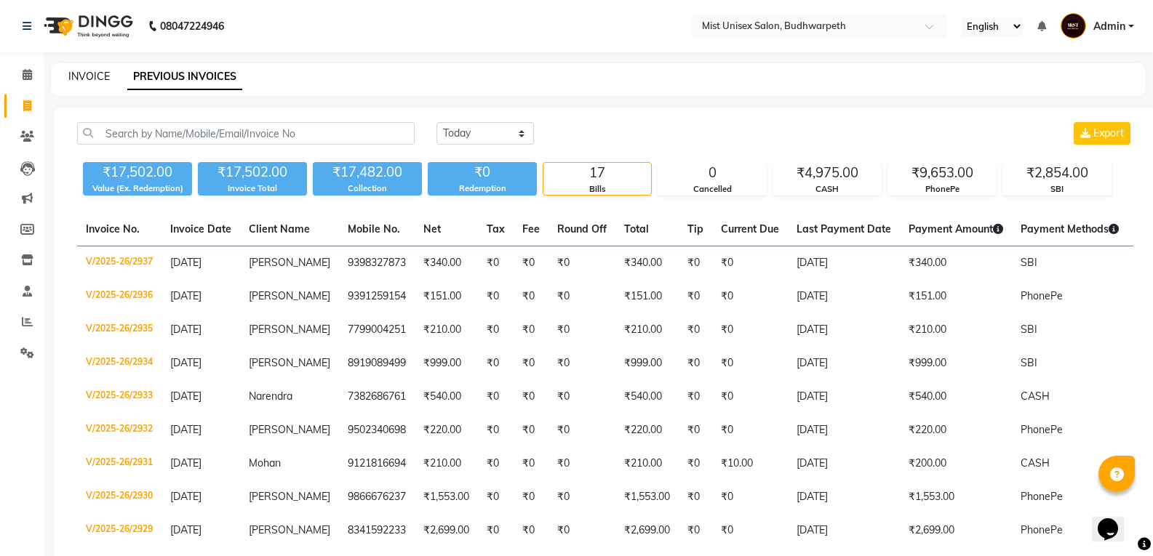
click at [93, 80] on link "INVOICE" at bounding box center [88, 76] width 41 height 13
select select "service"
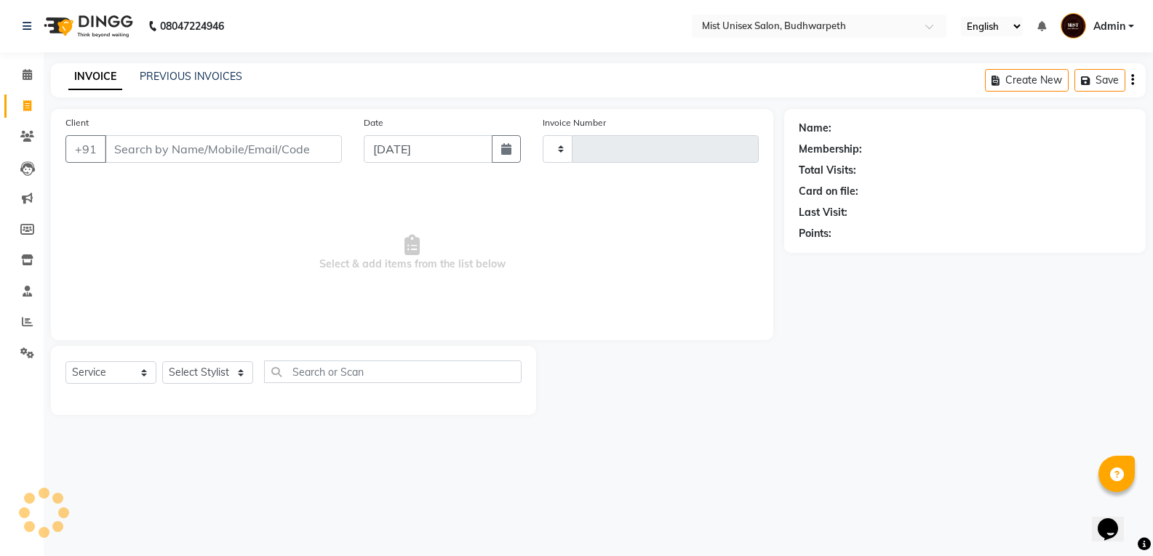
type input "2938"
select select "5227"
click at [145, 137] on input "Client" at bounding box center [225, 149] width 240 height 28
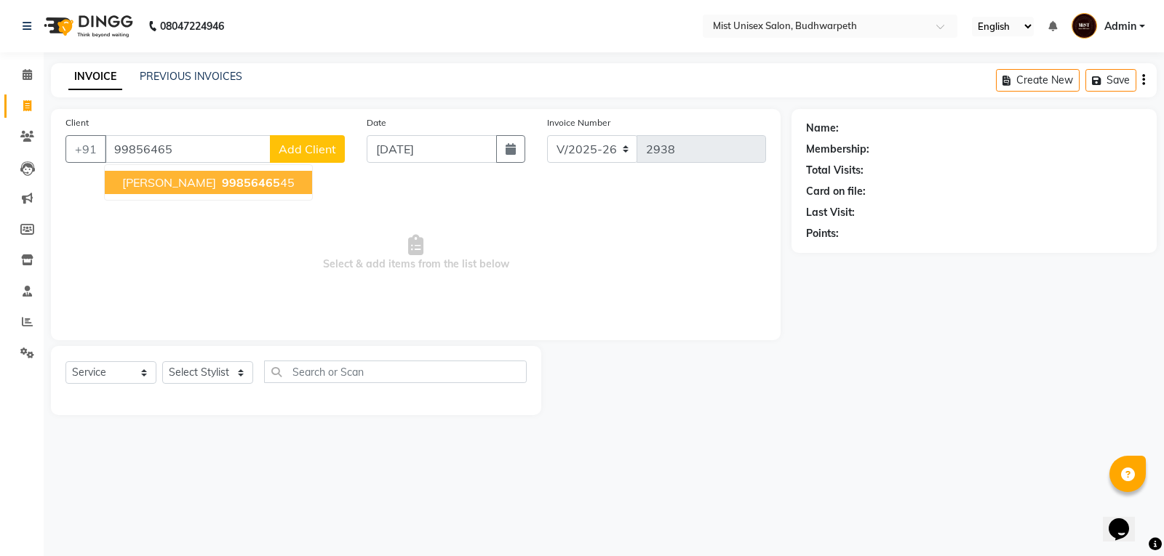
click at [145, 185] on span "[PERSON_NAME]" at bounding box center [169, 182] width 94 height 15
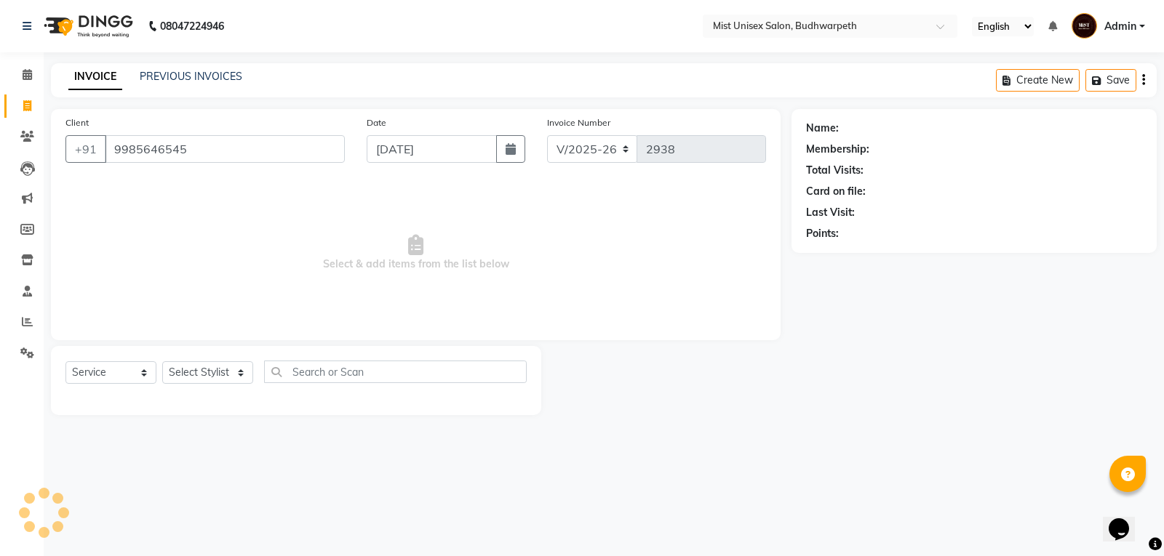
type input "9985646545"
click at [204, 369] on select "Select Stylist Abhi Ram [PERSON_NAME] [PERSON_NAME] Lakshmi Madhu [PERSON_NAME]…" at bounding box center [207, 372] width 91 height 23
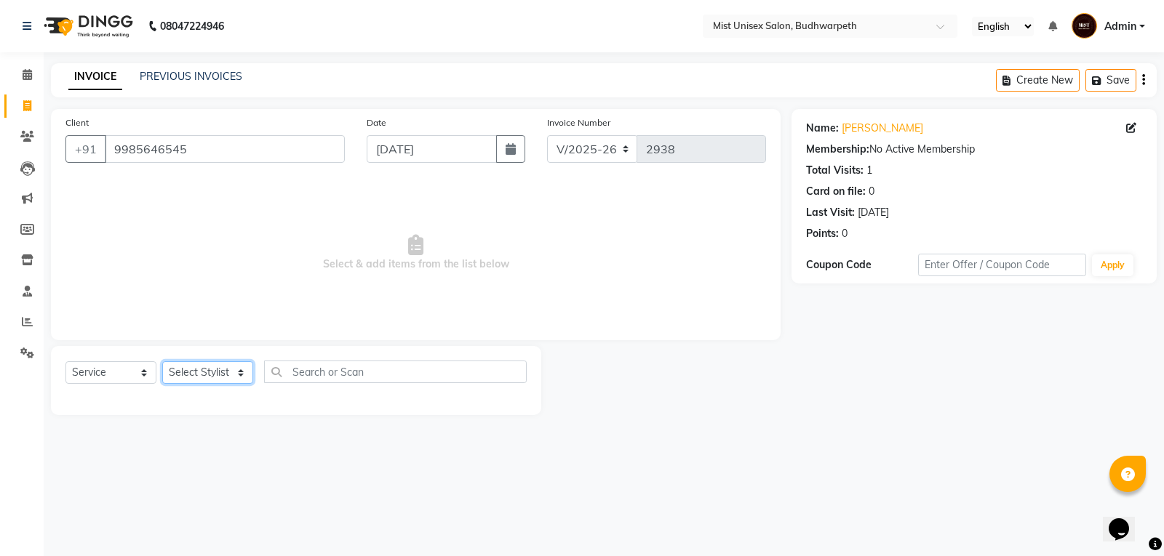
select select "70551"
click at [162, 361] on select "Select Stylist Abhi Ram [PERSON_NAME] [PERSON_NAME] Lakshmi Madhu [PERSON_NAME]…" at bounding box center [207, 372] width 91 height 23
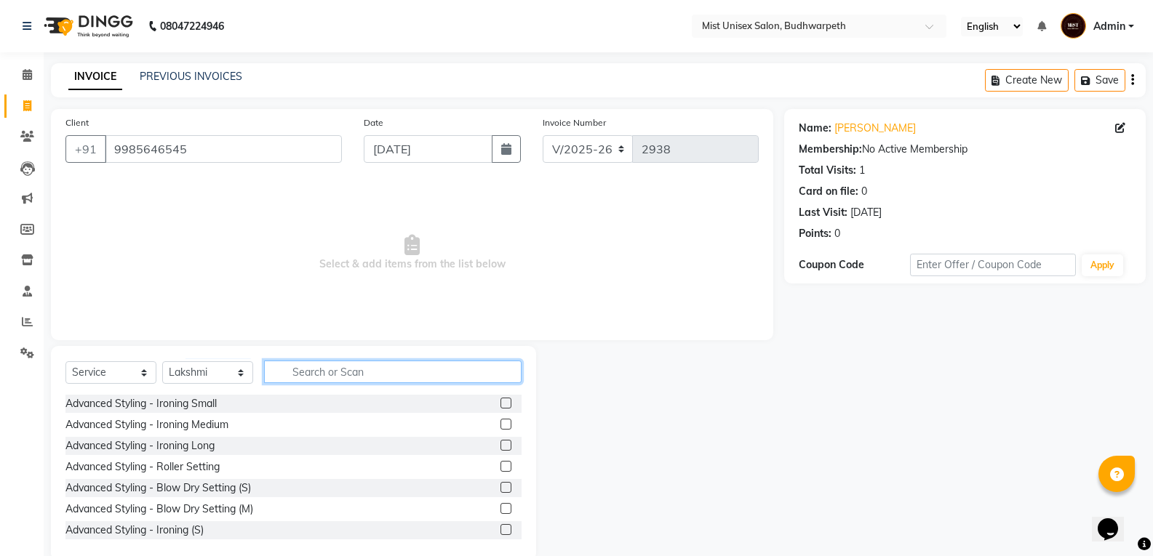
click at [319, 382] on input "text" at bounding box center [392, 372] width 257 height 23
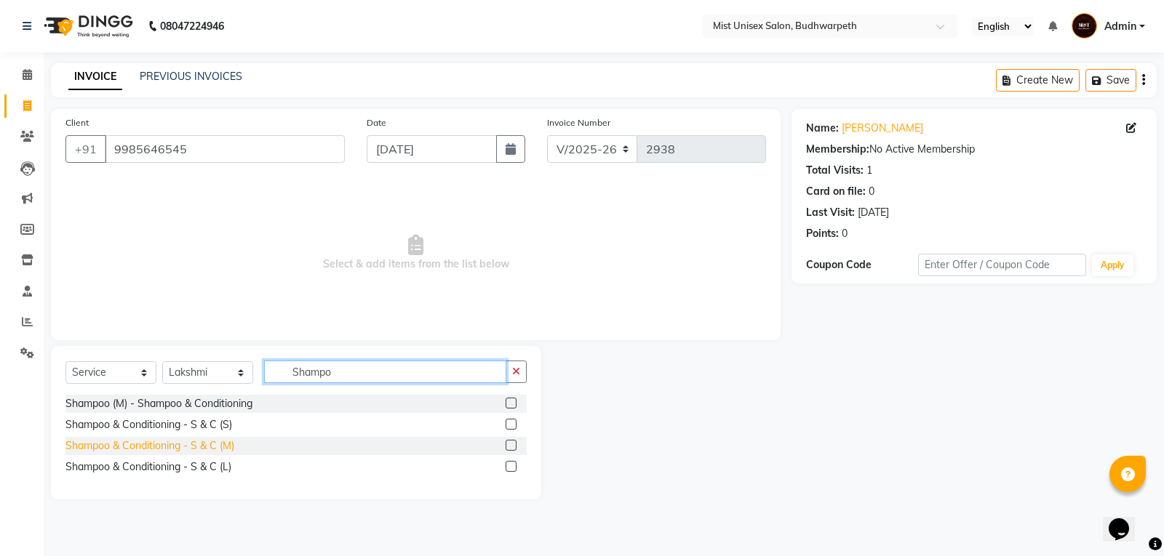
type input "Shampo"
click at [228, 444] on div "Shampoo & Conditioning - S & C (M)" at bounding box center [149, 446] width 169 height 15
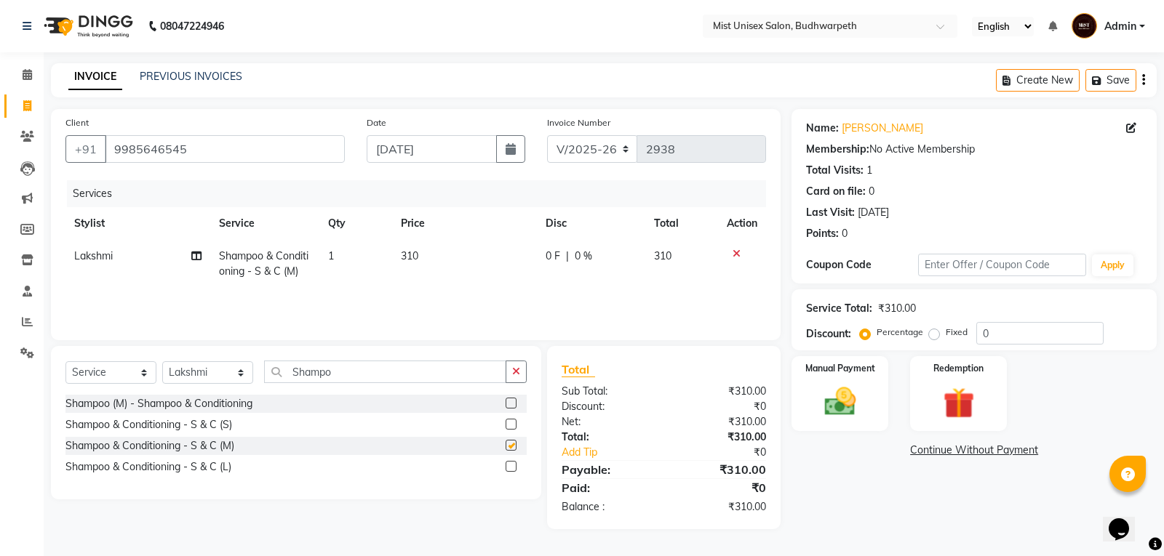
checkbox input "false"
click at [514, 369] on icon "button" at bounding box center [516, 372] width 8 height 10
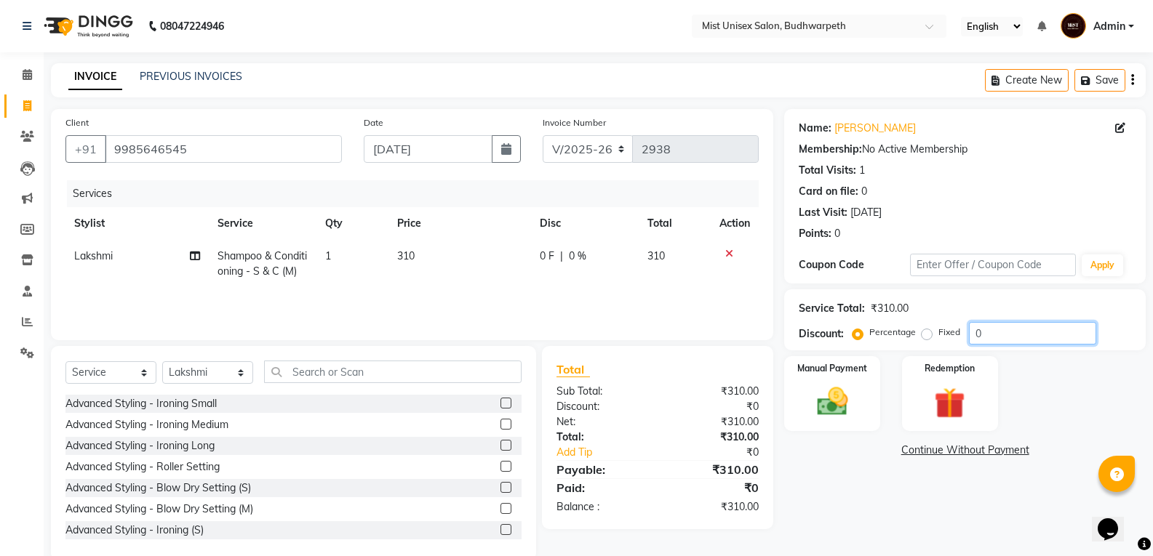
click at [996, 340] on input "0" at bounding box center [1032, 333] width 127 height 23
type input "10"
click at [848, 399] on img at bounding box center [832, 401] width 52 height 37
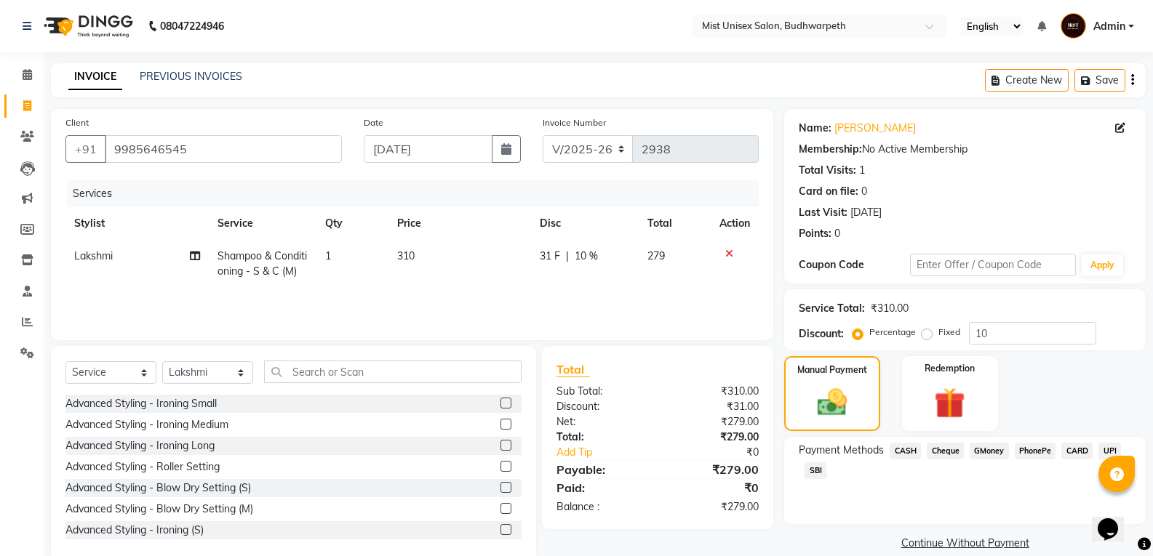
click at [906, 445] on span "CASH" at bounding box center [904, 451] width 31 height 17
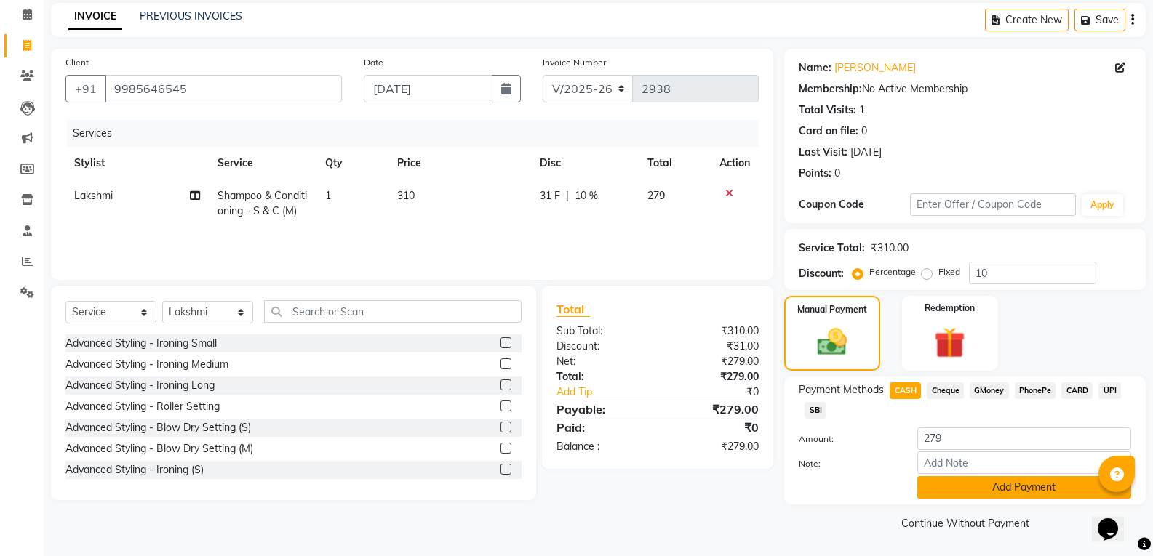
click at [1057, 489] on button "Add Payment" at bounding box center [1024, 487] width 214 height 23
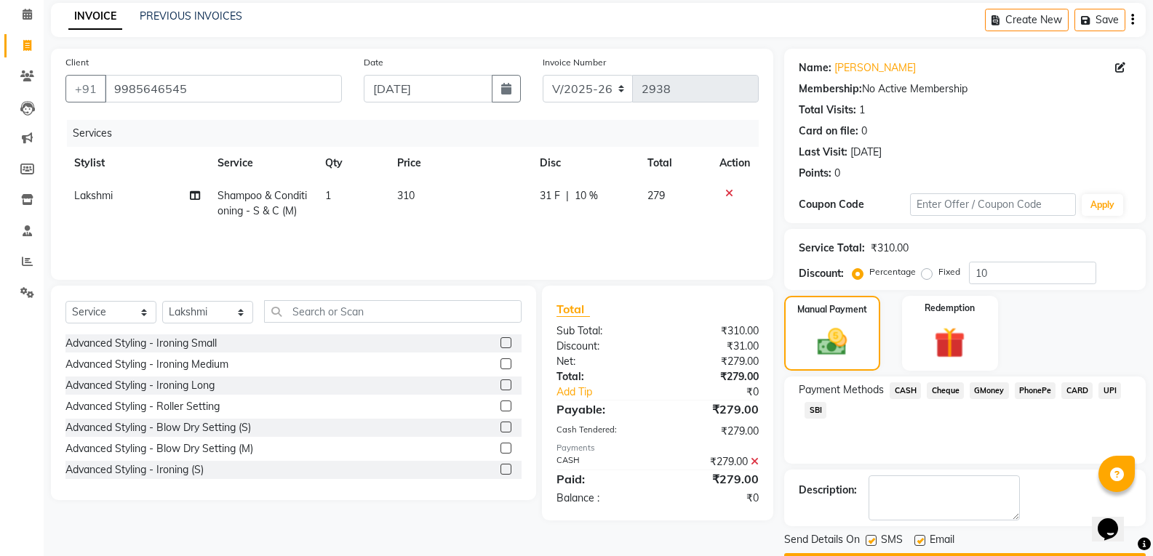
scroll to position [102, 0]
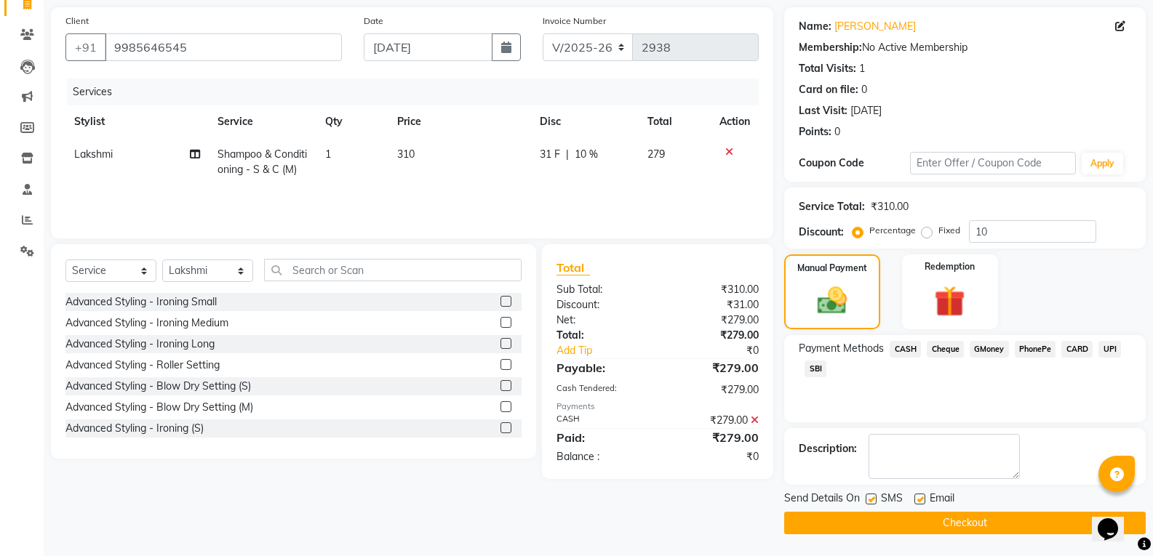
drag, startPoint x: 1163, startPoint y: 347, endPoint x: 7, endPoint y: 7, distance: 1204.5
click at [958, 528] on button "Checkout" at bounding box center [964, 523] width 361 height 23
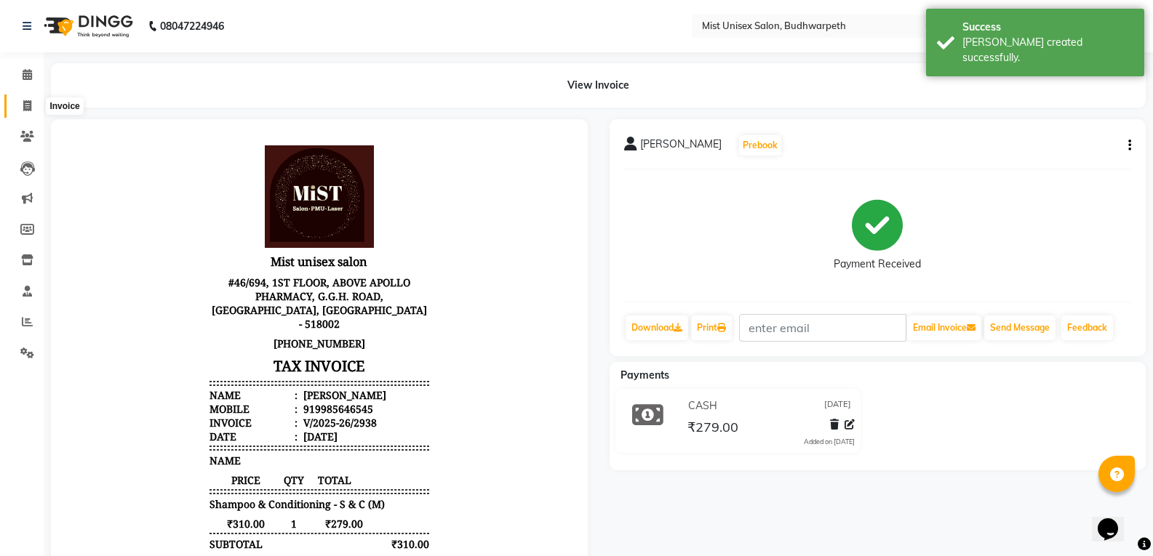
click at [24, 108] on icon at bounding box center [27, 105] width 8 height 11
select select "service"
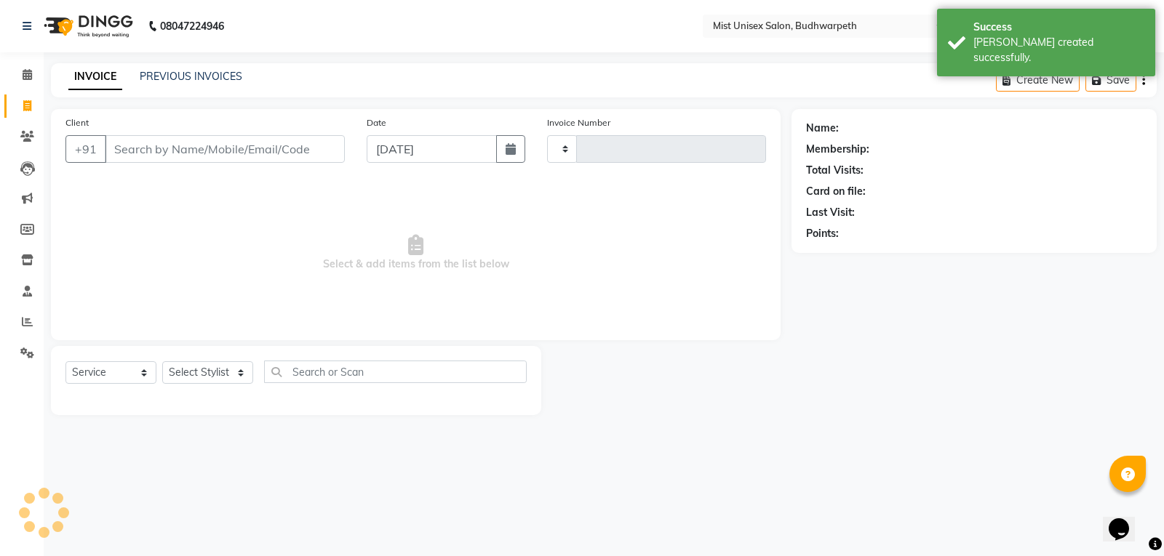
type input "2939"
select select "5227"
click at [157, 76] on link "PREVIOUS INVOICES" at bounding box center [191, 76] width 103 height 13
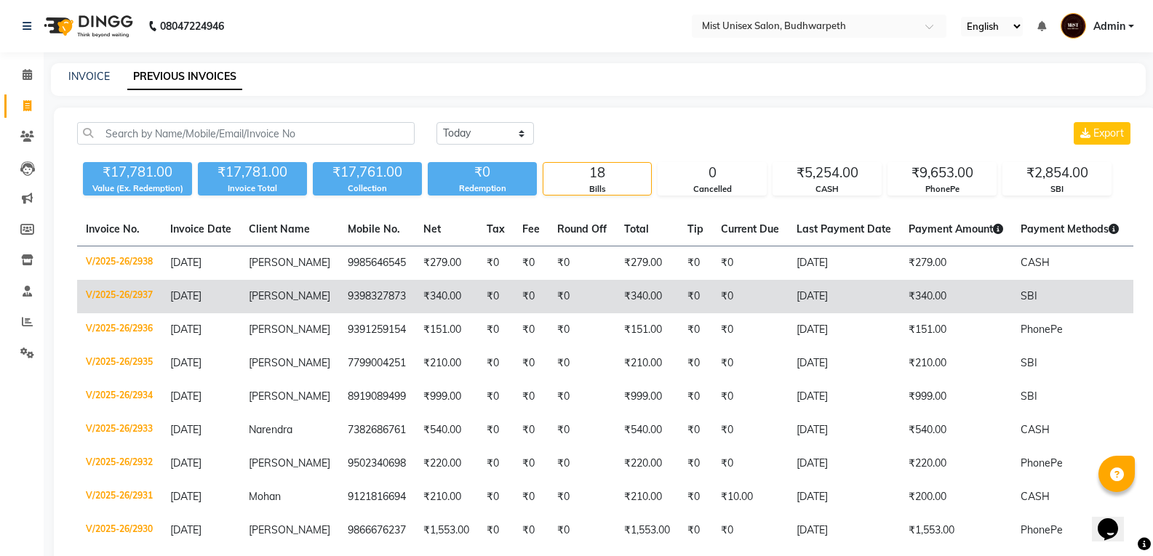
click at [523, 303] on td "₹0" at bounding box center [530, 296] width 35 height 33
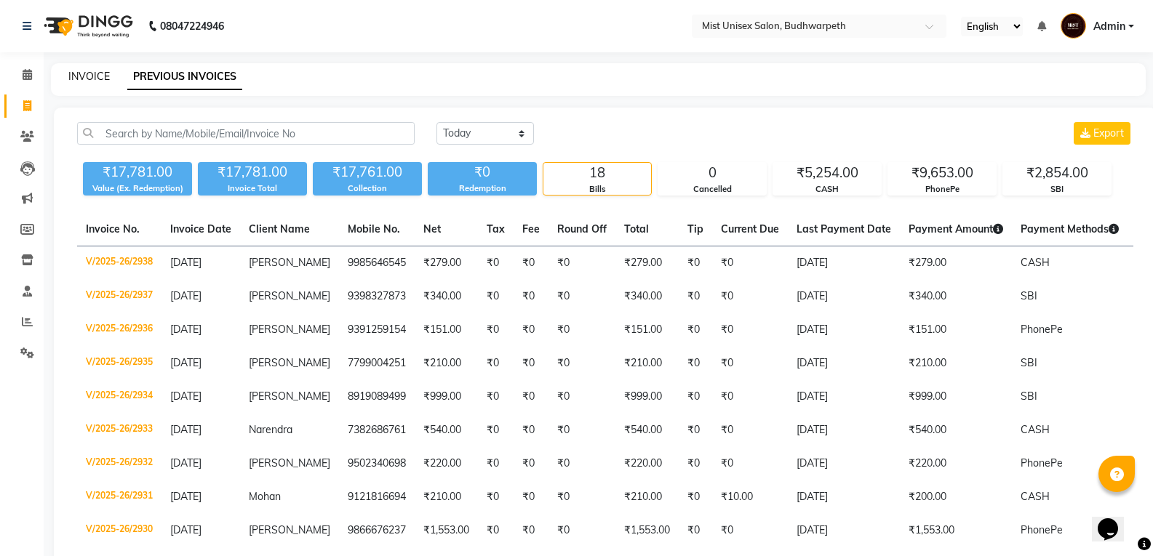
click at [86, 77] on link "INVOICE" at bounding box center [88, 76] width 41 height 13
select select "service"
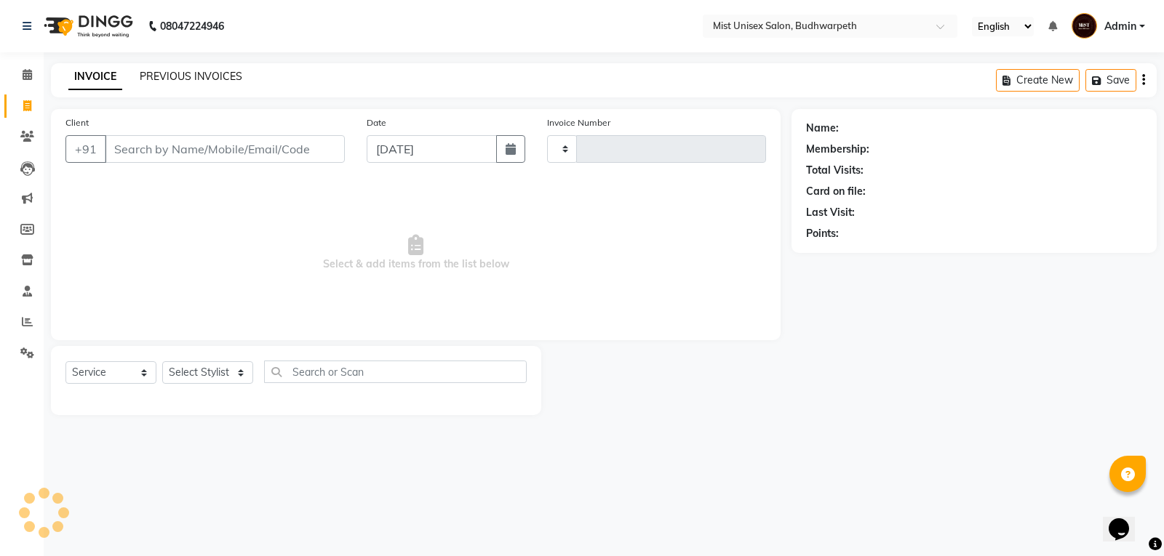
click at [159, 79] on link "PREVIOUS INVOICES" at bounding box center [191, 76] width 103 height 13
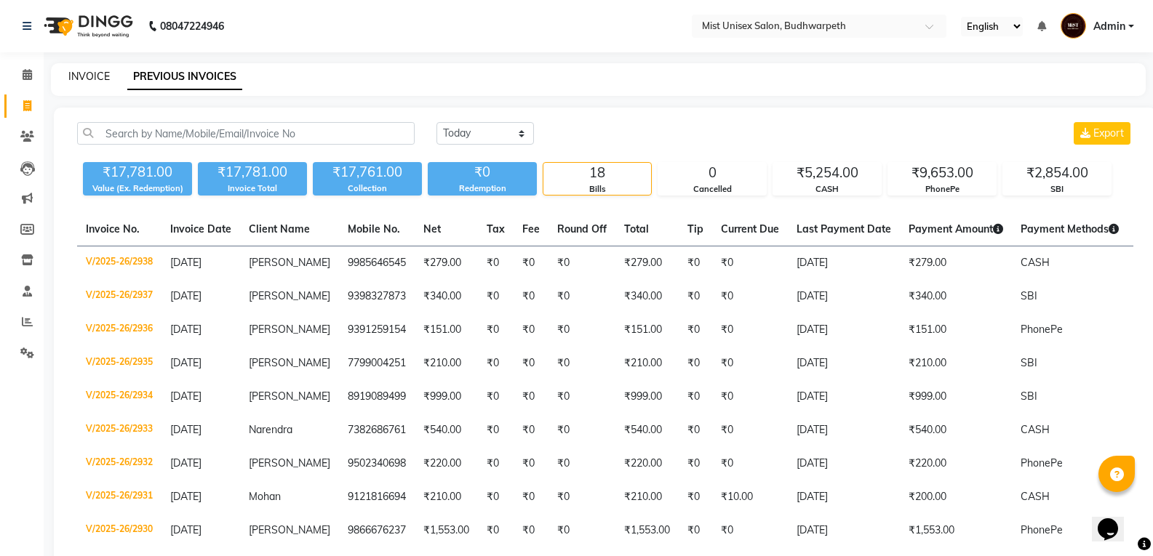
click at [76, 79] on link "INVOICE" at bounding box center [88, 76] width 41 height 13
select select "service"
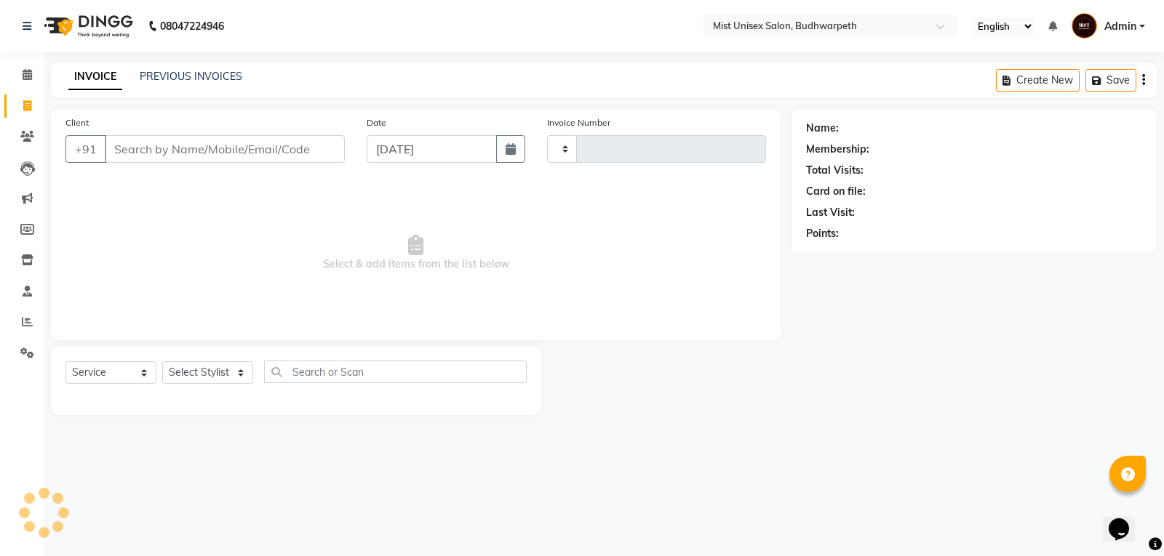
type input "2939"
select select "5227"
click at [201, 77] on link "PREVIOUS INVOICES" at bounding box center [191, 76] width 103 height 13
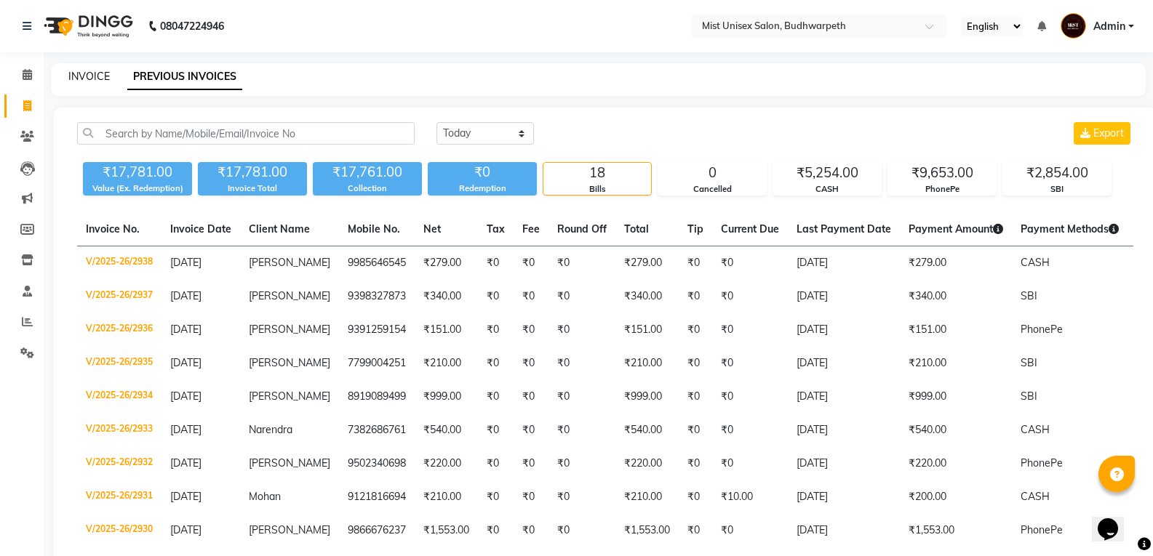
click at [98, 77] on link "INVOICE" at bounding box center [88, 76] width 41 height 13
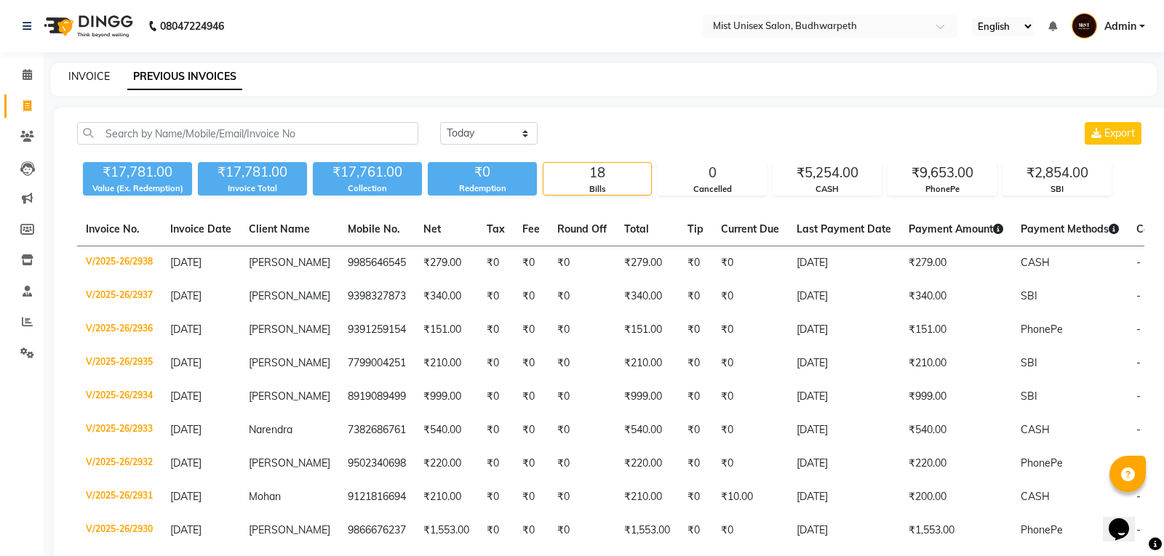
select select "5227"
select select "service"
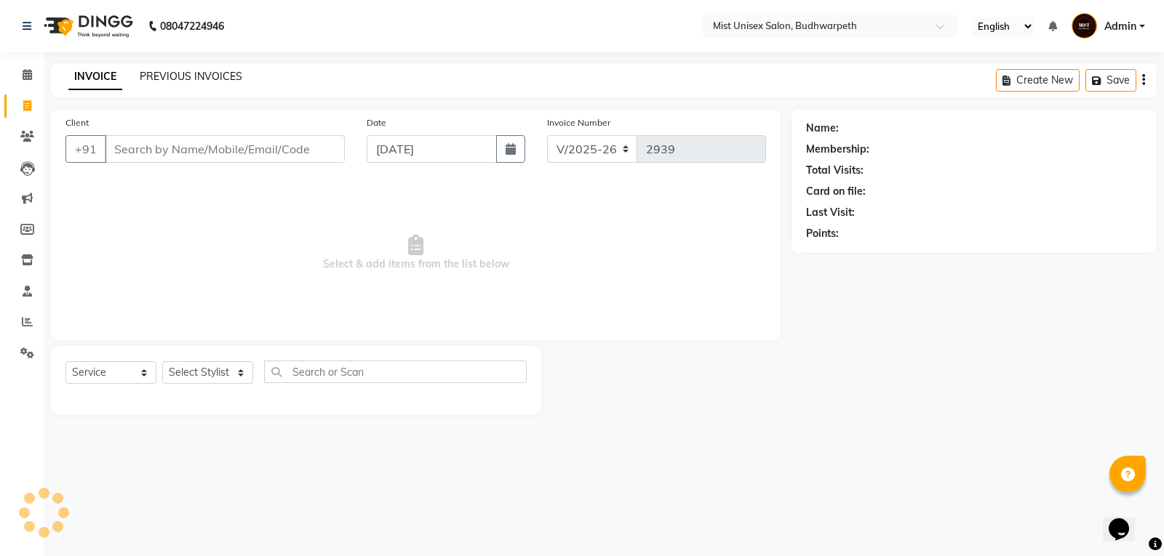
click at [175, 81] on link "PREVIOUS INVOICES" at bounding box center [191, 76] width 103 height 13
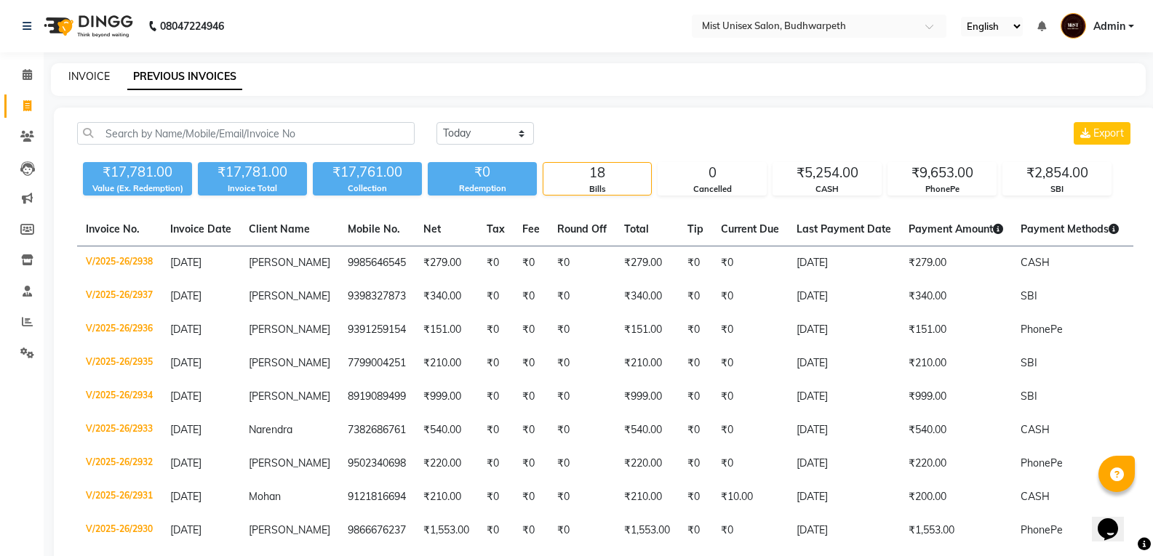
click at [89, 78] on link "INVOICE" at bounding box center [88, 76] width 41 height 13
select select "5227"
select select "service"
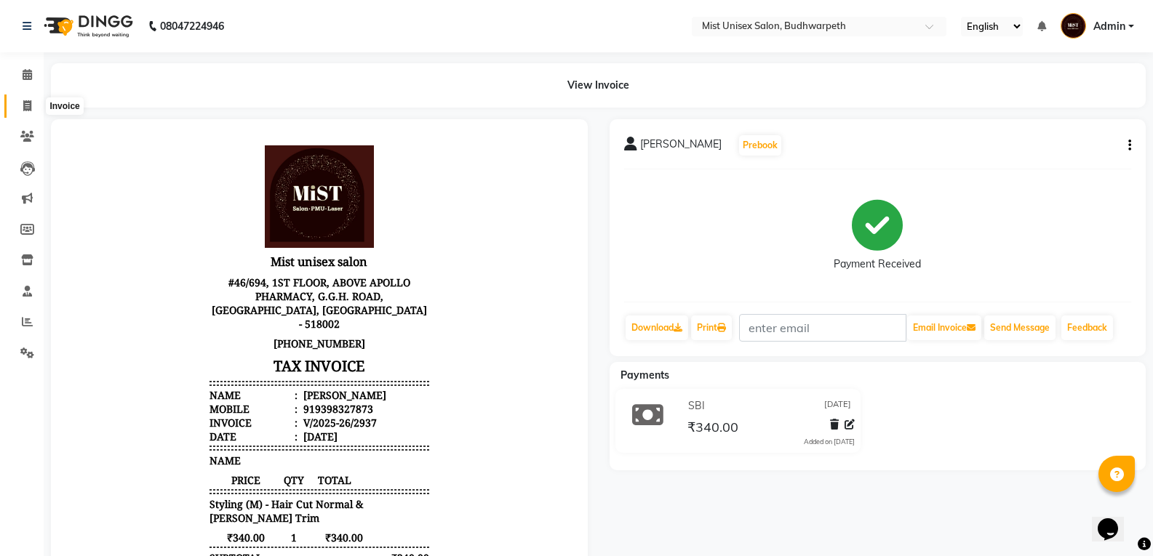
click at [23, 110] on icon at bounding box center [27, 105] width 8 height 11
select select "5227"
select select "service"
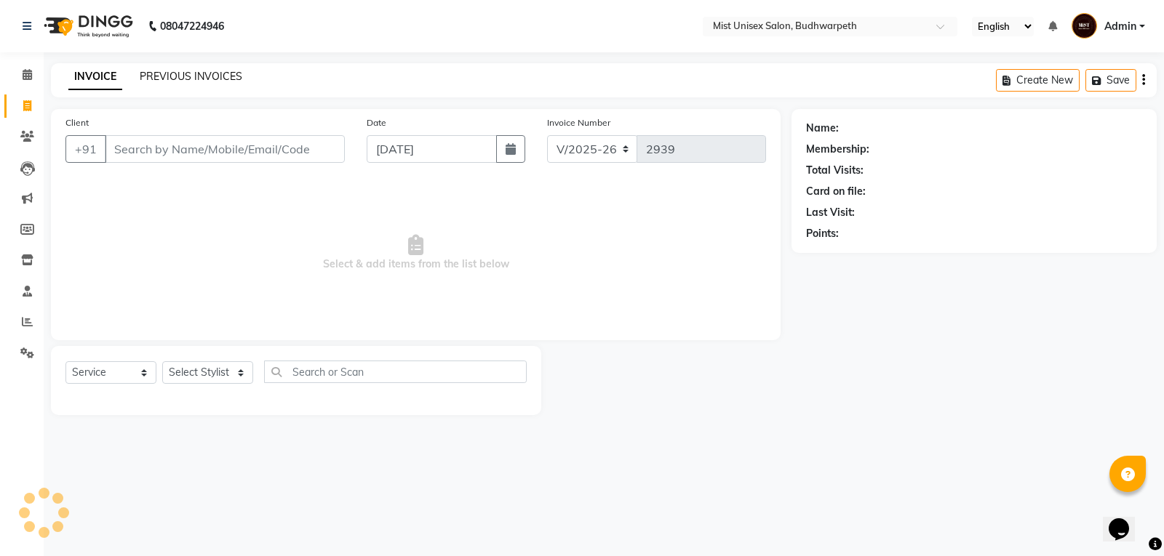
click at [174, 74] on link "PREVIOUS INVOICES" at bounding box center [191, 76] width 103 height 13
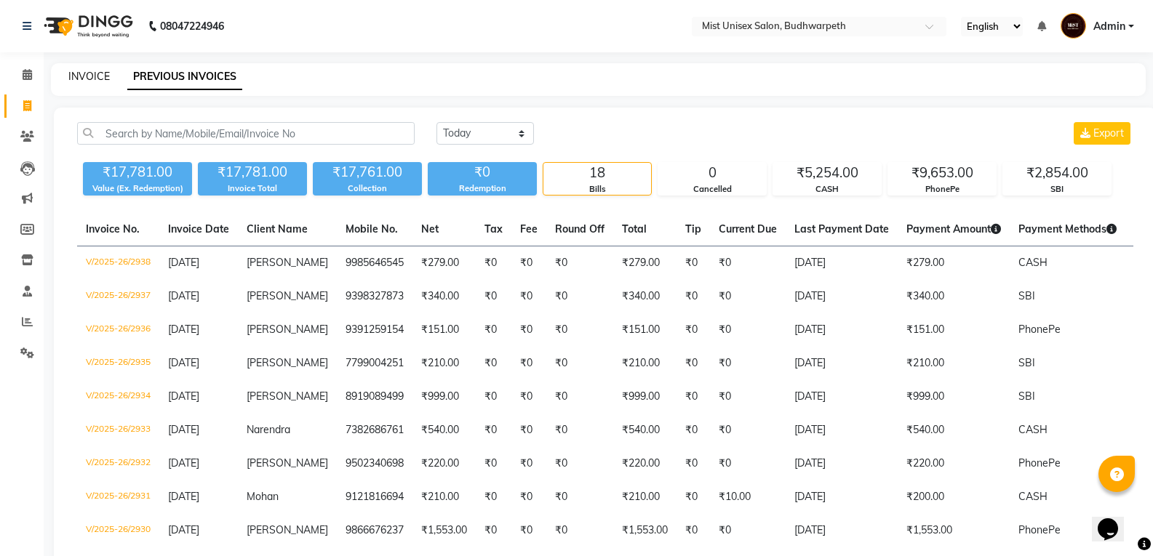
click at [93, 76] on link "INVOICE" at bounding box center [88, 76] width 41 height 13
select select "5227"
select select "service"
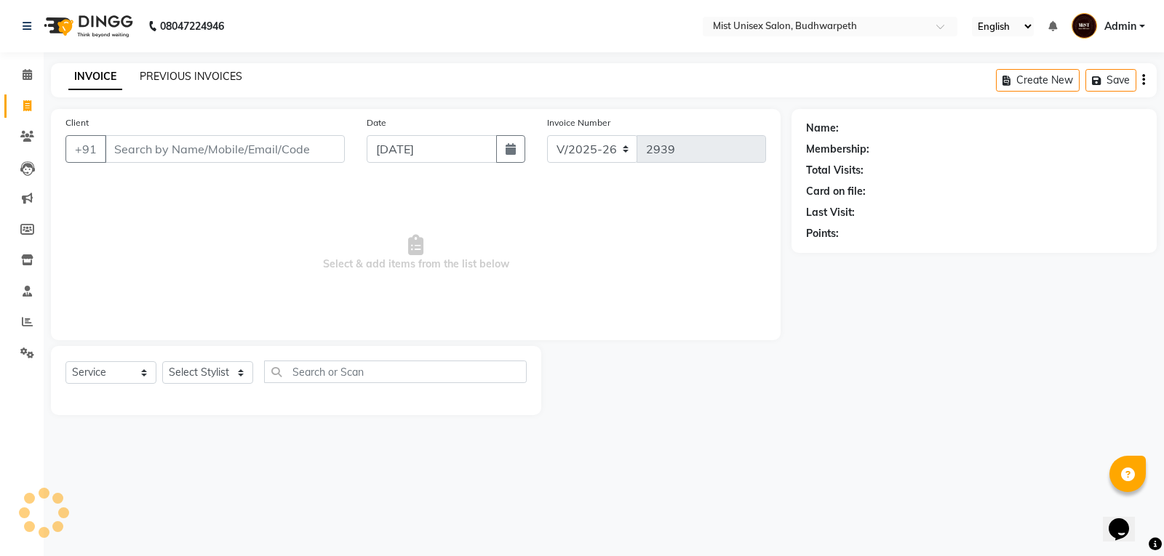
click at [161, 79] on link "PREVIOUS INVOICES" at bounding box center [191, 76] width 103 height 13
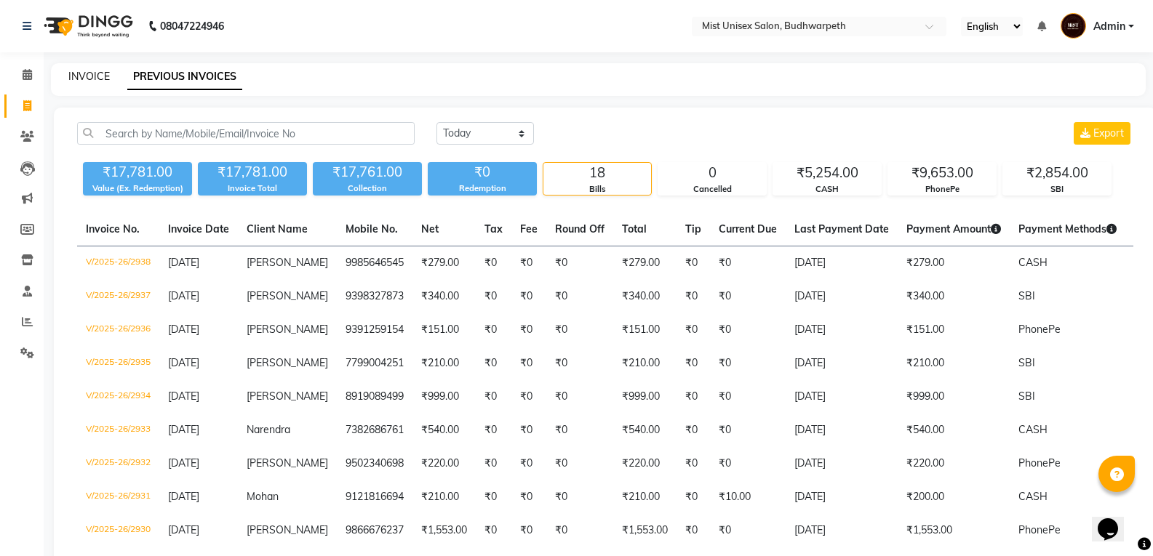
click at [95, 72] on link "INVOICE" at bounding box center [88, 76] width 41 height 13
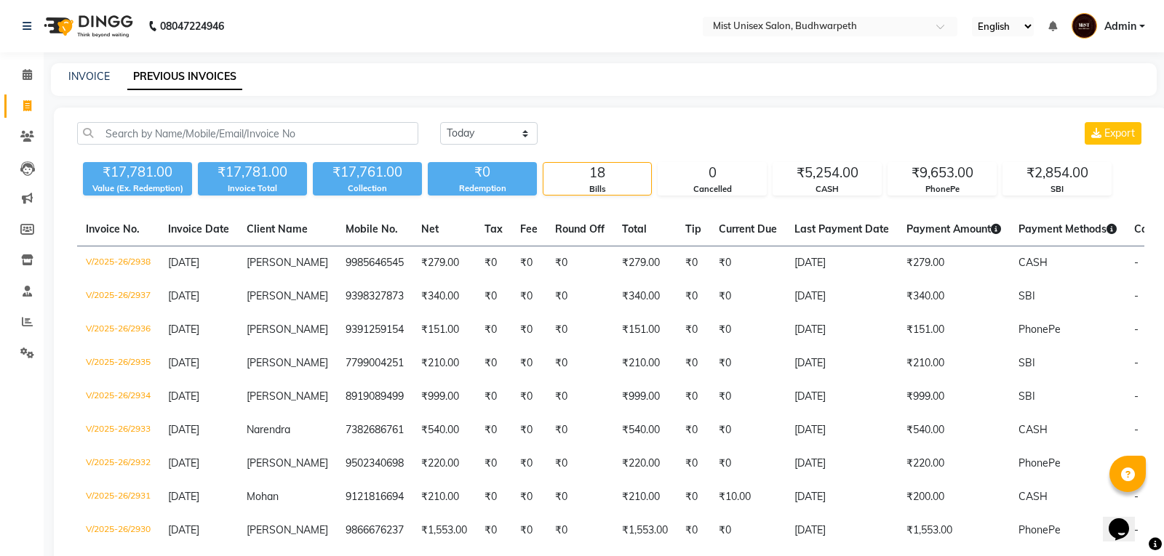
select select "5227"
select select "service"
